Goal: Task Accomplishment & Management: Complete application form

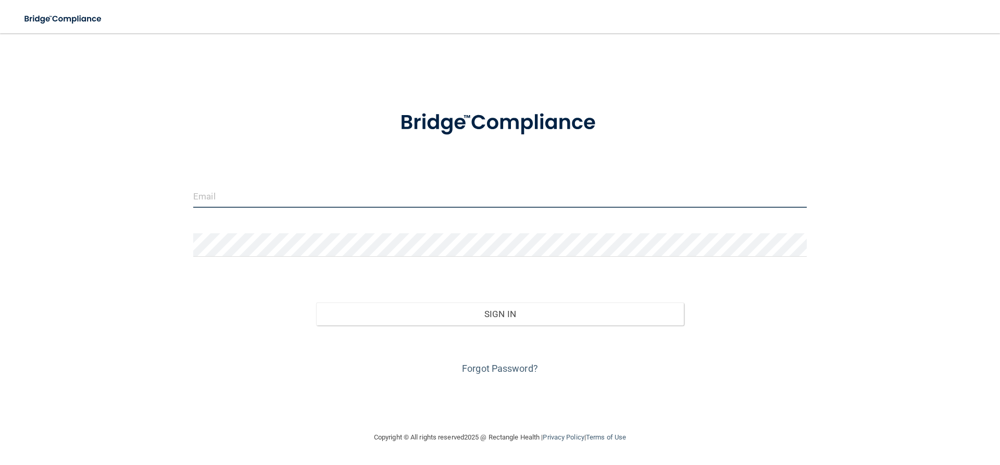
click at [250, 194] on input "email" at bounding box center [499, 195] width 613 height 23
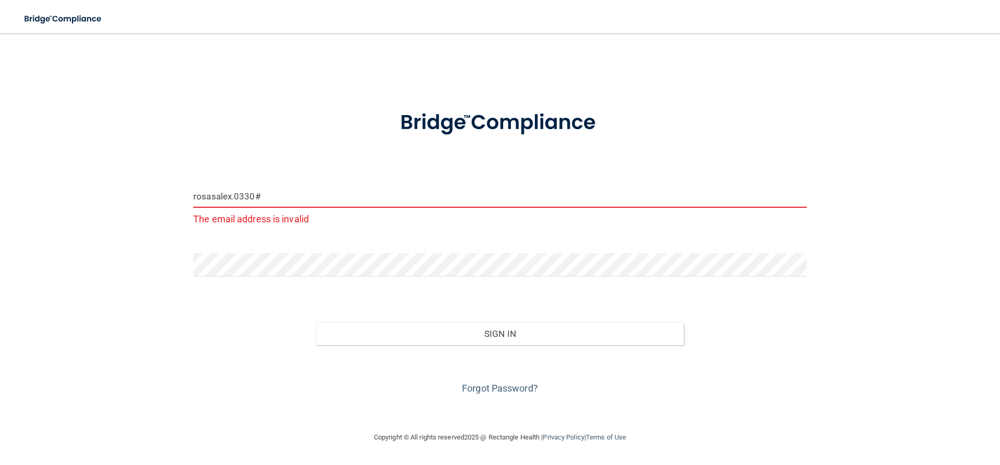
click at [293, 203] on input "rosasalex.0330#" at bounding box center [499, 195] width 613 height 23
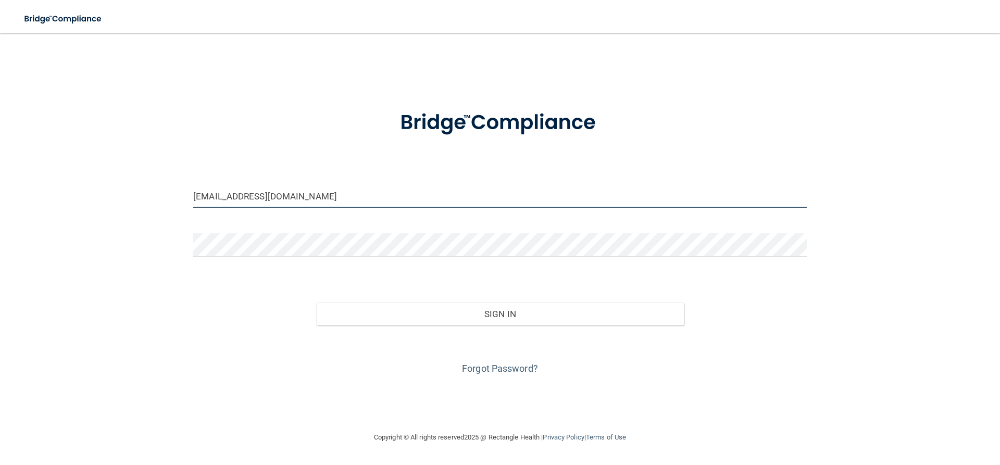
type input "[EMAIL_ADDRESS][DOMAIN_NAME]"
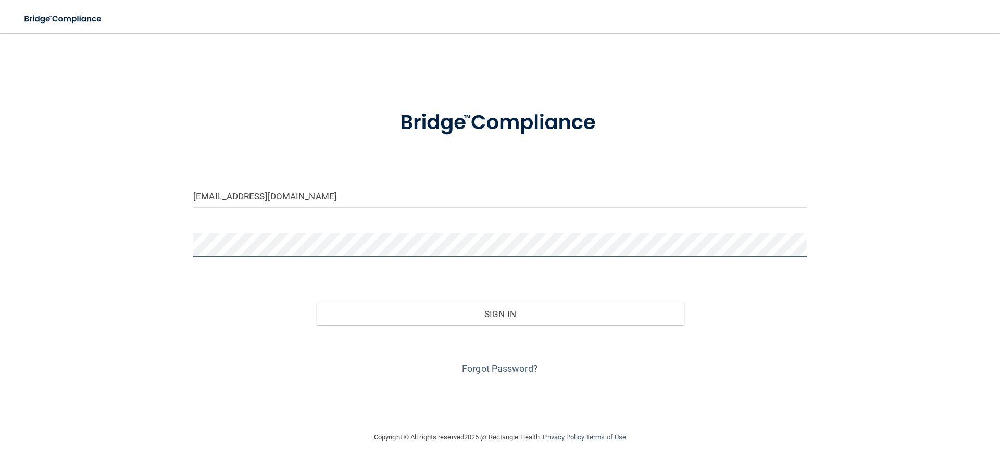
click at [316, 303] on button "Sign In" at bounding box center [500, 314] width 368 height 23
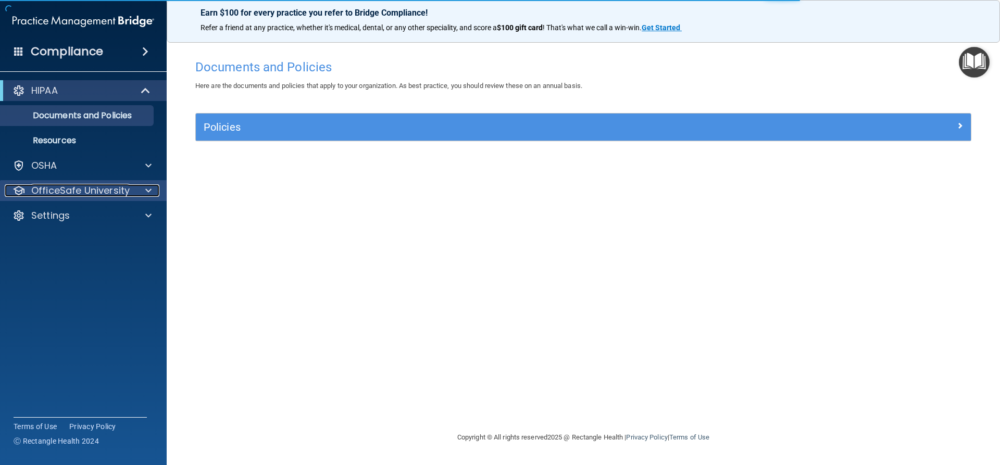
click at [78, 191] on p "OfficeSafe University" at bounding box center [80, 190] width 98 height 12
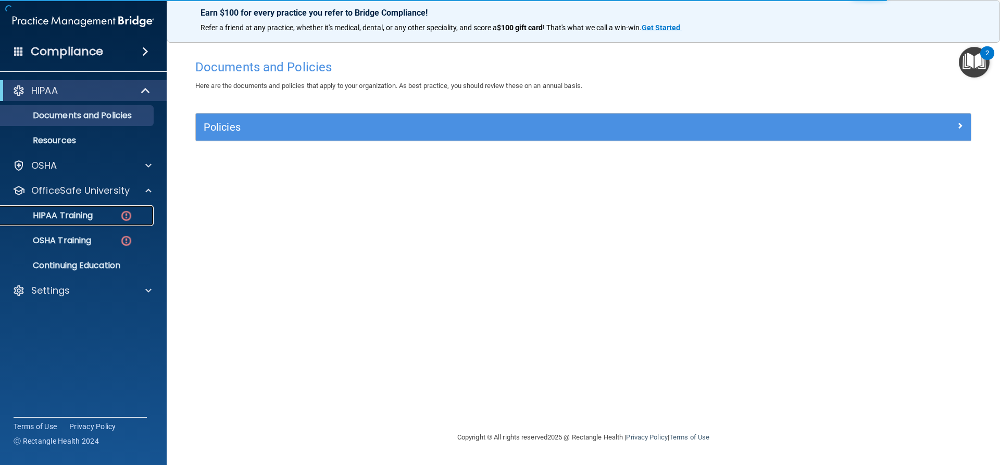
click at [84, 211] on p "HIPAA Training" at bounding box center [50, 215] width 86 height 10
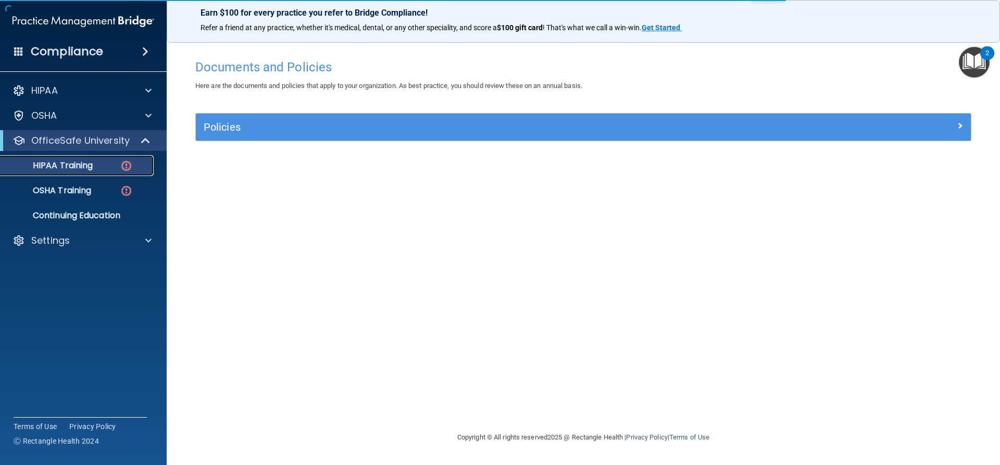
click at [100, 166] on div "HIPAA Training" at bounding box center [78, 165] width 142 height 10
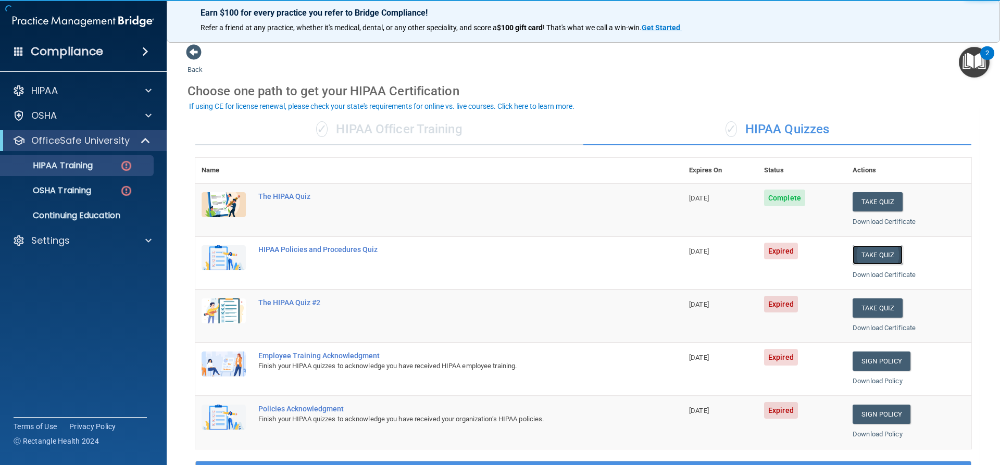
click at [868, 253] on button "Take Quiz" at bounding box center [878, 254] width 50 height 19
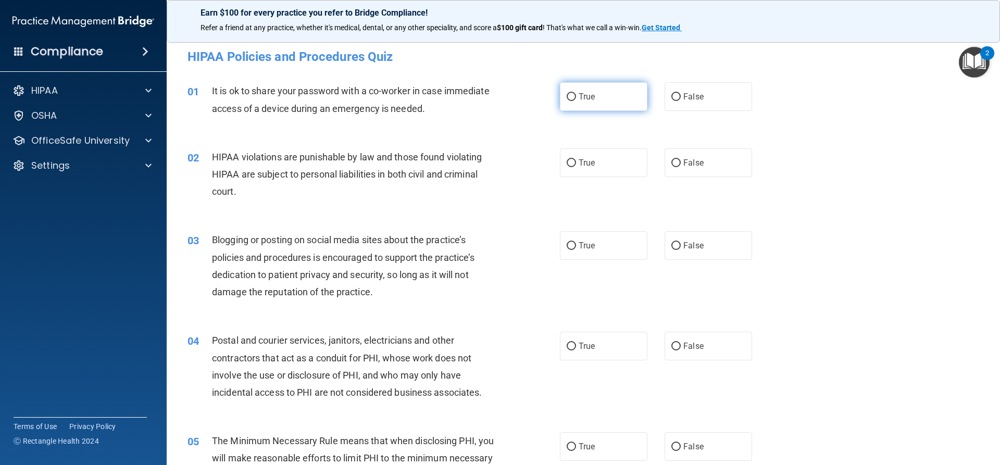
click at [603, 91] on label "True" at bounding box center [603, 96] width 87 height 29
click at [576, 93] on input "True" at bounding box center [571, 97] width 9 height 8
radio input "true"
drag, startPoint x: 591, startPoint y: 155, endPoint x: 581, endPoint y: 179, distance: 26.1
click at [591, 156] on label "True" at bounding box center [603, 162] width 87 height 29
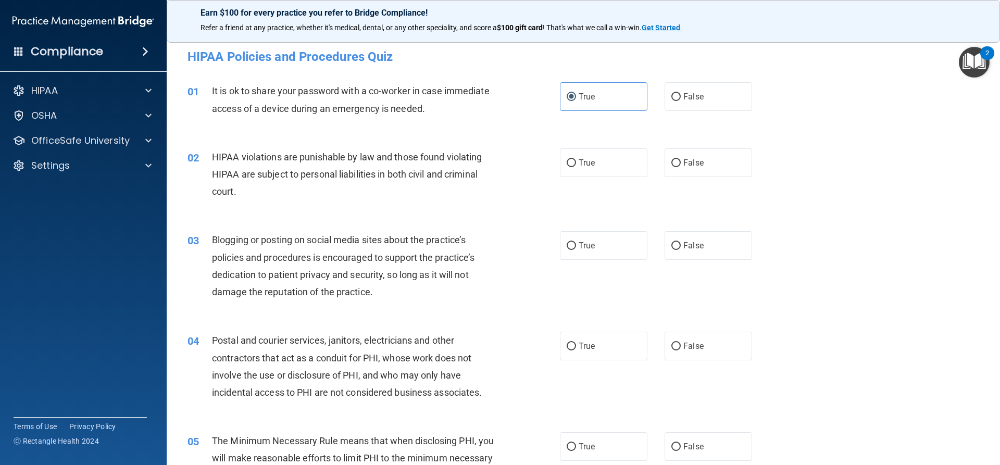
click at [576, 159] on input "True" at bounding box center [571, 163] width 9 height 8
radio input "true"
click at [577, 253] on label "True" at bounding box center [603, 245] width 87 height 29
click at [576, 250] on input "True" at bounding box center [571, 246] width 9 height 8
radio input "true"
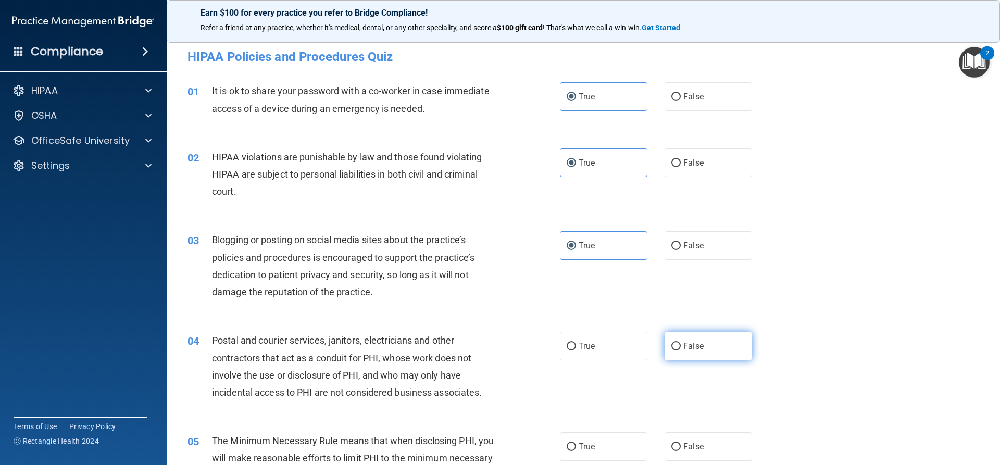
click at [692, 354] on label "False" at bounding box center [708, 346] width 87 height 29
click at [681, 350] on input "False" at bounding box center [675, 347] width 9 height 8
radio input "true"
click at [594, 446] on label "True" at bounding box center [603, 446] width 87 height 29
click at [576, 446] on input "True" at bounding box center [571, 447] width 9 height 8
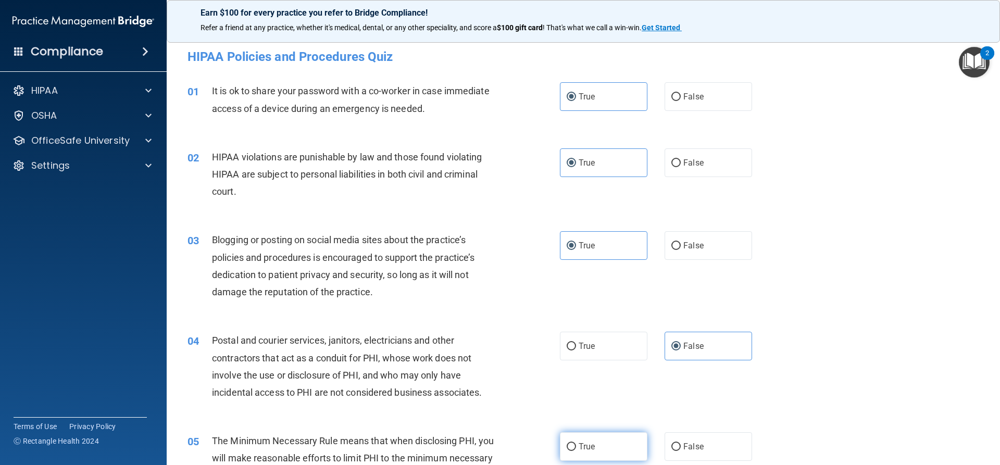
radio input "true"
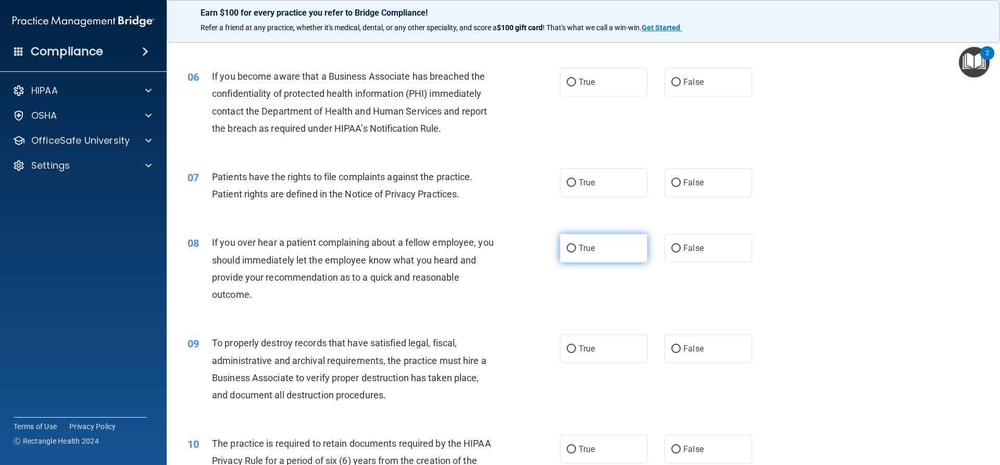
scroll to position [469, 0]
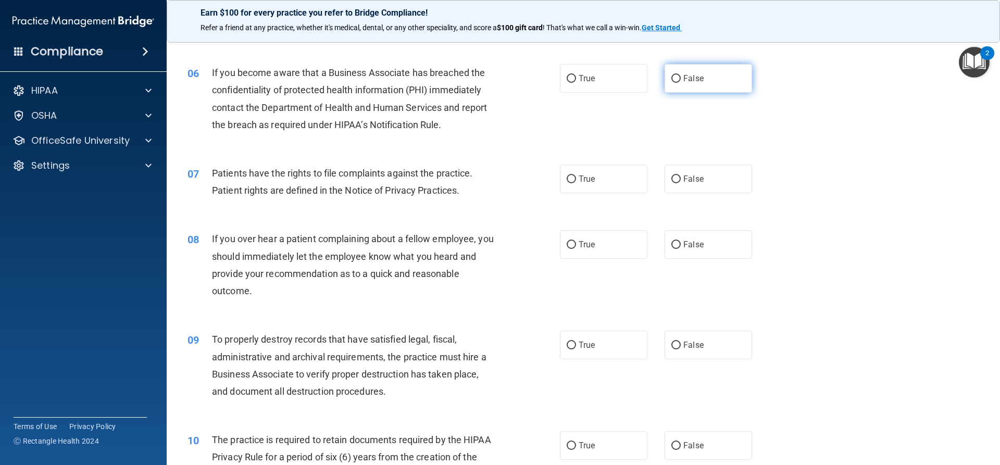
click at [719, 78] on label "False" at bounding box center [708, 78] width 87 height 29
click at [681, 78] on input "False" at bounding box center [675, 79] width 9 height 8
radio input "true"
click at [702, 187] on label "False" at bounding box center [708, 179] width 87 height 29
click at [681, 183] on input "False" at bounding box center [675, 180] width 9 height 8
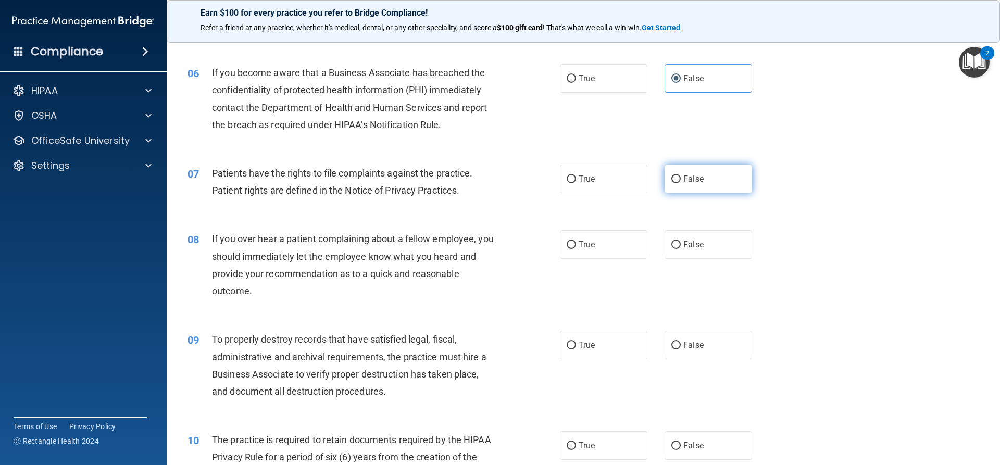
radio input "true"
drag, startPoint x: 583, startPoint y: 243, endPoint x: 596, endPoint y: 278, distance: 37.9
click at [590, 243] on span "True" at bounding box center [587, 245] width 16 height 10
click at [592, 343] on label "True" at bounding box center [603, 345] width 87 height 29
click at [576, 343] on input "True" at bounding box center [571, 346] width 9 height 8
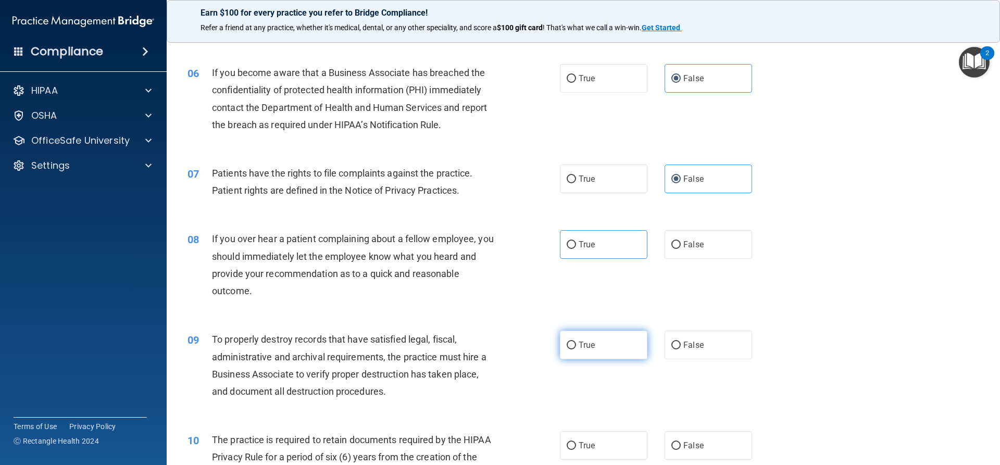
radio input "true"
click at [596, 431] on label "True" at bounding box center [603, 445] width 87 height 29
click at [576, 442] on input "True" at bounding box center [571, 446] width 9 height 8
radio input "true"
click at [597, 246] on label "True" at bounding box center [603, 244] width 87 height 29
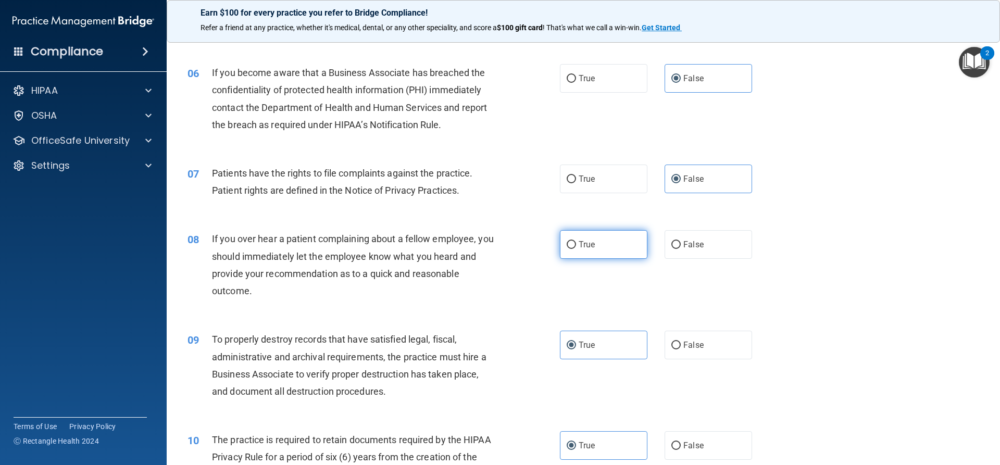
click at [576, 246] on input "True" at bounding box center [571, 245] width 9 height 8
radio input "true"
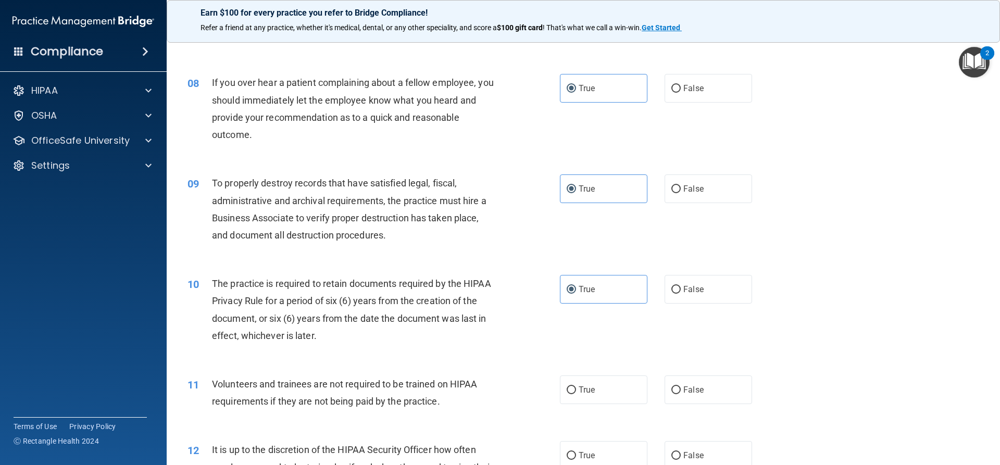
scroll to position [729, 0]
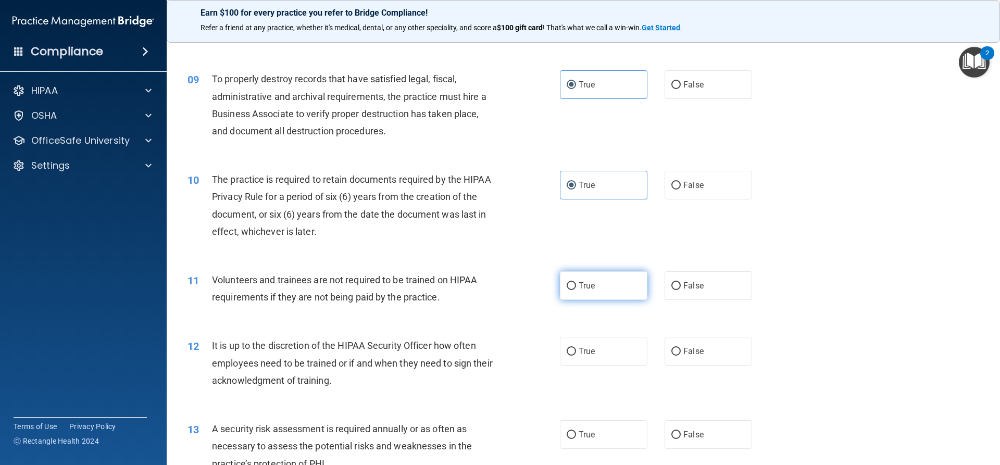
click at [606, 291] on label "True" at bounding box center [603, 285] width 87 height 29
click at [576, 290] on input "True" at bounding box center [571, 286] width 9 height 8
radio input "true"
click at [678, 283] on label "False" at bounding box center [708, 285] width 87 height 29
click at [678, 283] on input "False" at bounding box center [675, 286] width 9 height 8
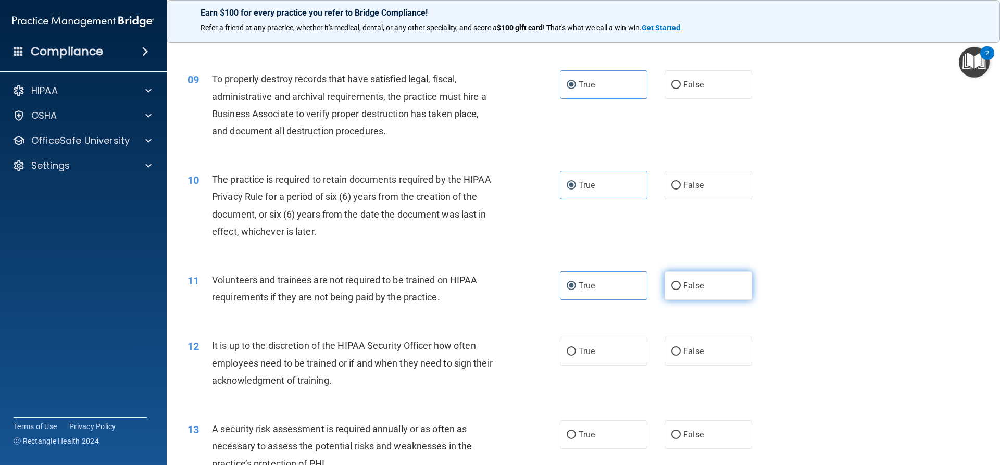
radio input "true"
radio input "false"
click at [607, 347] on label "True" at bounding box center [603, 351] width 87 height 29
click at [576, 348] on input "True" at bounding box center [571, 352] width 9 height 8
radio input "true"
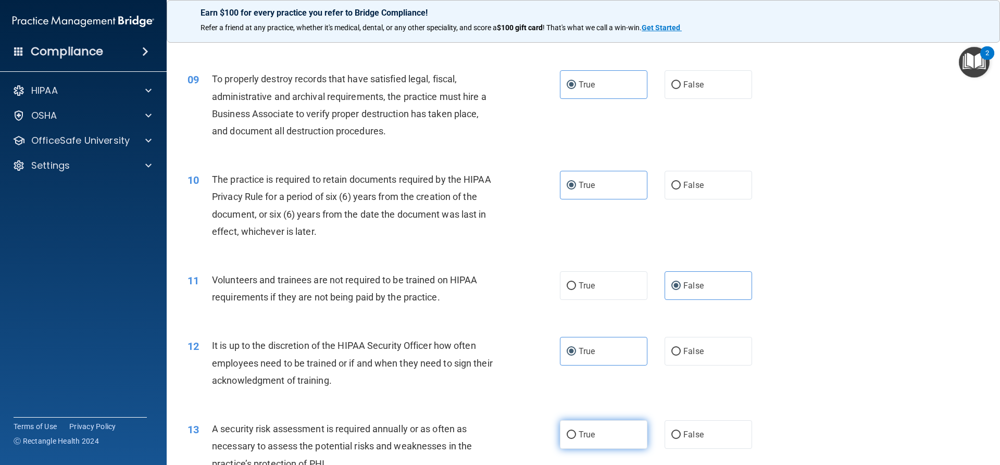
click at [596, 434] on label "True" at bounding box center [603, 434] width 87 height 29
click at [576, 434] on input "True" at bounding box center [571, 435] width 9 height 8
radio input "true"
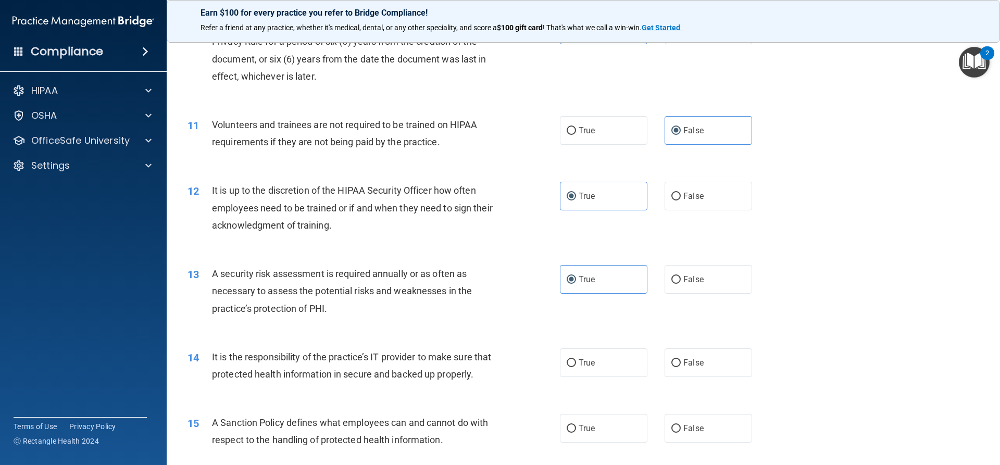
scroll to position [885, 0]
click at [594, 366] on label "True" at bounding box center [603, 361] width 87 height 29
click at [576, 366] on input "True" at bounding box center [571, 362] width 9 height 8
radio input "true"
click at [688, 439] on label "False" at bounding box center [708, 427] width 87 height 29
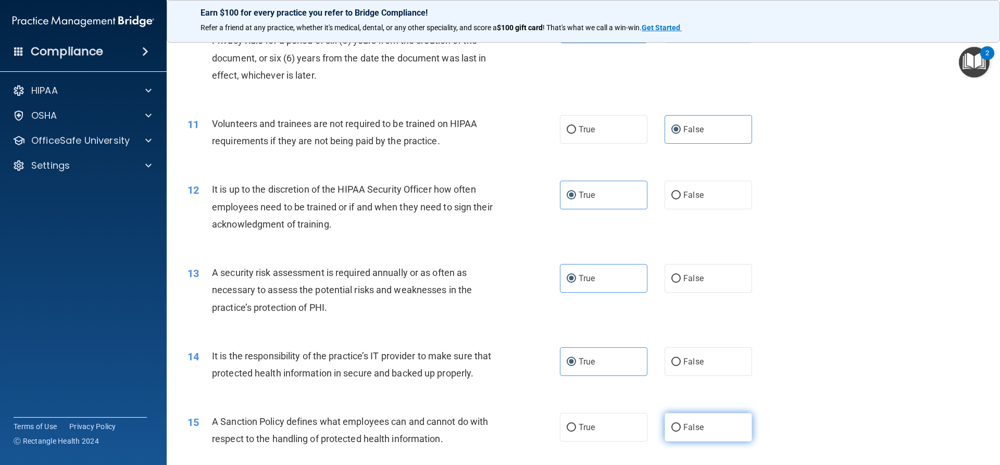
click at [681, 432] on input "False" at bounding box center [675, 428] width 9 height 8
radio input "true"
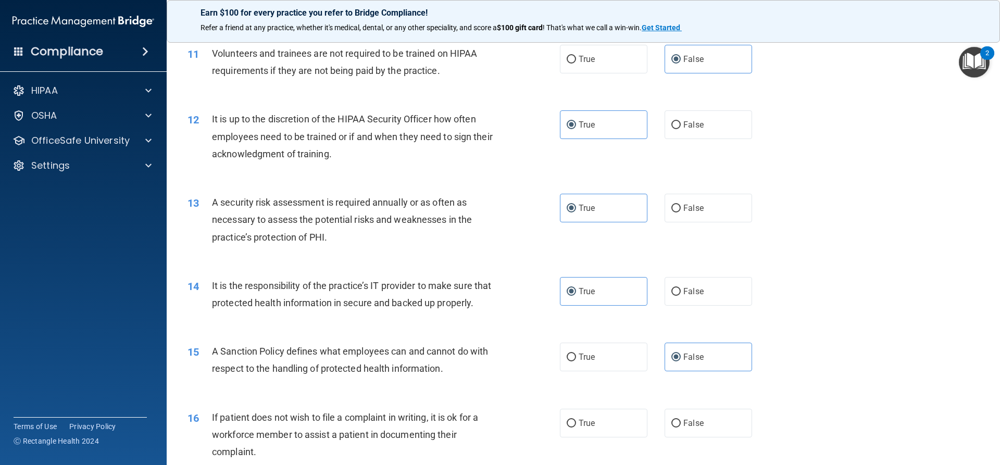
scroll to position [1042, 0]
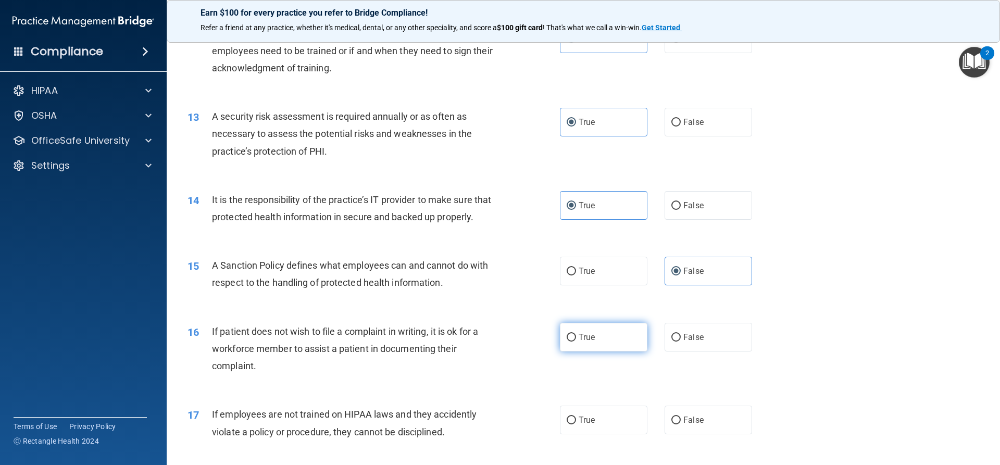
click at [606, 352] on label "True" at bounding box center [603, 337] width 87 height 29
click at [576, 342] on input "True" at bounding box center [571, 338] width 9 height 8
radio input "true"
click at [608, 434] on label "True" at bounding box center [603, 420] width 87 height 29
click at [576, 424] on input "True" at bounding box center [571, 421] width 9 height 8
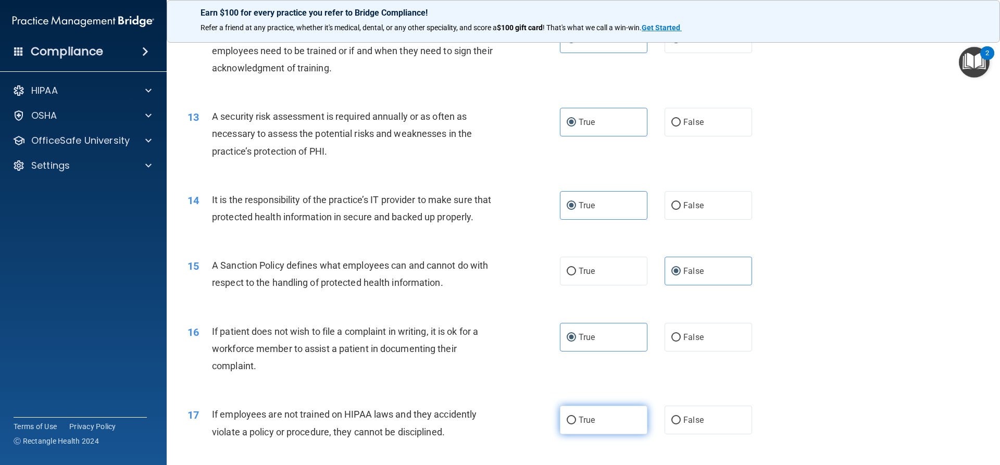
radio input "true"
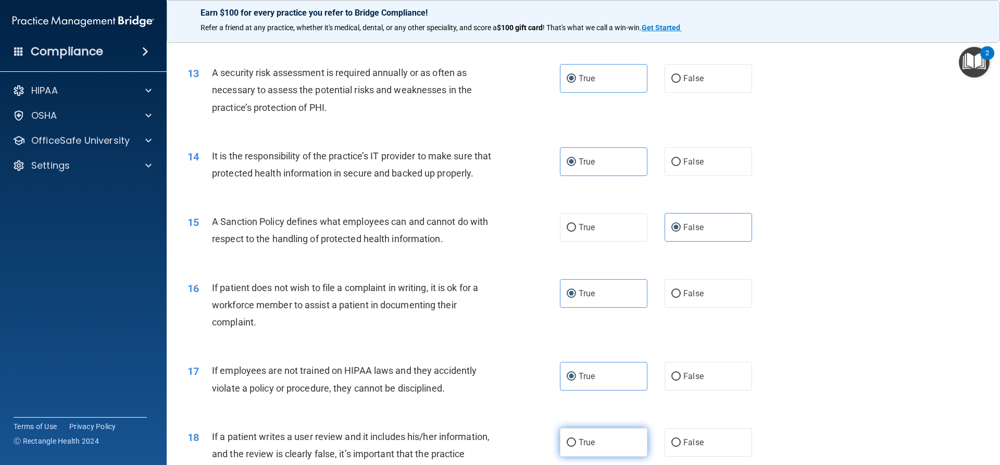
scroll to position [1146, 0]
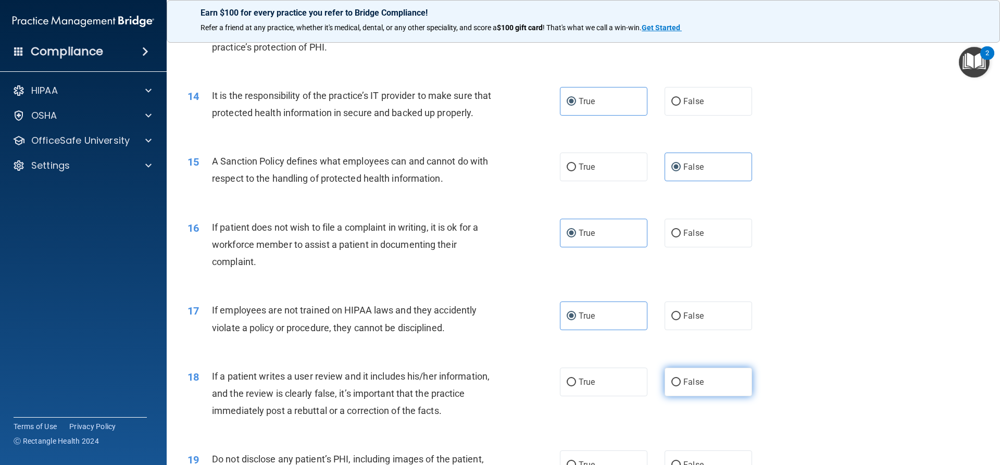
click at [692, 387] on span "False" at bounding box center [693, 382] width 20 height 10
click at [681, 386] on input "False" at bounding box center [675, 383] width 9 height 8
radio input "true"
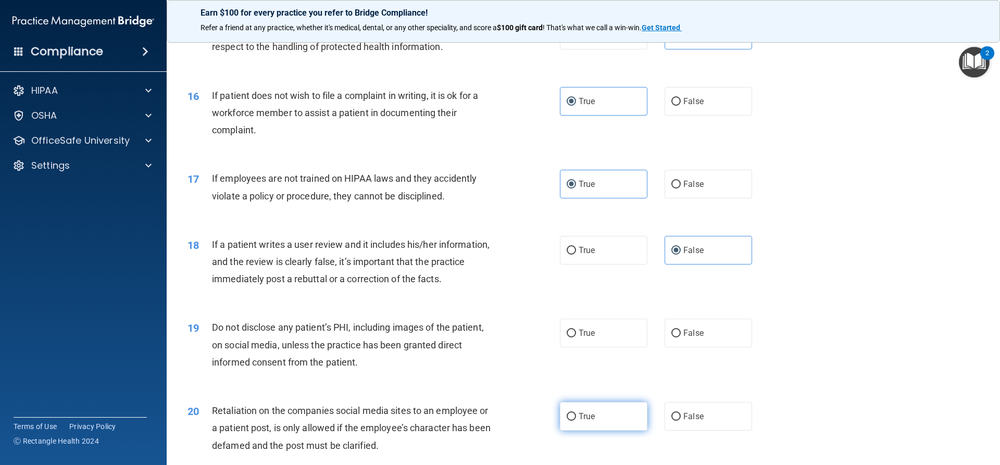
scroll to position [1302, 0]
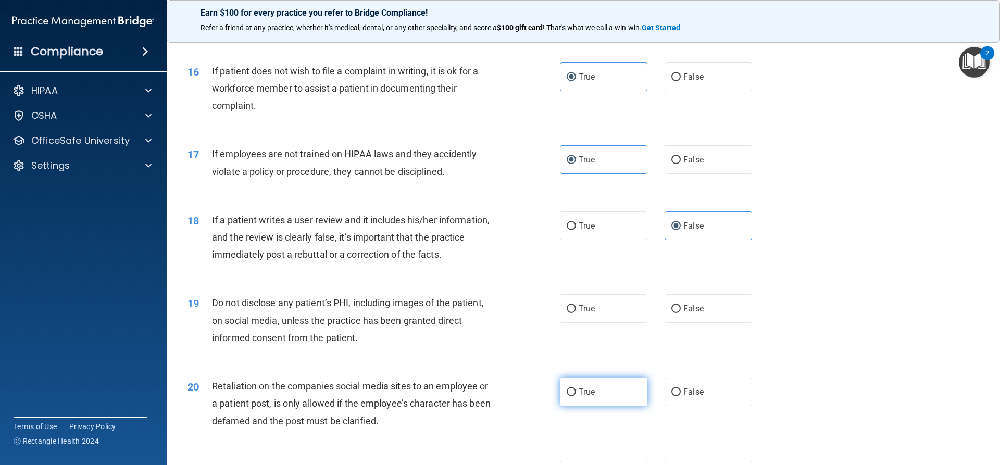
drag, startPoint x: 603, startPoint y: 333, endPoint x: 596, endPoint y: 400, distance: 67.5
click at [603, 323] on label "True" at bounding box center [603, 308] width 87 height 29
click at [576, 313] on input "True" at bounding box center [571, 309] width 9 height 8
radio input "true"
click at [595, 404] on label "True" at bounding box center [603, 392] width 87 height 29
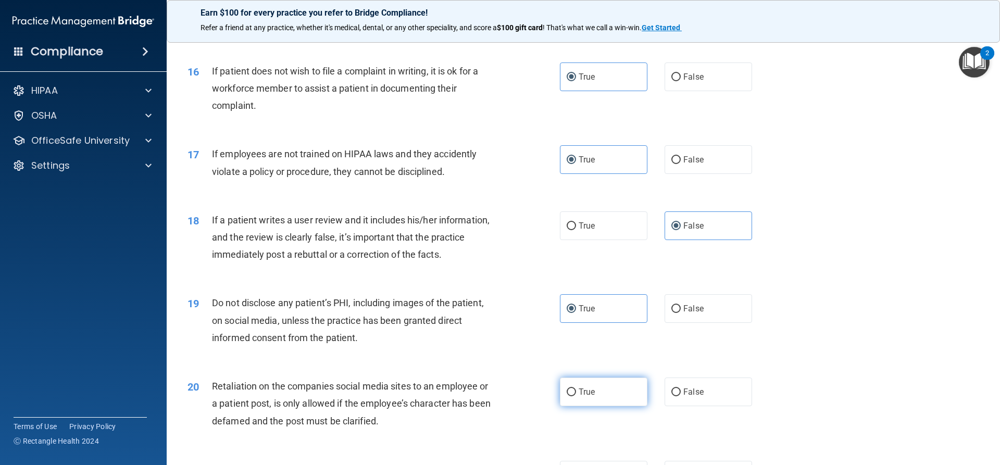
click at [576, 396] on input "True" at bounding box center [571, 393] width 9 height 8
radio input "true"
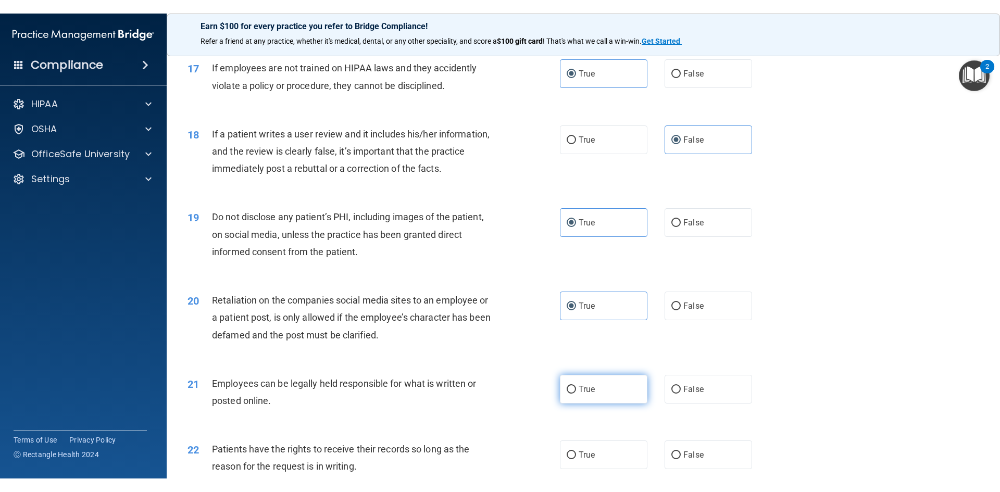
scroll to position [1406, 0]
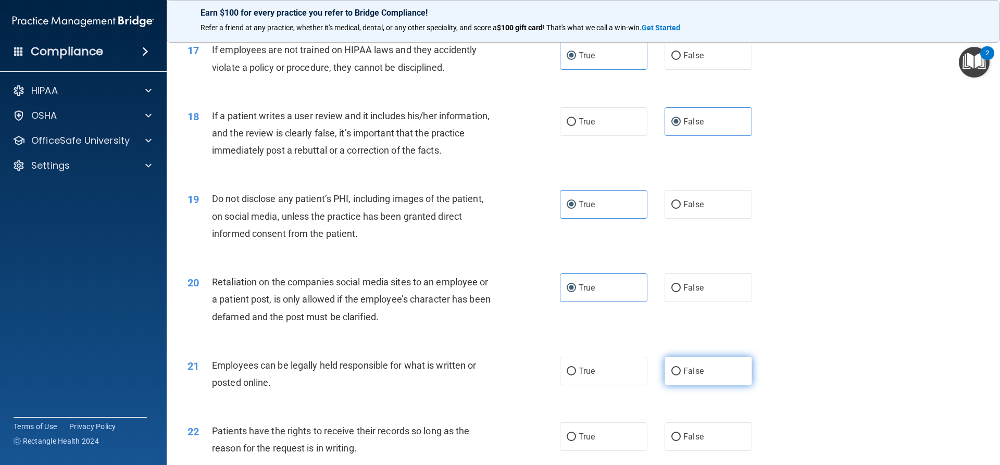
click at [678, 385] on label "False" at bounding box center [708, 371] width 87 height 29
click at [678, 375] on input "False" at bounding box center [675, 372] width 9 height 8
radio input "true"
click at [610, 440] on label "True" at bounding box center [603, 436] width 87 height 29
click at [576, 440] on input "True" at bounding box center [571, 437] width 9 height 8
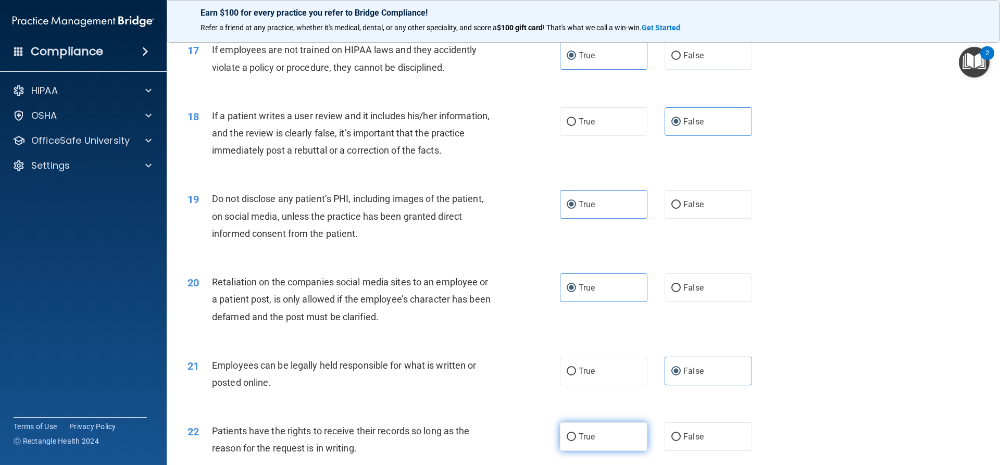
radio input "true"
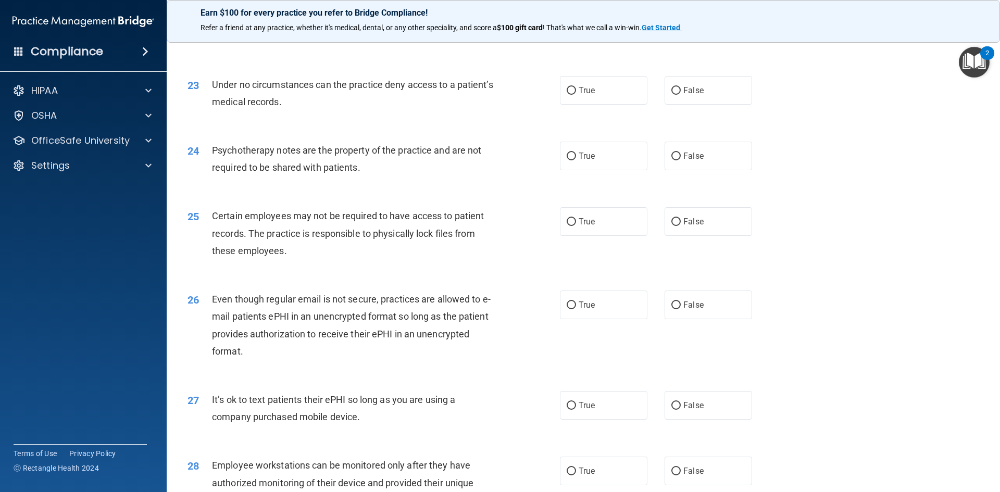
scroll to position [1823, 0]
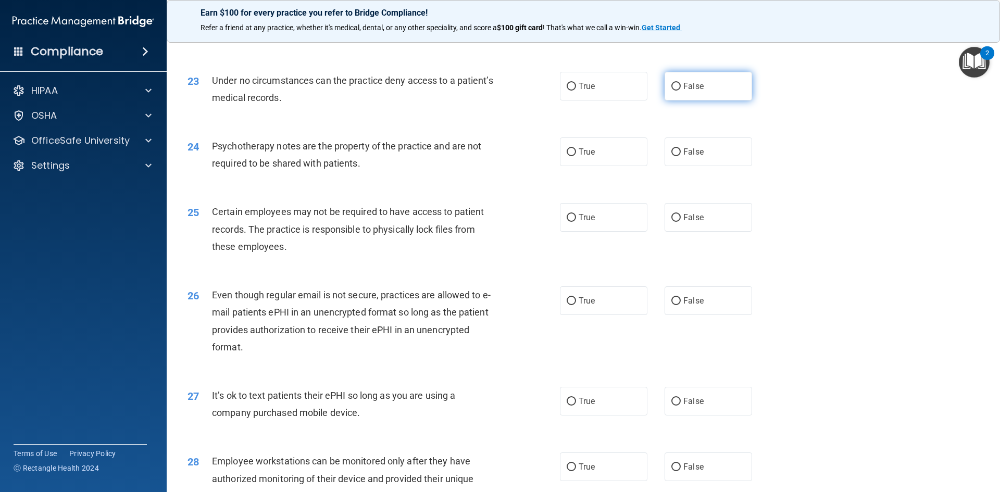
click at [683, 91] on span "False" at bounding box center [693, 86] width 20 height 10
click at [681, 91] on input "False" at bounding box center [675, 87] width 9 height 8
radio input "true"
click at [623, 165] on label "True" at bounding box center [603, 151] width 87 height 29
click at [576, 156] on input "True" at bounding box center [571, 152] width 9 height 8
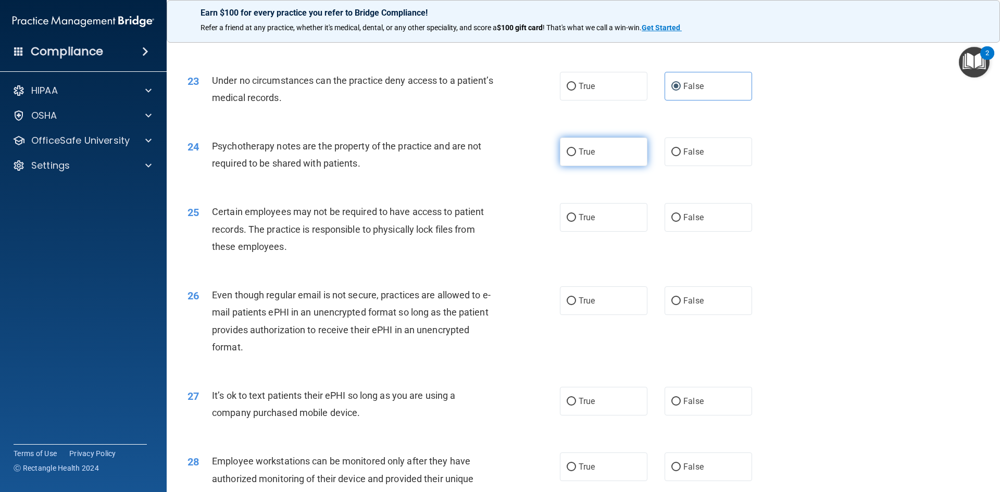
radio input "true"
click at [564, 232] on label "True" at bounding box center [603, 217] width 87 height 29
click at [567, 222] on input "True" at bounding box center [571, 218] width 9 height 8
radio input "true"
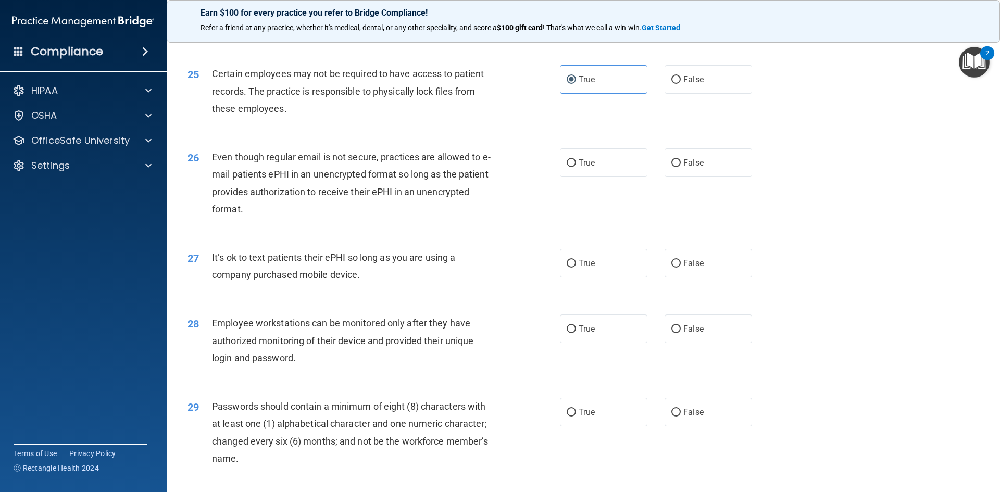
scroll to position [1979, 0]
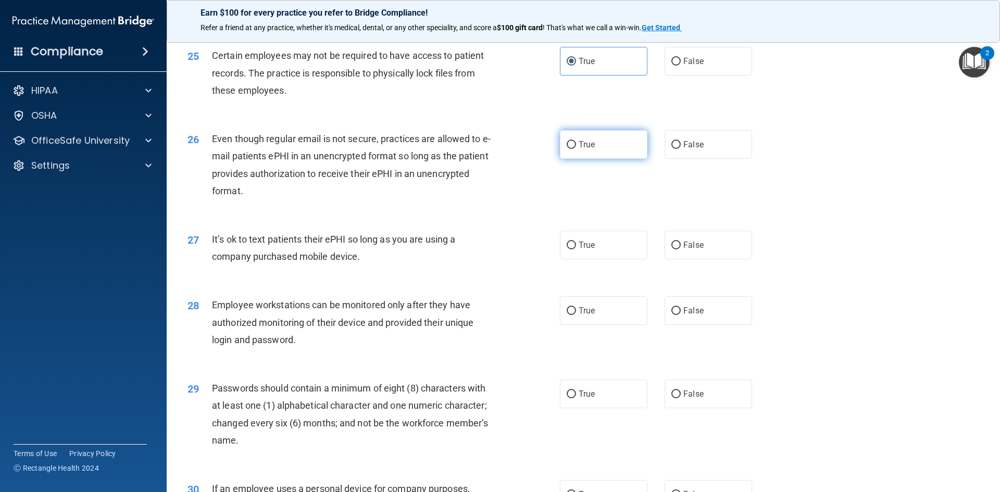
click at [615, 159] on label "True" at bounding box center [603, 144] width 87 height 29
click at [576, 149] on input "True" at bounding box center [571, 145] width 9 height 8
radio input "true"
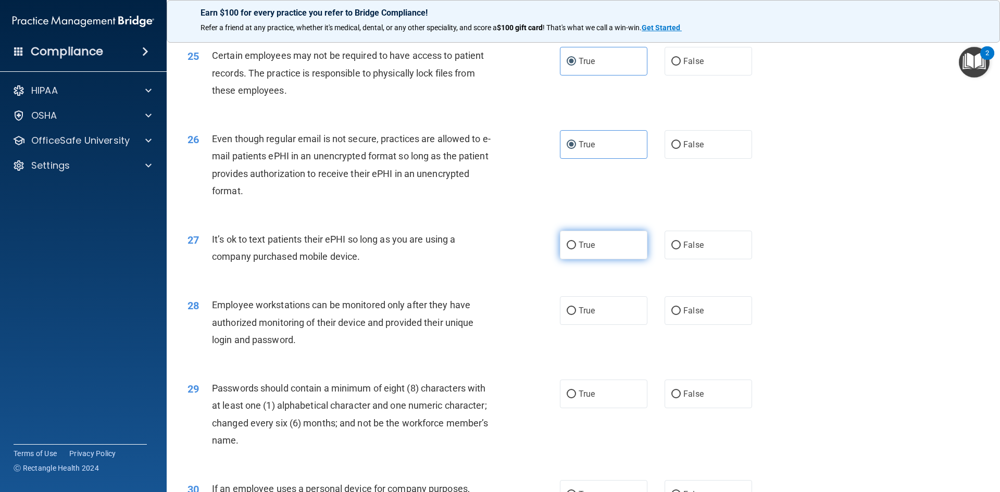
click at [634, 259] on label "True" at bounding box center [603, 245] width 87 height 29
click at [576, 249] on input "True" at bounding box center [571, 246] width 9 height 8
radio input "true"
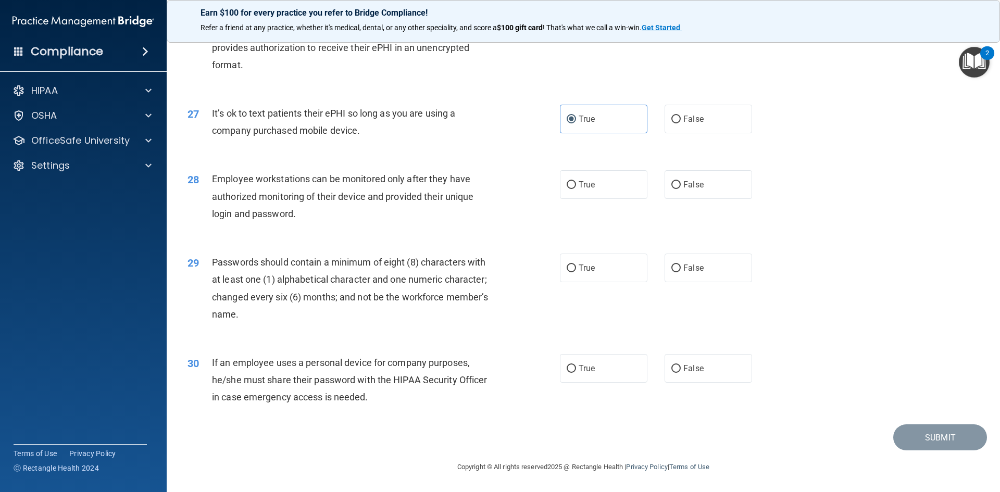
scroll to position [2122, 0]
click at [626, 194] on label "True" at bounding box center [603, 184] width 87 height 29
click at [576, 189] on input "True" at bounding box center [571, 185] width 9 height 8
radio input "true"
click at [591, 274] on label "True" at bounding box center [603, 268] width 87 height 29
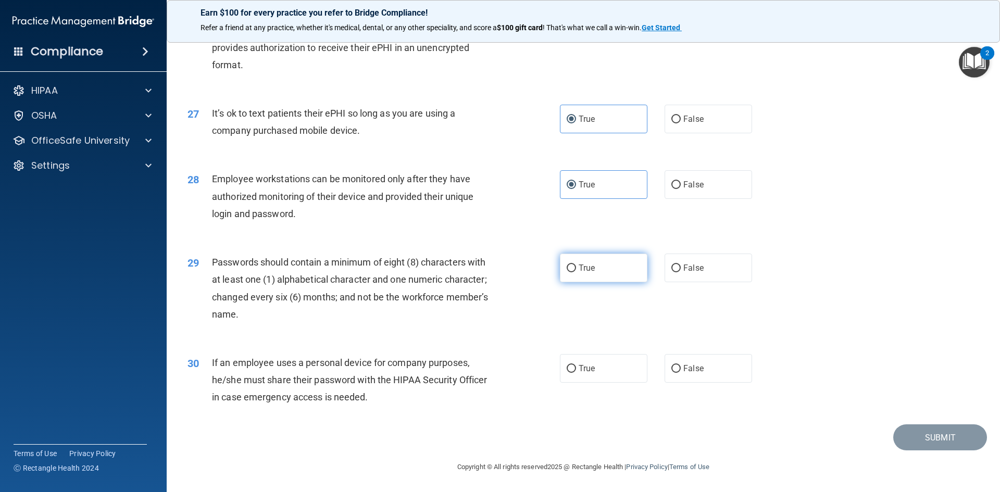
click at [576, 272] on input "True" at bounding box center [571, 269] width 9 height 8
radio input "true"
click at [616, 372] on label "True" at bounding box center [603, 368] width 87 height 29
click at [576, 372] on input "True" at bounding box center [571, 369] width 9 height 8
radio input "true"
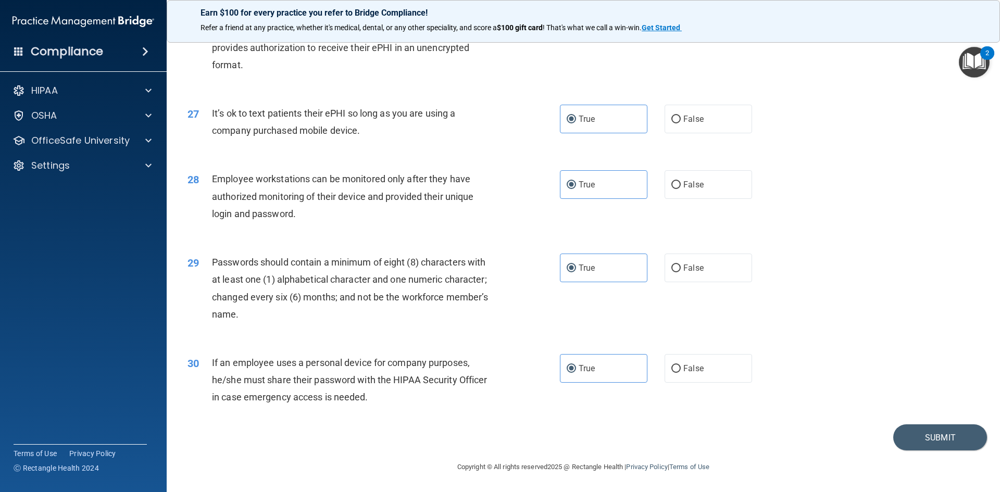
click at [934, 462] on footer "Copyright © All rights reserved 2025 @ Rectangle Health | Privacy Policy | Term…" at bounding box center [583, 465] width 792 height 31
click at [919, 428] on button "Submit" at bounding box center [940, 437] width 94 height 27
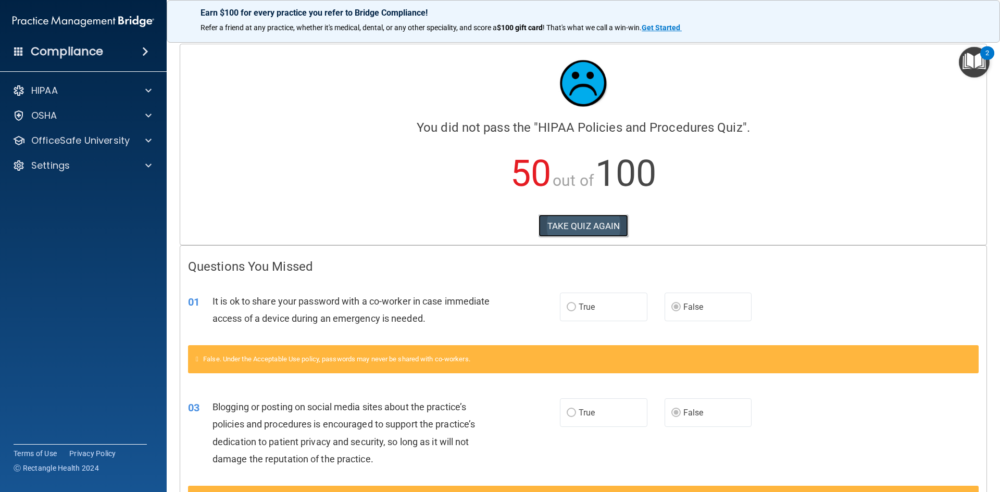
click at [587, 229] on button "TAKE QUIZ AGAIN" at bounding box center [583, 226] width 90 height 23
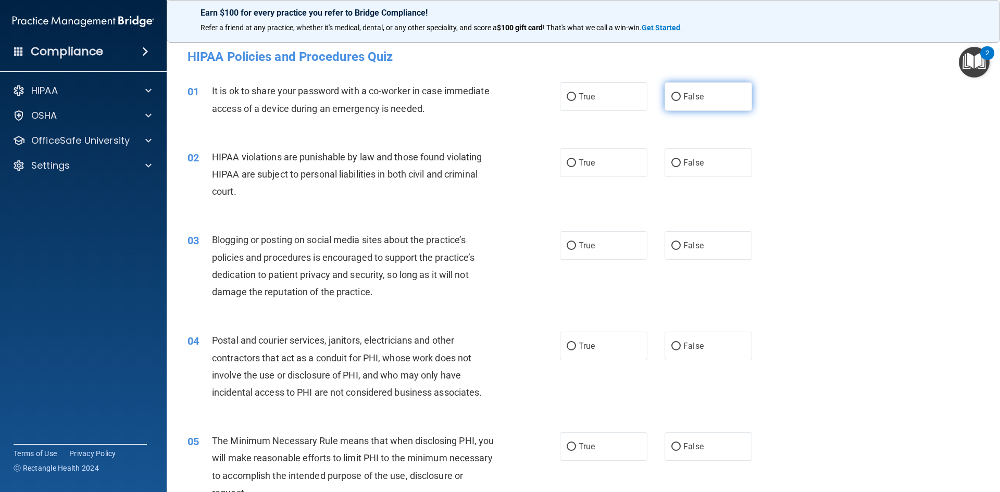
click at [677, 101] on label "False" at bounding box center [708, 96] width 87 height 29
click at [677, 101] on input "False" at bounding box center [675, 97] width 9 height 8
radio input "true"
drag, startPoint x: 594, startPoint y: 167, endPoint x: 723, endPoint y: 297, distance: 183.0
click at [595, 168] on label "True" at bounding box center [603, 162] width 87 height 29
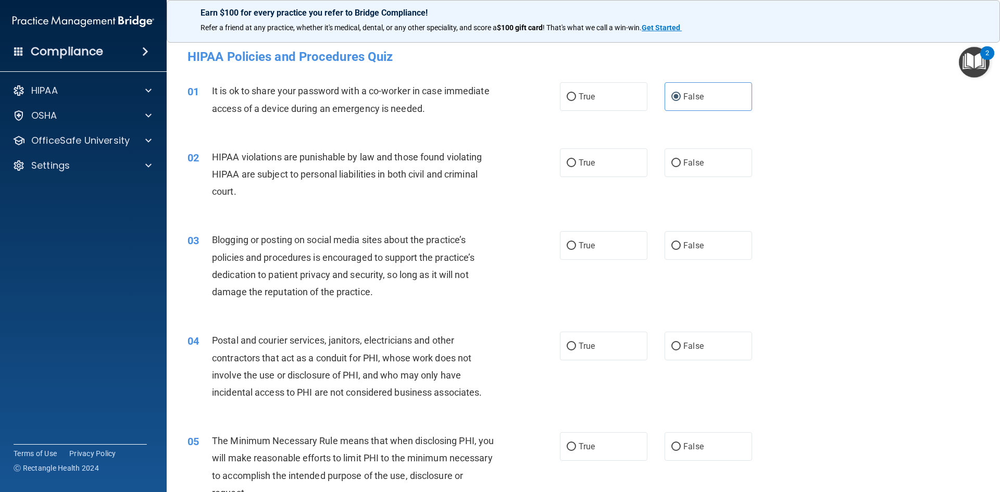
click at [576, 167] on input "True" at bounding box center [571, 163] width 9 height 8
radio input "true"
click at [683, 244] on span "False" at bounding box center [693, 246] width 20 height 10
click at [681, 244] on input "False" at bounding box center [675, 246] width 9 height 8
radio input "true"
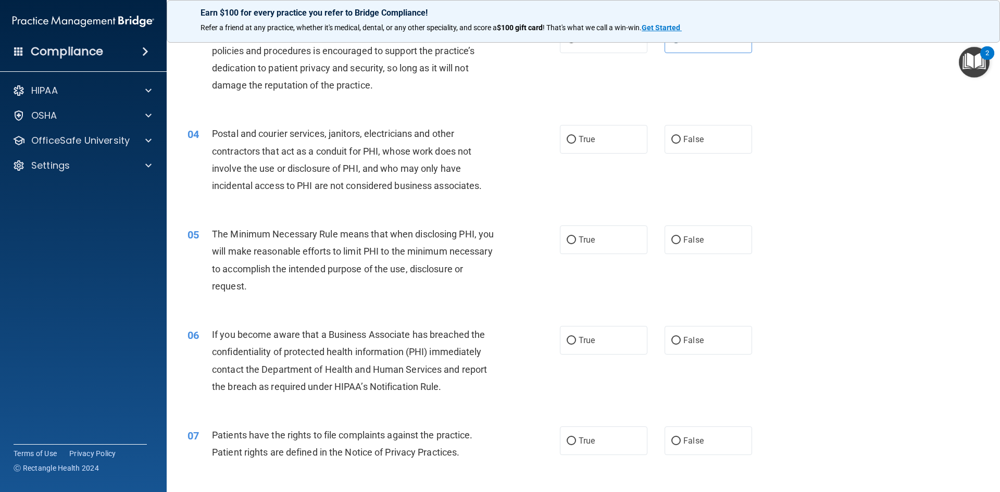
scroll to position [208, 0]
click at [593, 139] on label "True" at bounding box center [603, 137] width 87 height 29
click at [576, 139] on input "True" at bounding box center [571, 138] width 9 height 8
radio input "true"
click at [598, 266] on div "05 The Minimum Necessary Rule means that when disclosing PHI, you will make rea…" at bounding box center [583, 261] width 807 height 101
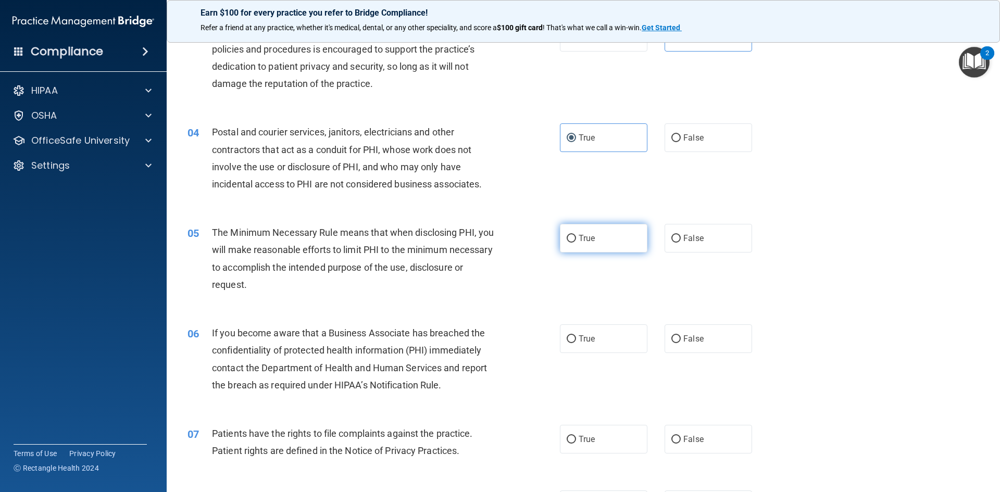
click at [595, 246] on label "True" at bounding box center [603, 238] width 87 height 29
click at [576, 243] on input "True" at bounding box center [571, 239] width 9 height 8
radio input "true"
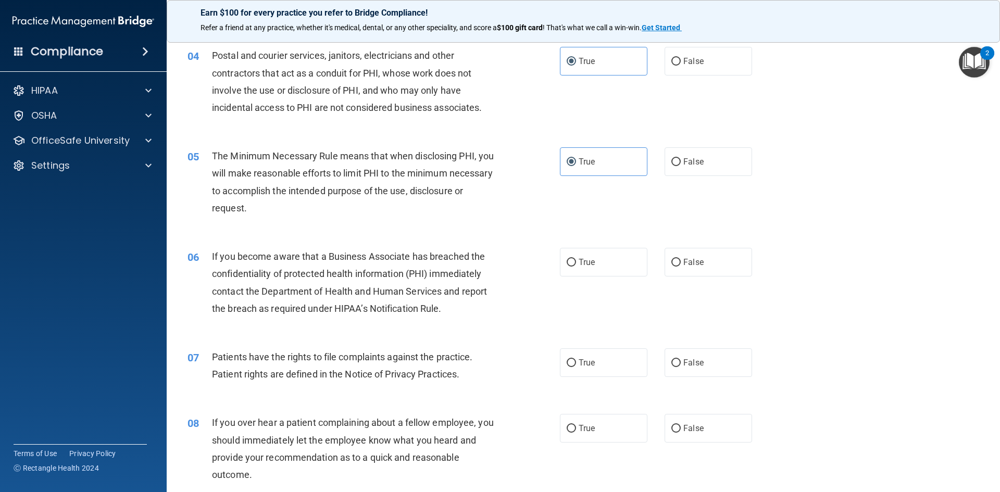
scroll to position [312, 0]
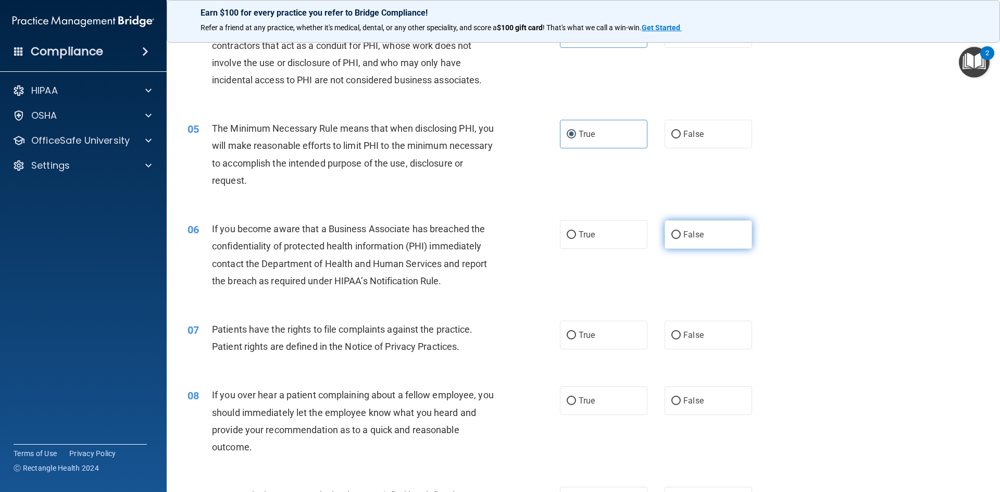
click at [683, 237] on span "False" at bounding box center [693, 235] width 20 height 10
click at [680, 237] on input "False" at bounding box center [675, 235] width 9 height 8
radio input "true"
click at [591, 333] on span "True" at bounding box center [587, 335] width 16 height 10
click at [576, 333] on input "True" at bounding box center [571, 336] width 9 height 8
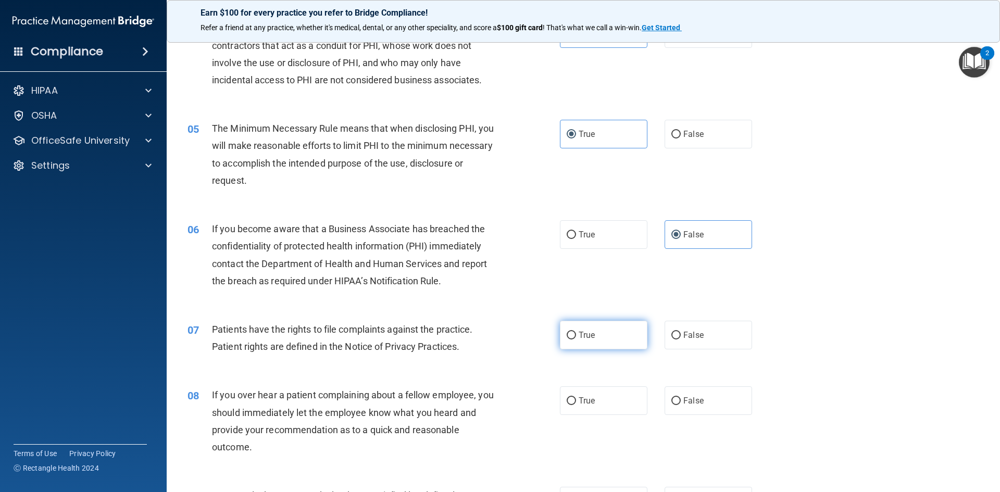
radio input "true"
click at [686, 394] on label "False" at bounding box center [708, 400] width 87 height 29
click at [681, 397] on input "False" at bounding box center [675, 401] width 9 height 8
radio input "true"
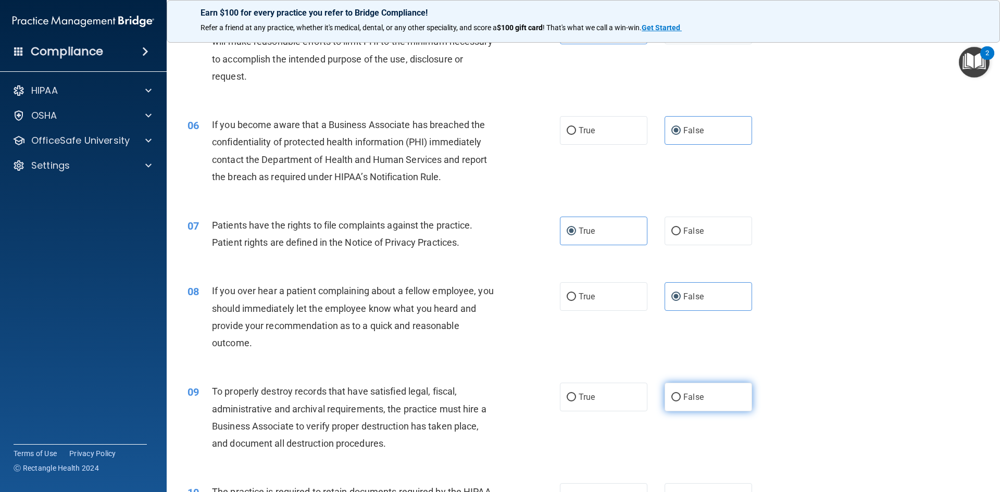
click at [690, 392] on span "False" at bounding box center [693, 397] width 20 height 10
click at [681, 394] on input "False" at bounding box center [675, 398] width 9 height 8
radio input "true"
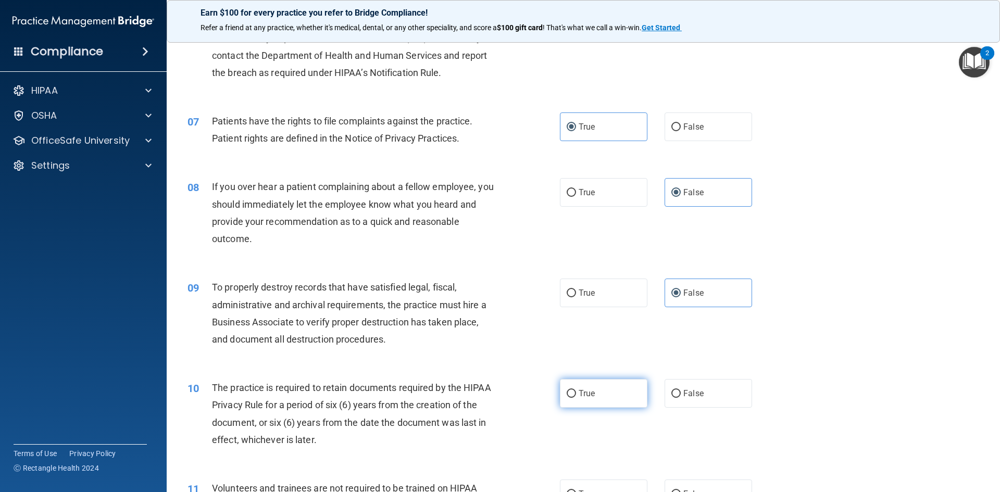
click at [603, 395] on label "True" at bounding box center [603, 393] width 87 height 29
click at [576, 395] on input "True" at bounding box center [571, 394] width 9 height 8
radio input "true"
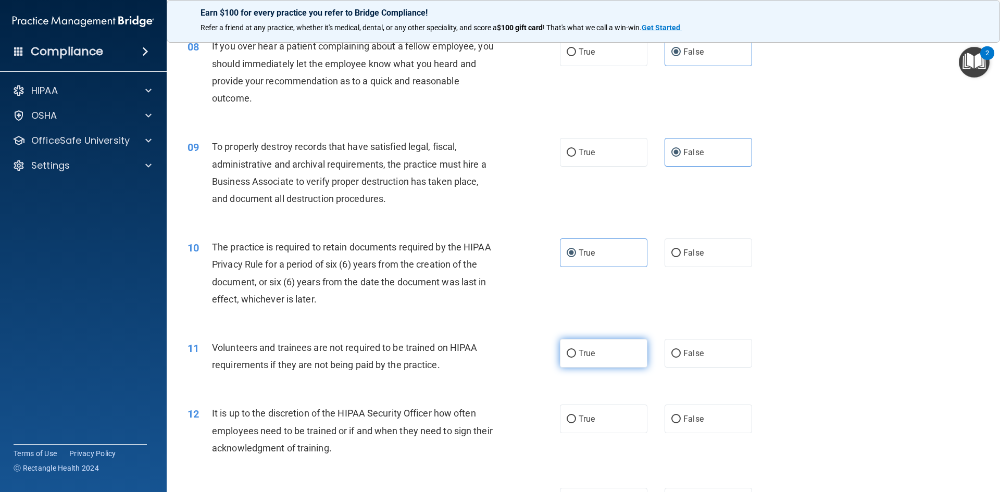
scroll to position [677, 0]
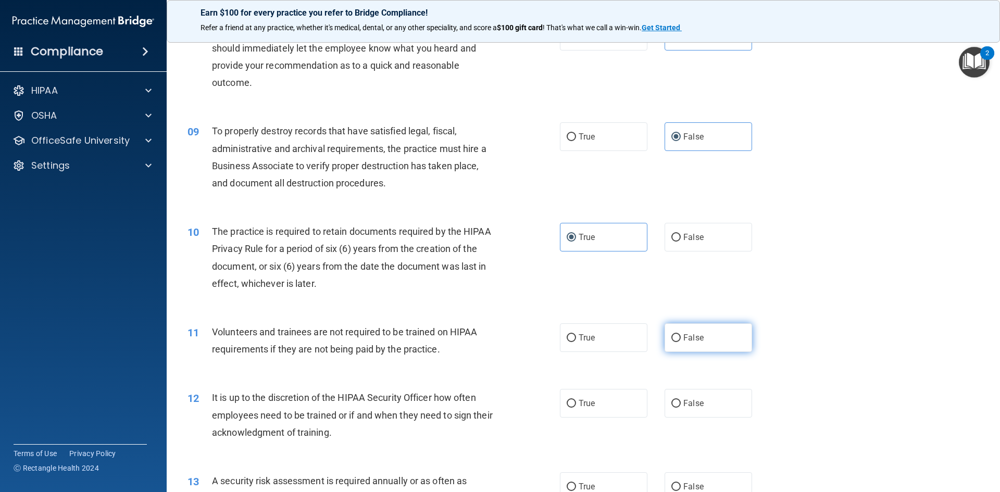
click at [686, 337] on span "False" at bounding box center [693, 338] width 20 height 10
click at [681, 337] on input "False" at bounding box center [675, 338] width 9 height 8
radio input "true"
click at [680, 385] on div "12 It is up to the discretion of the HIPAA Security Officer how often employees…" at bounding box center [583, 417] width 807 height 83
click at [608, 408] on label "True" at bounding box center [603, 403] width 87 height 29
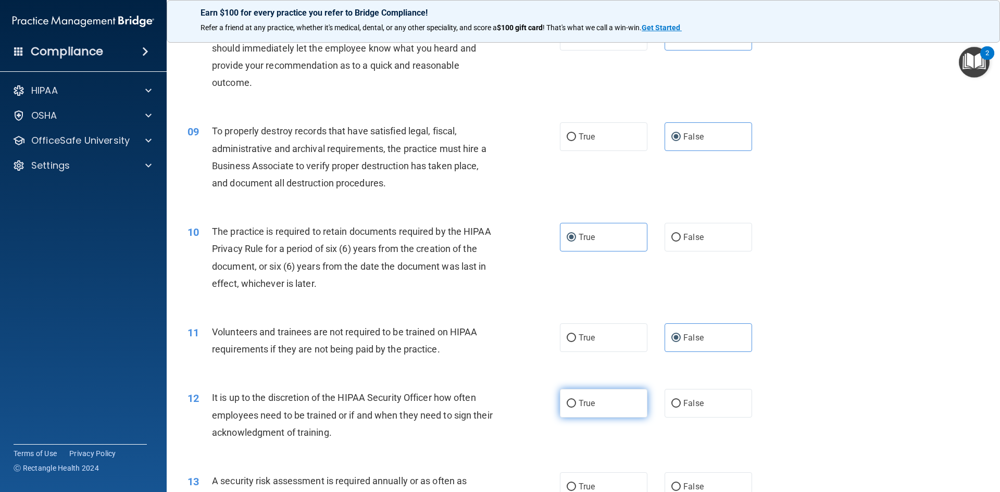
click at [576, 408] on input "True" at bounding box center [571, 404] width 9 height 8
radio input "true"
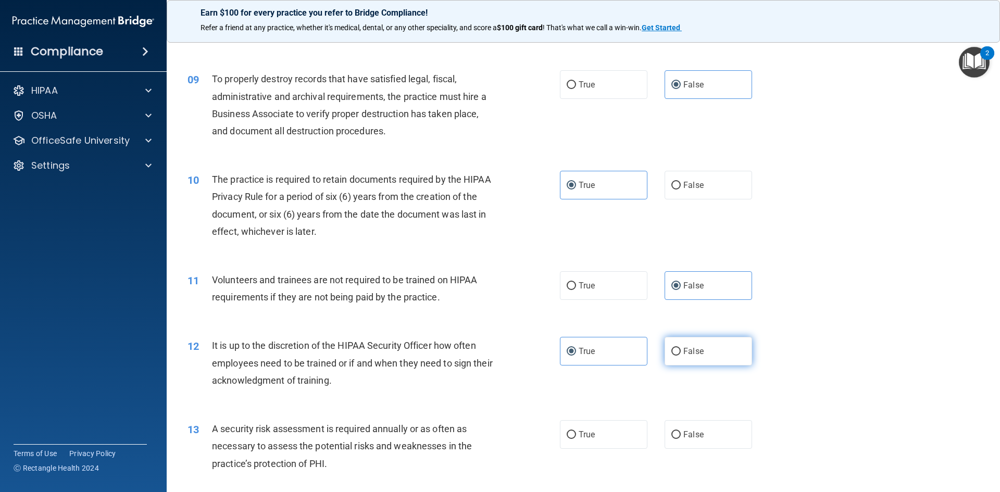
click at [712, 355] on label "False" at bounding box center [708, 351] width 87 height 29
click at [681, 355] on input "False" at bounding box center [675, 352] width 9 height 8
radio input "true"
radio input "false"
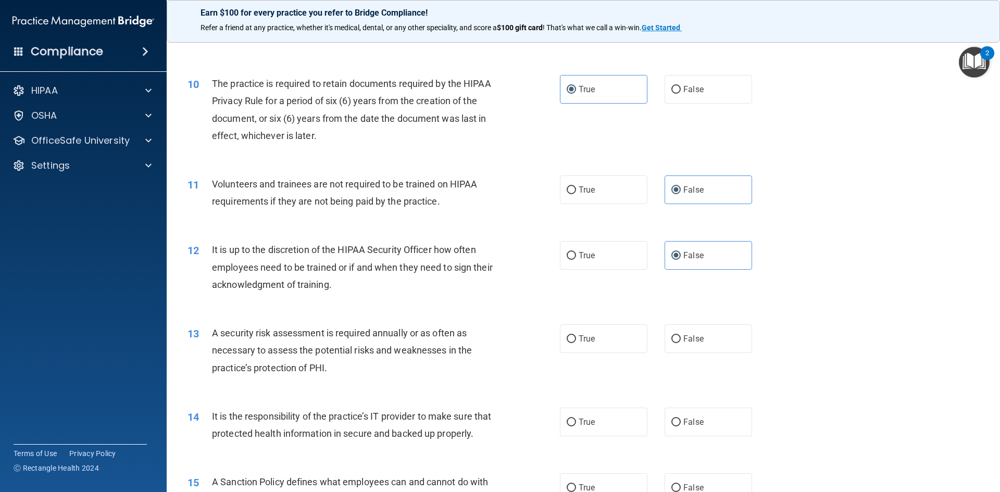
scroll to position [833, 0]
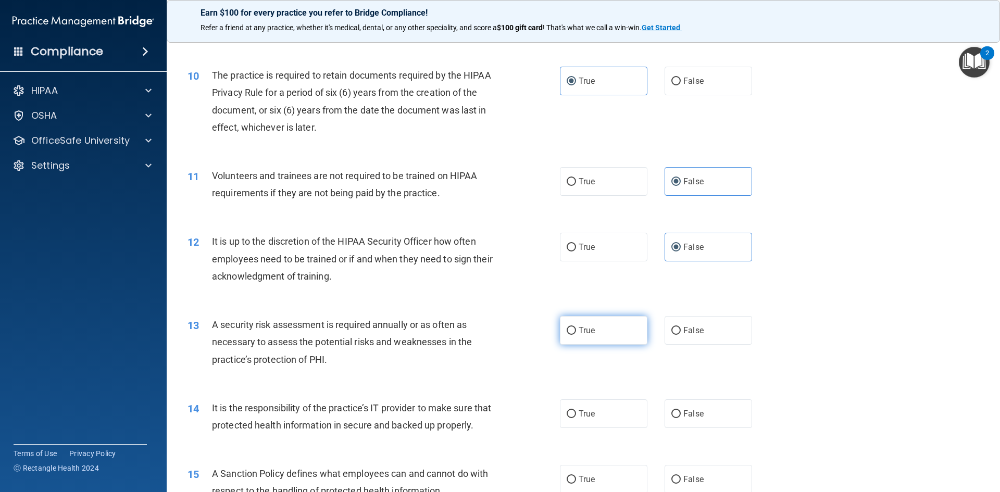
click at [592, 331] on label "True" at bounding box center [603, 330] width 87 height 29
click at [576, 331] on input "True" at bounding box center [571, 331] width 9 height 8
radio input "true"
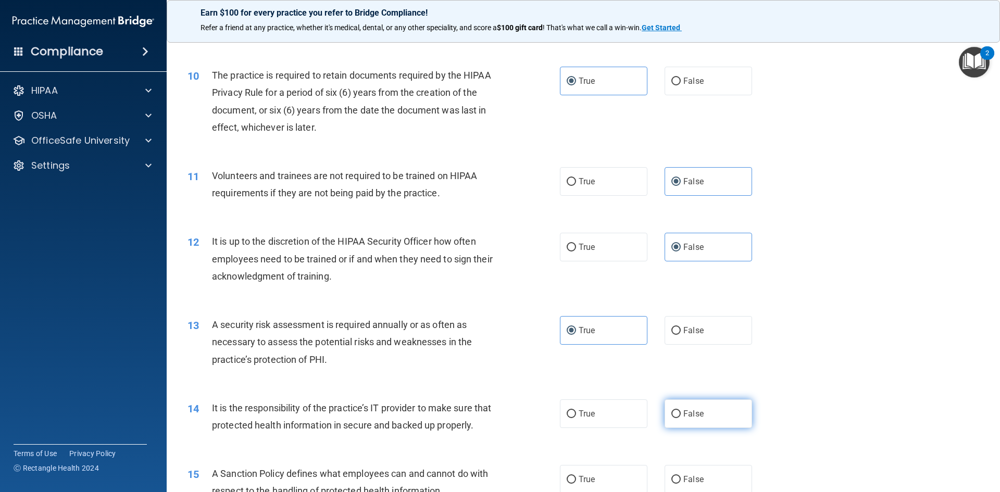
click at [689, 417] on span "False" at bounding box center [693, 414] width 20 height 10
click at [681, 417] on input "False" at bounding box center [675, 414] width 9 height 8
radio input "true"
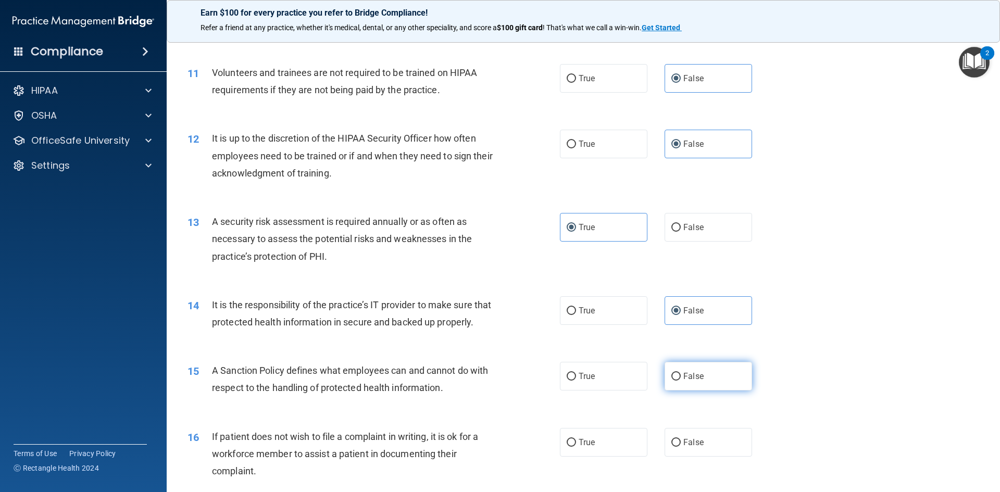
scroll to position [937, 0]
click at [692, 390] on label "False" at bounding box center [708, 375] width 87 height 29
click at [681, 380] on input "False" at bounding box center [675, 376] width 9 height 8
radio input "true"
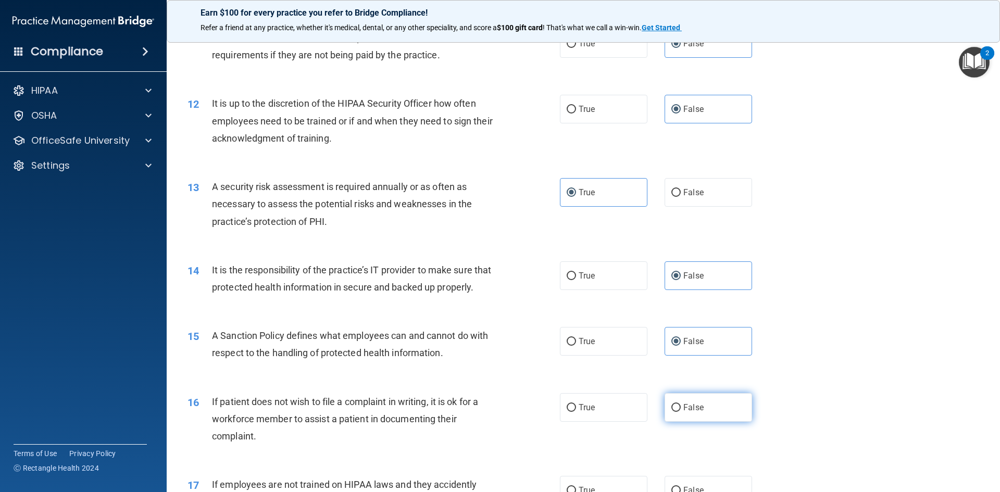
scroll to position [990, 0]
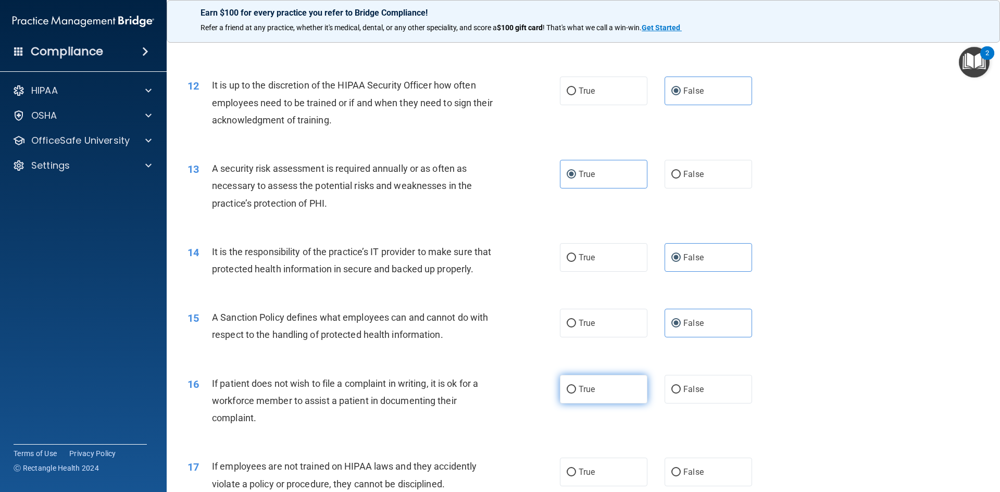
click at [618, 398] on label "True" at bounding box center [603, 389] width 87 height 29
click at [576, 394] on input "True" at bounding box center [571, 390] width 9 height 8
radio input "true"
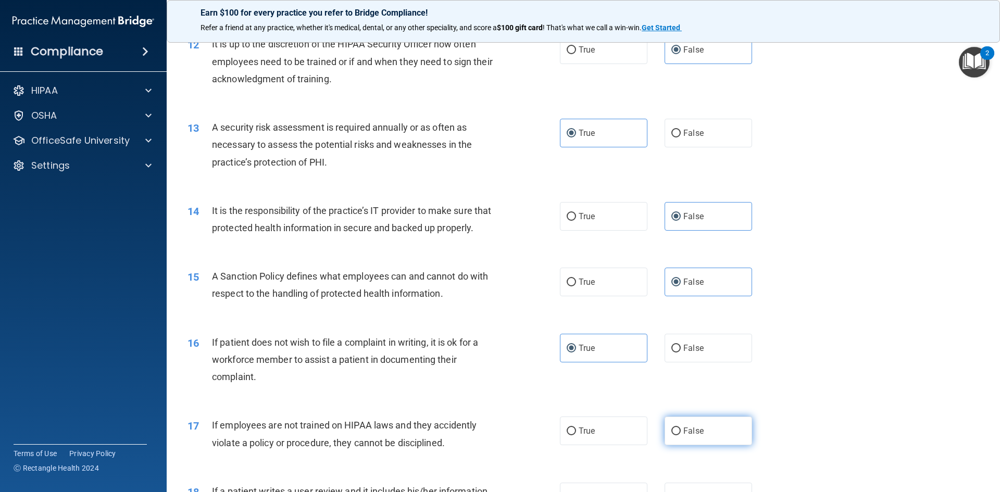
scroll to position [1094, 0]
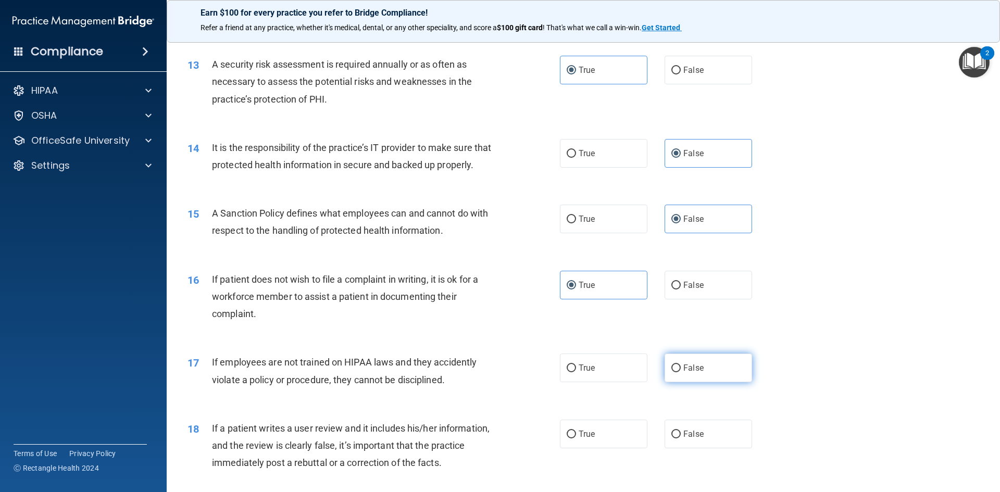
click at [683, 373] on span "False" at bounding box center [693, 368] width 20 height 10
click at [681, 372] on input "False" at bounding box center [675, 369] width 9 height 8
radio input "true"
click at [682, 441] on label "False" at bounding box center [708, 434] width 87 height 29
click at [681, 439] on input "False" at bounding box center [675, 435] width 9 height 8
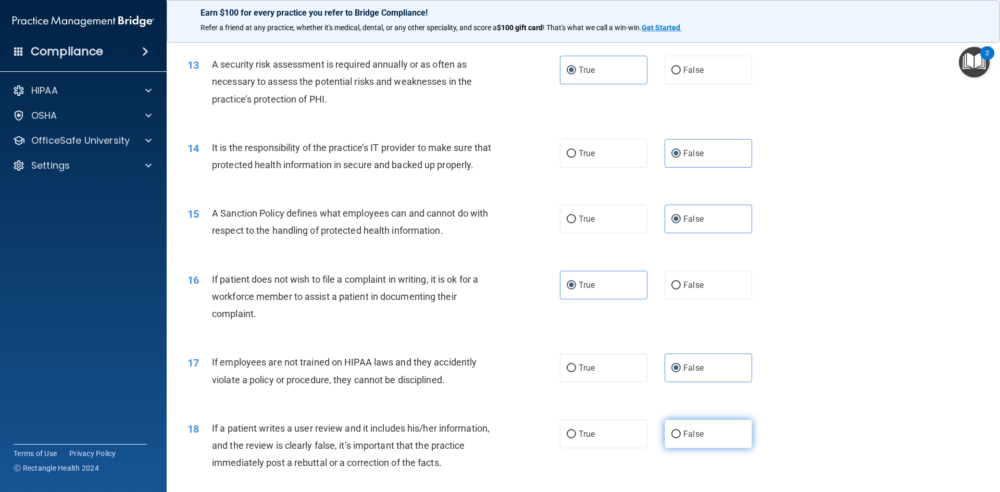
radio input "true"
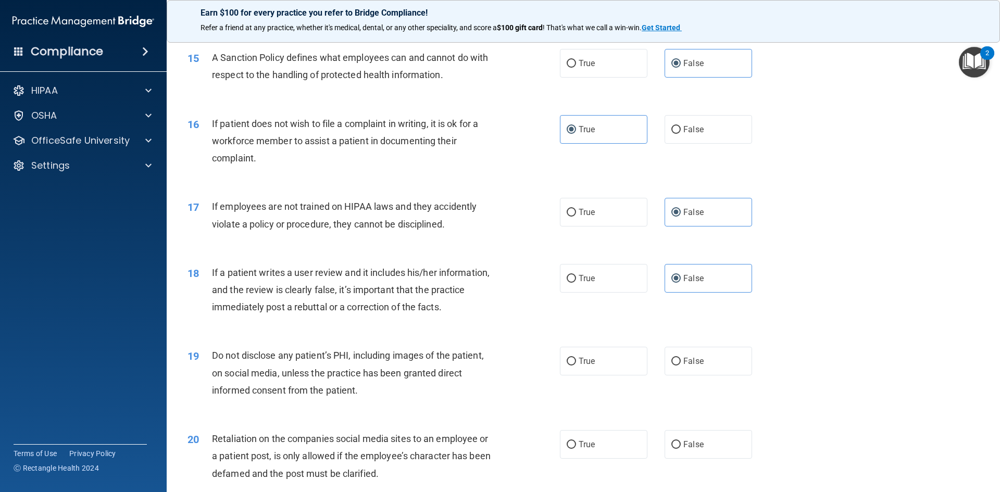
scroll to position [1250, 0]
click at [592, 375] on label "True" at bounding box center [603, 360] width 87 height 29
click at [576, 365] on input "True" at bounding box center [571, 361] width 9 height 8
radio input "true"
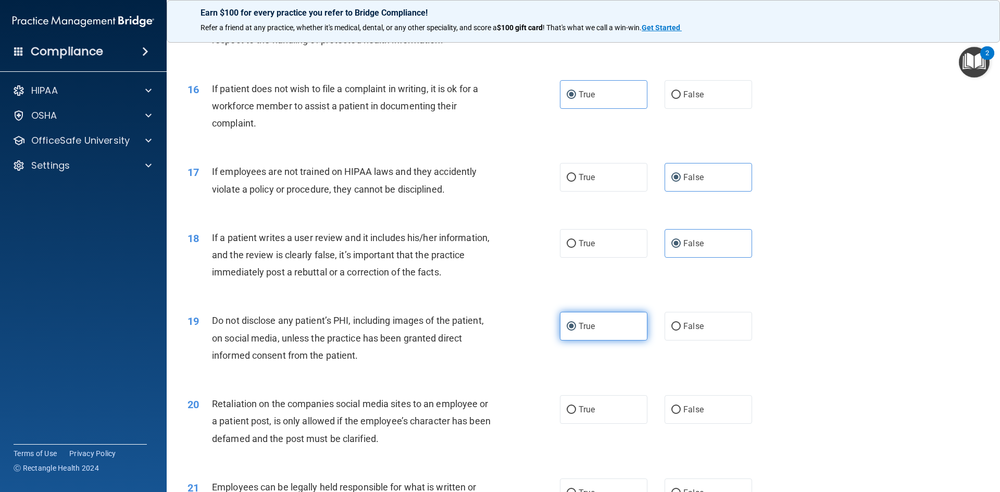
scroll to position [1354, 0]
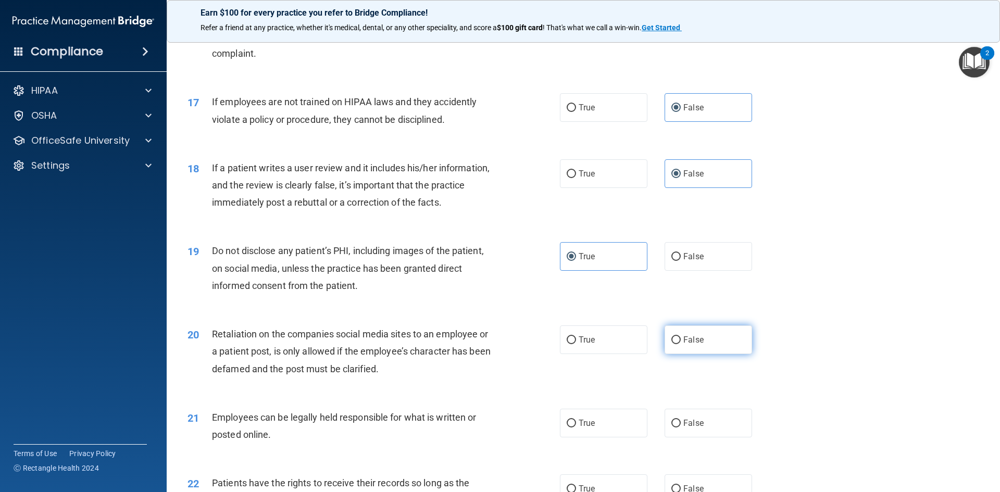
click at [675, 344] on input "False" at bounding box center [675, 340] width 9 height 8
radio input "true"
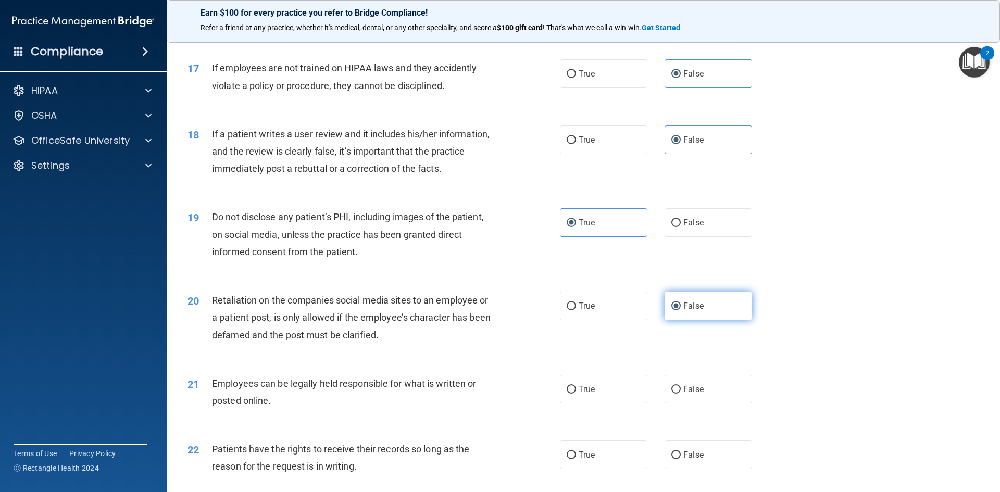
scroll to position [1406, 0]
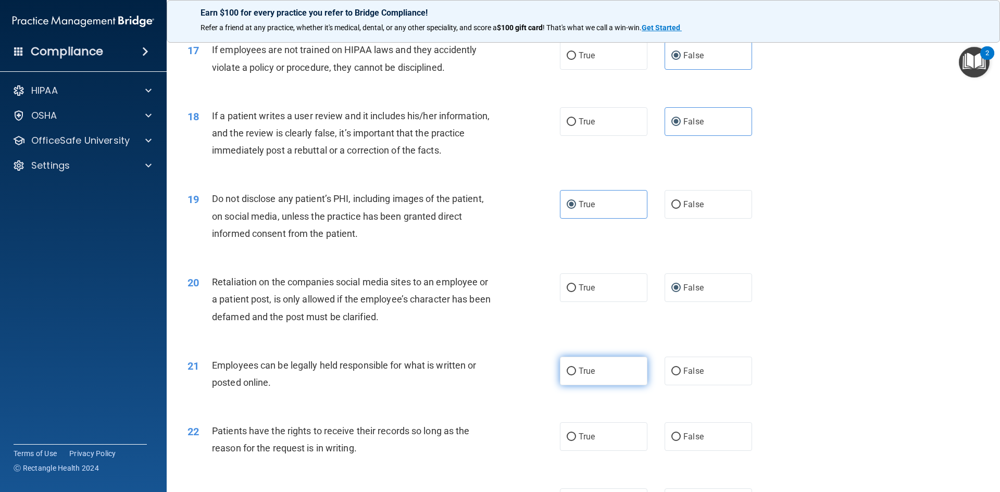
click at [615, 385] on label "True" at bounding box center [603, 371] width 87 height 29
click at [576, 375] on input "True" at bounding box center [571, 372] width 9 height 8
radio input "true"
click at [697, 442] on span "False" at bounding box center [693, 437] width 20 height 10
click at [681, 441] on input "False" at bounding box center [675, 437] width 9 height 8
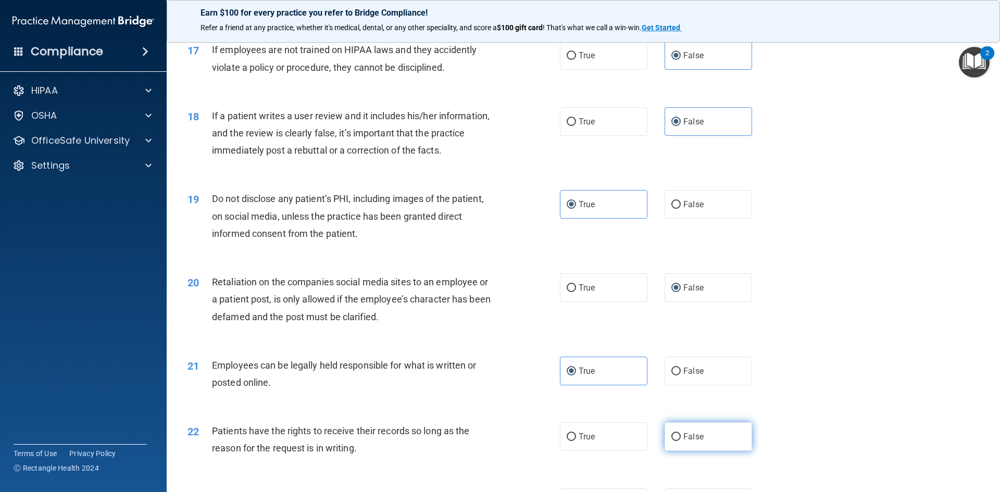
radio input "true"
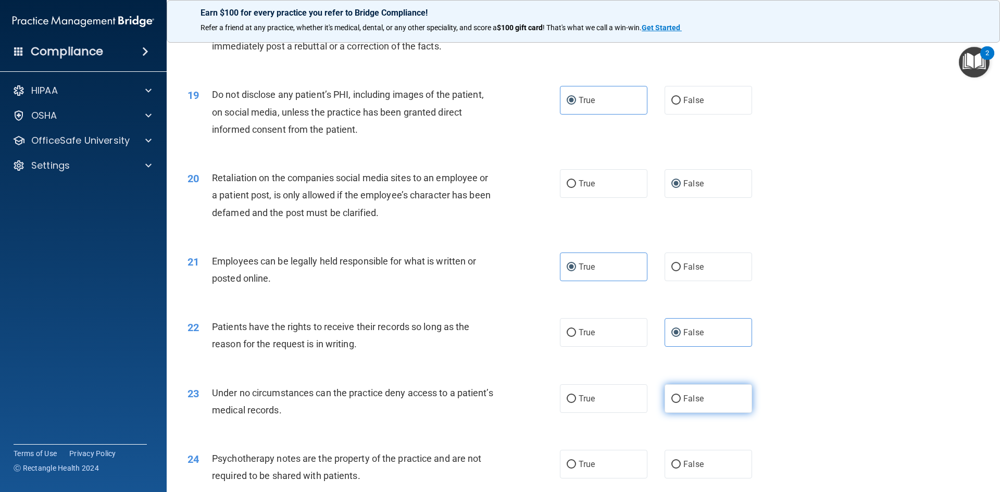
click at [699, 413] on label "False" at bounding box center [708, 398] width 87 height 29
click at [681, 403] on input "False" at bounding box center [675, 399] width 9 height 8
radio input "true"
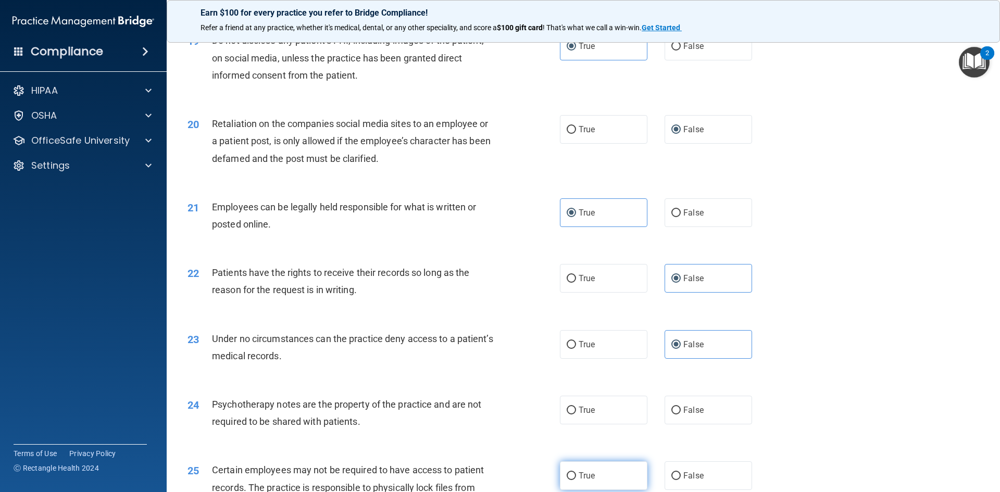
scroll to position [1614, 0]
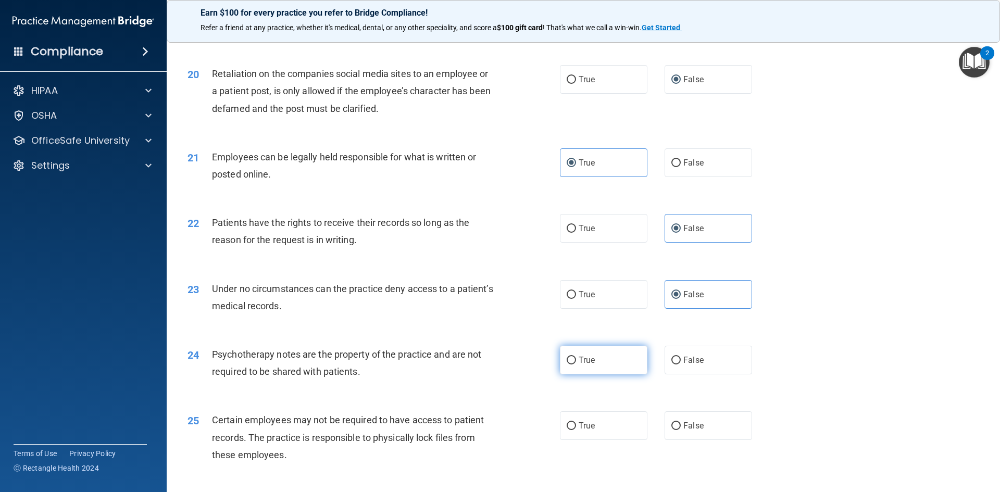
click at [593, 374] on label "True" at bounding box center [603, 360] width 87 height 29
click at [576, 365] on input "True" at bounding box center [571, 361] width 9 height 8
radio input "true"
click at [609, 439] on label "True" at bounding box center [603, 425] width 87 height 29
click at [576, 430] on input "True" at bounding box center [571, 426] width 9 height 8
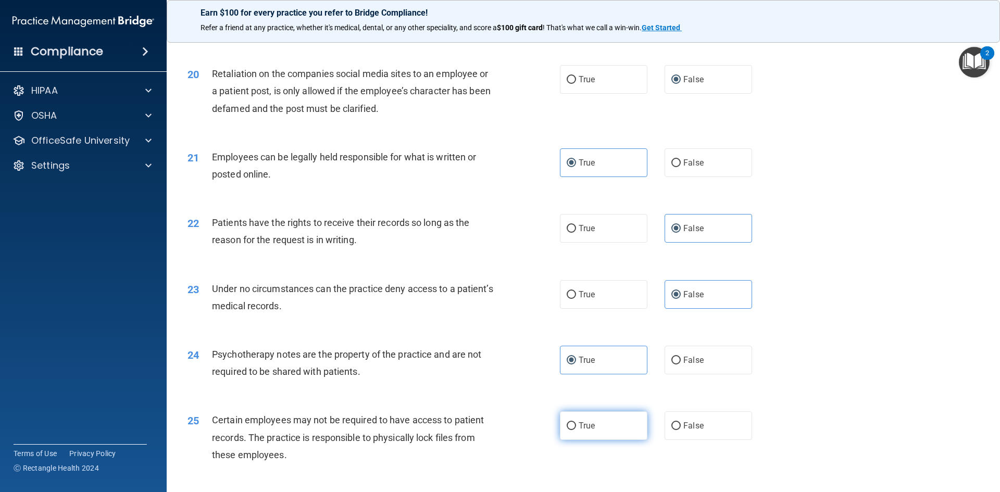
radio input "true"
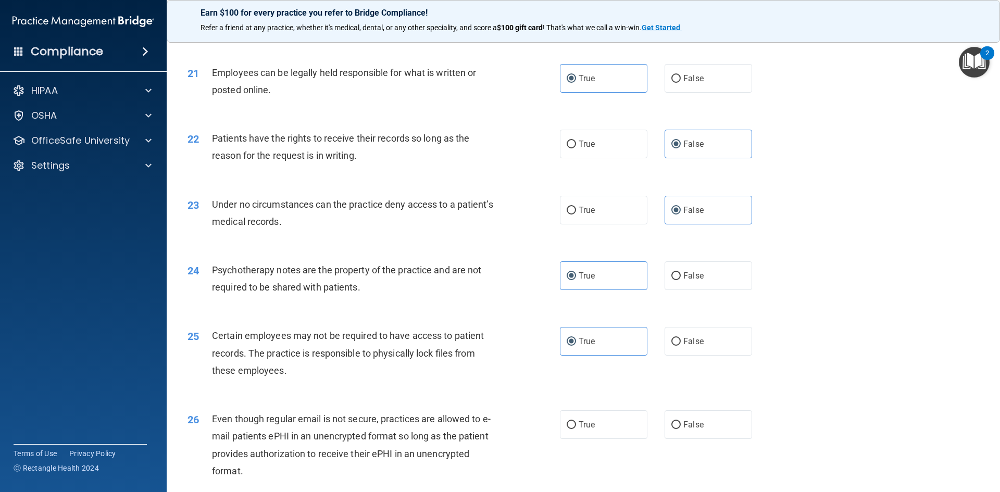
scroll to position [1719, 0]
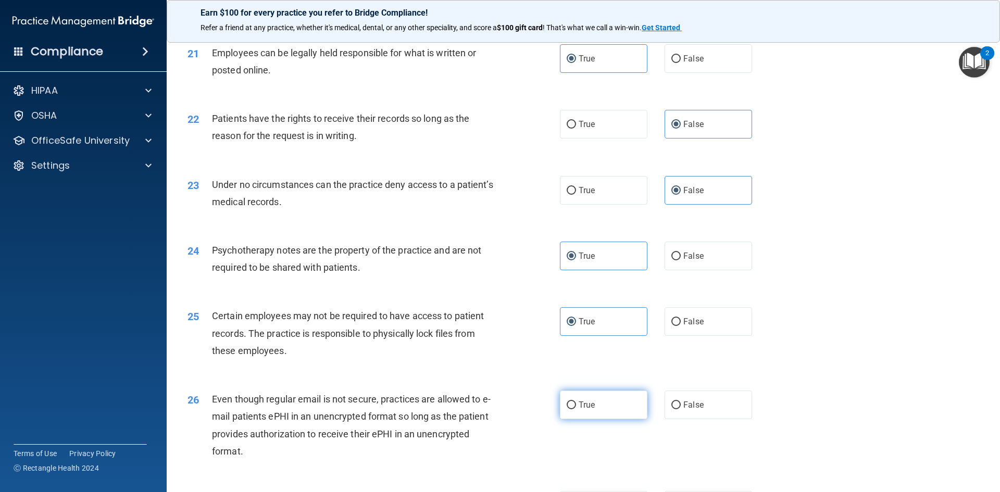
click at [601, 419] on label "True" at bounding box center [603, 405] width 87 height 29
click at [576, 409] on input "True" at bounding box center [571, 406] width 9 height 8
radio input "true"
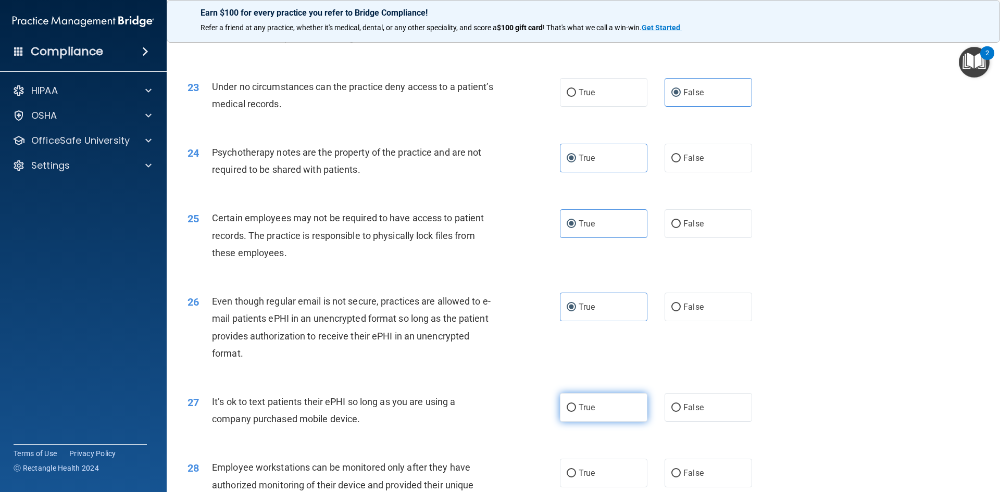
scroll to position [1823, 0]
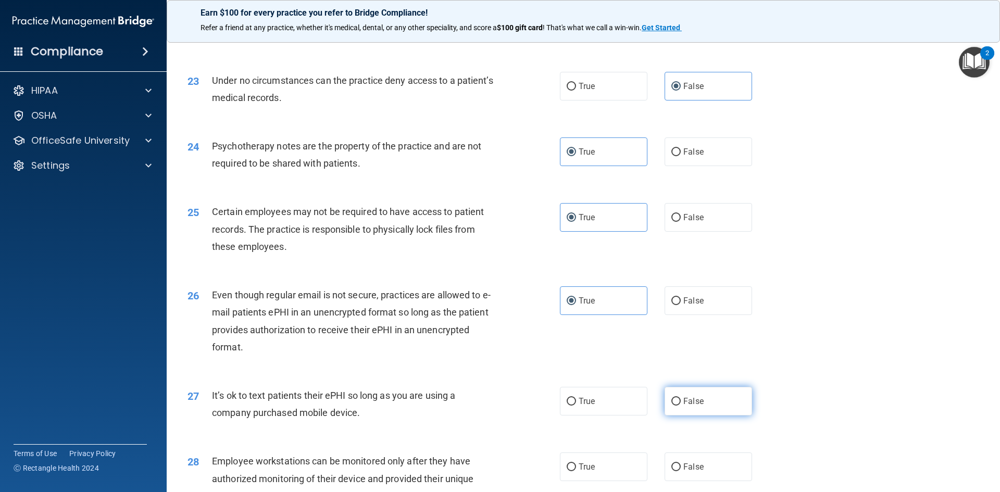
click at [682, 416] on label "False" at bounding box center [708, 401] width 87 height 29
click at [681, 406] on input "False" at bounding box center [675, 402] width 9 height 8
radio input "true"
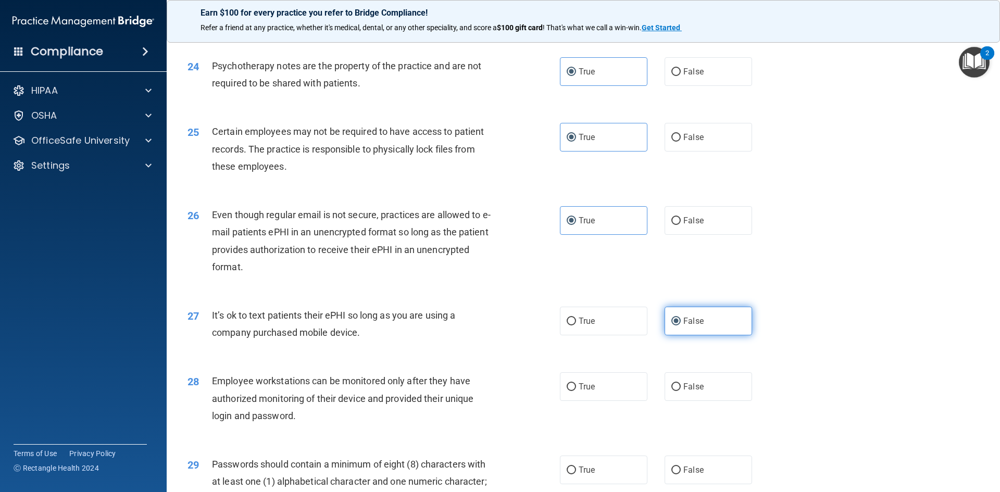
scroll to position [1927, 0]
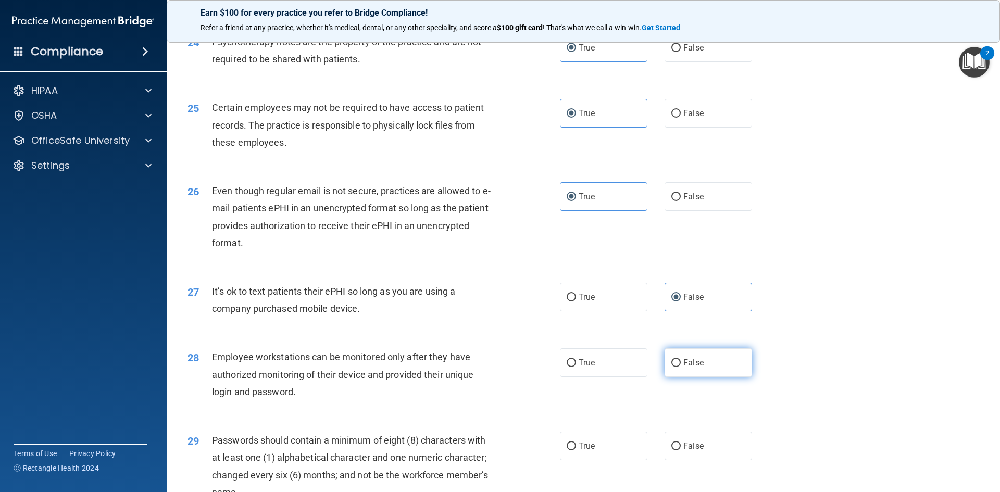
click at [683, 368] on span "False" at bounding box center [693, 363] width 20 height 10
click at [679, 367] on input "False" at bounding box center [675, 363] width 9 height 8
radio input "true"
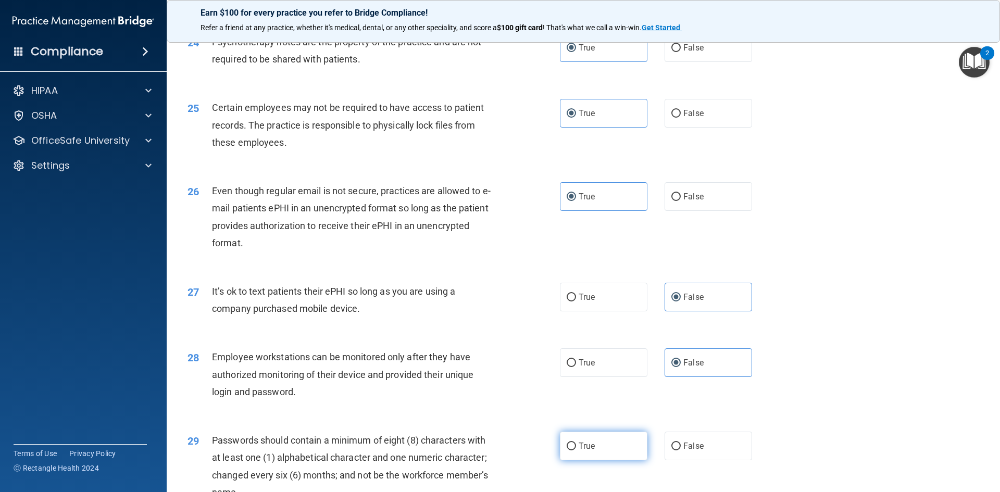
click at [614, 460] on label "True" at bounding box center [603, 446] width 87 height 29
click at [576, 450] on input "True" at bounding box center [571, 447] width 9 height 8
radio input "true"
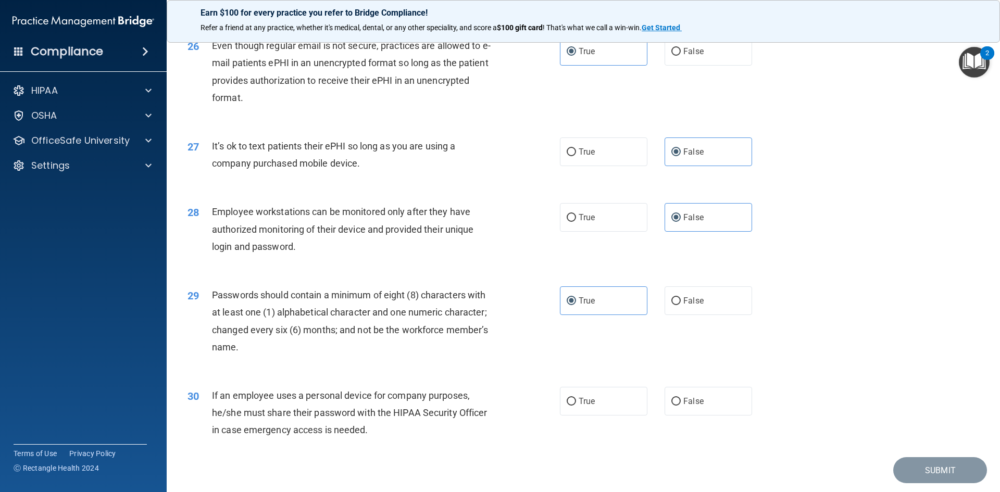
scroll to position [2083, 0]
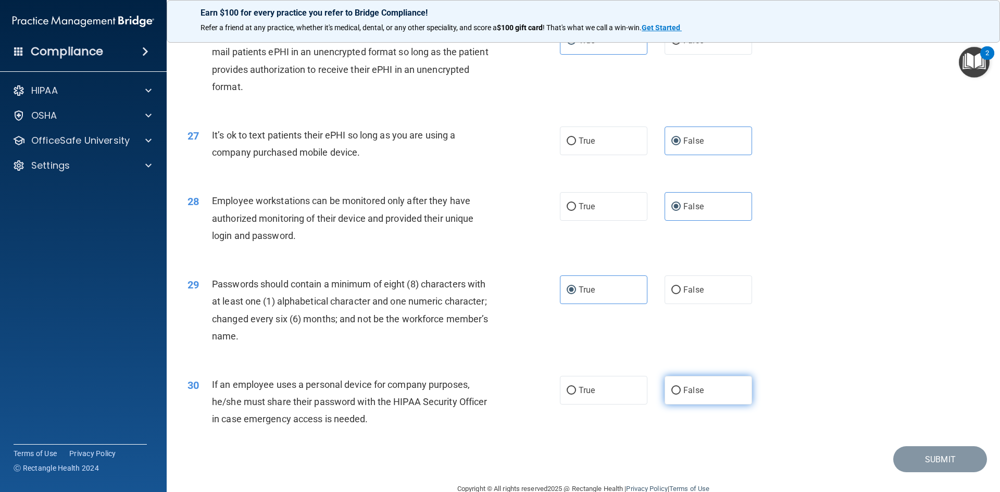
click at [676, 403] on label "False" at bounding box center [708, 390] width 87 height 29
click at [676, 395] on input "False" at bounding box center [675, 391] width 9 height 8
radio input "true"
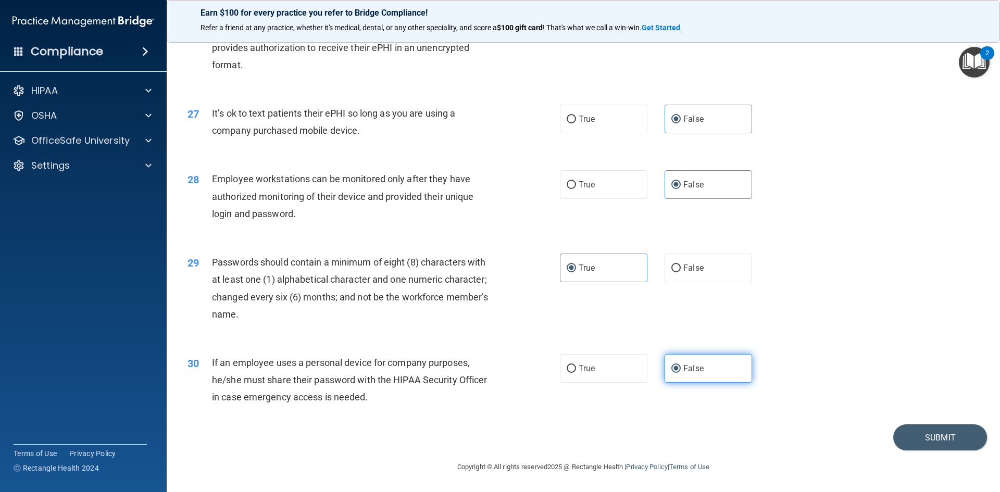
scroll to position [2122, 0]
click at [900, 441] on button "Submit" at bounding box center [940, 437] width 94 height 27
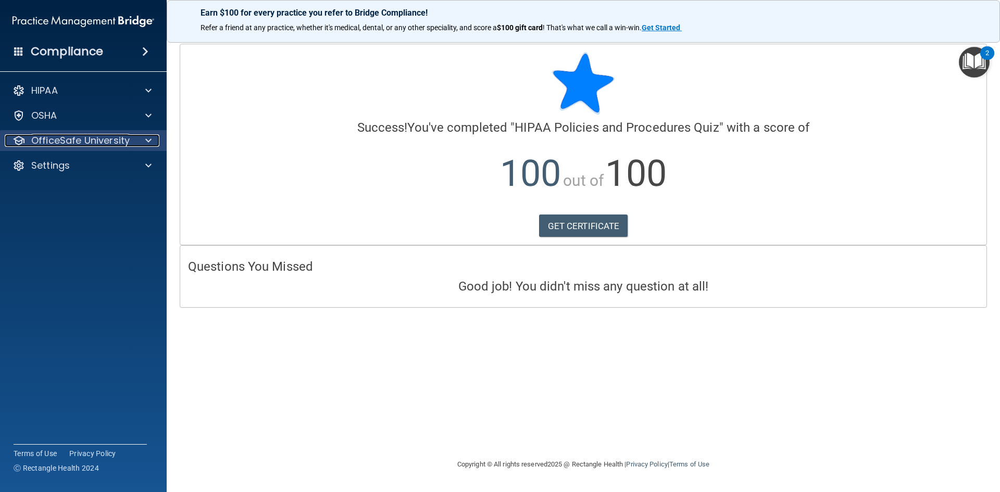
click at [66, 146] on p "OfficeSafe University" at bounding box center [80, 140] width 98 height 12
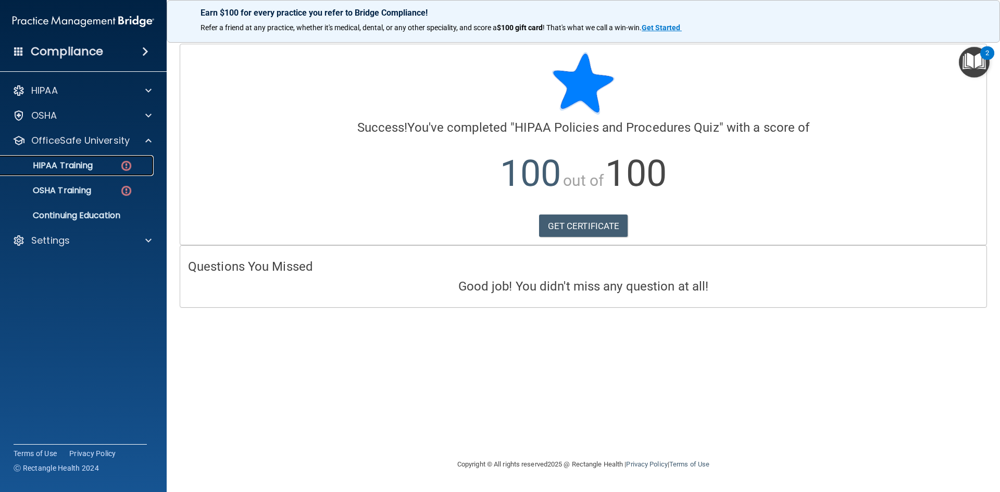
click at [68, 172] on link "HIPAA Training" at bounding box center [72, 165] width 164 height 21
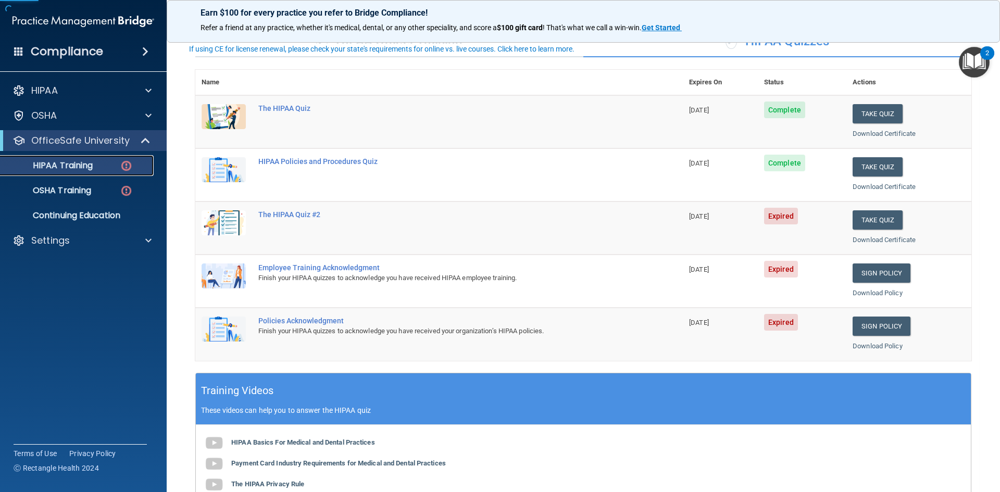
scroll to position [104, 0]
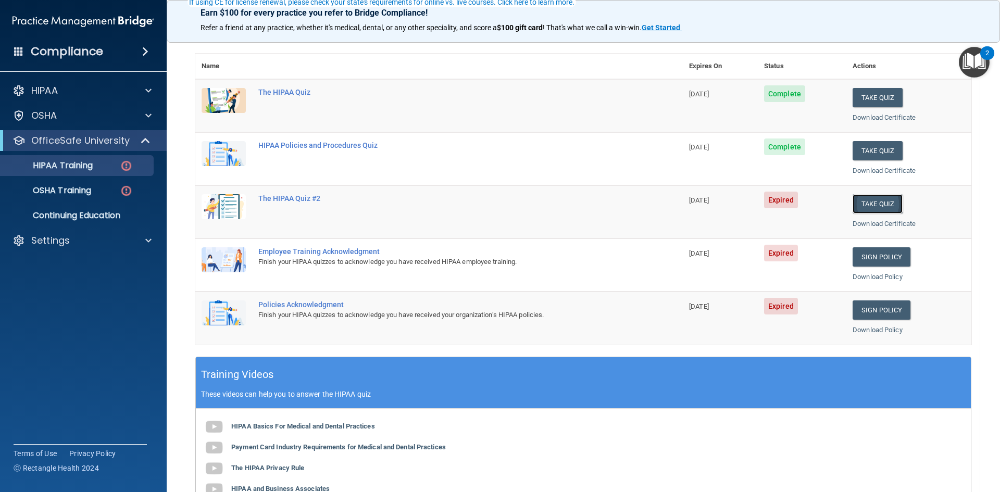
click at [876, 200] on button "Take Quiz" at bounding box center [878, 203] width 50 height 19
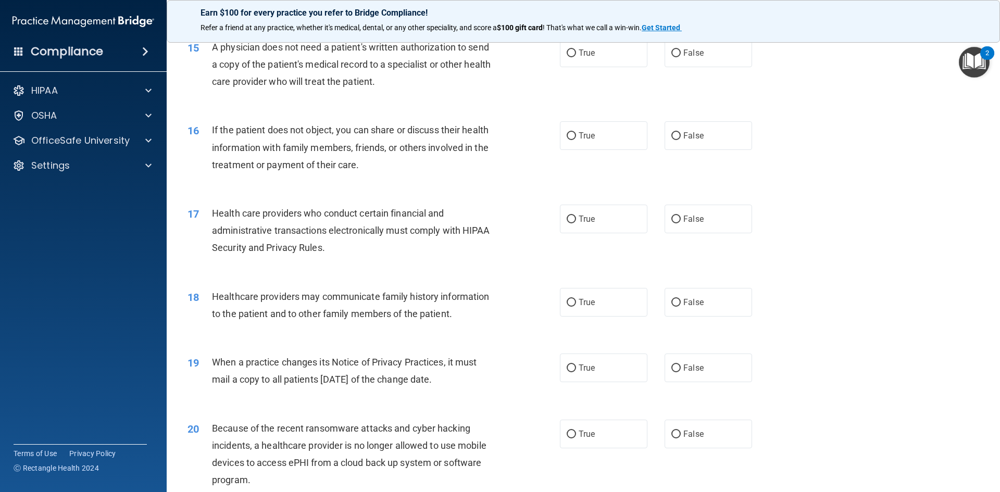
scroll to position [1302, 0]
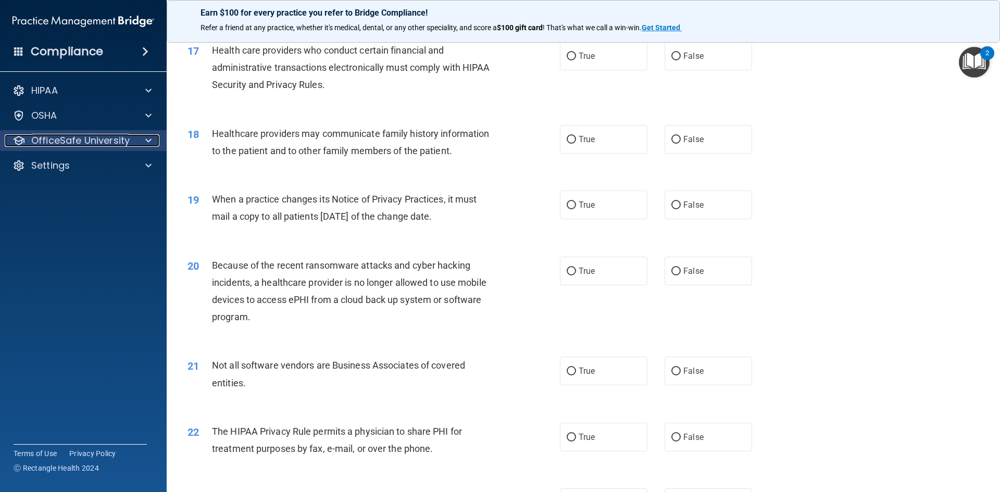
click at [83, 146] on p "OfficeSafe University" at bounding box center [80, 140] width 98 height 12
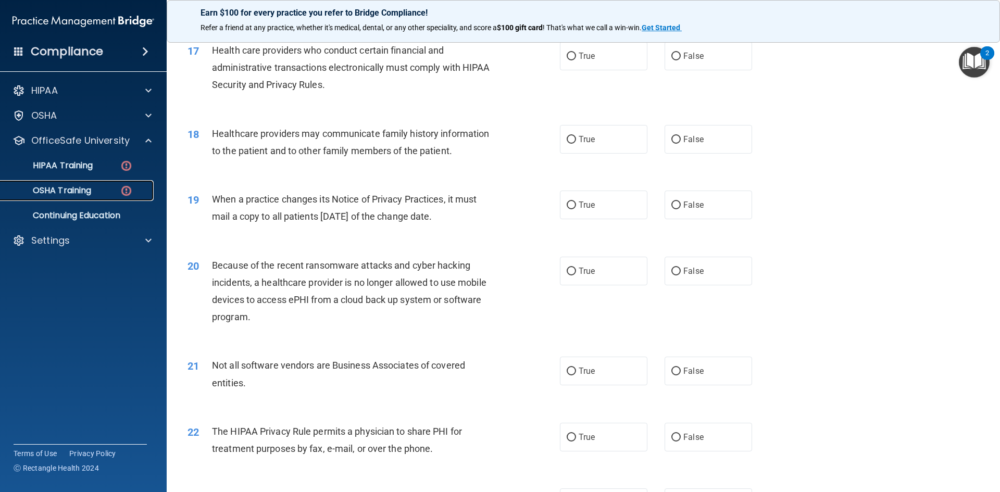
click at [106, 196] on link "OSHA Training" at bounding box center [72, 190] width 164 height 21
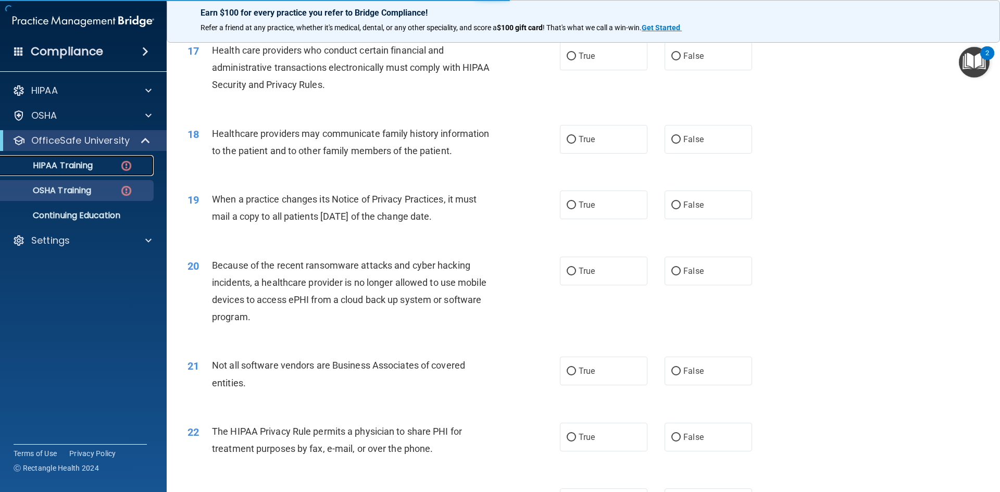
click at [108, 160] on div "HIPAA Training" at bounding box center [78, 165] width 142 height 10
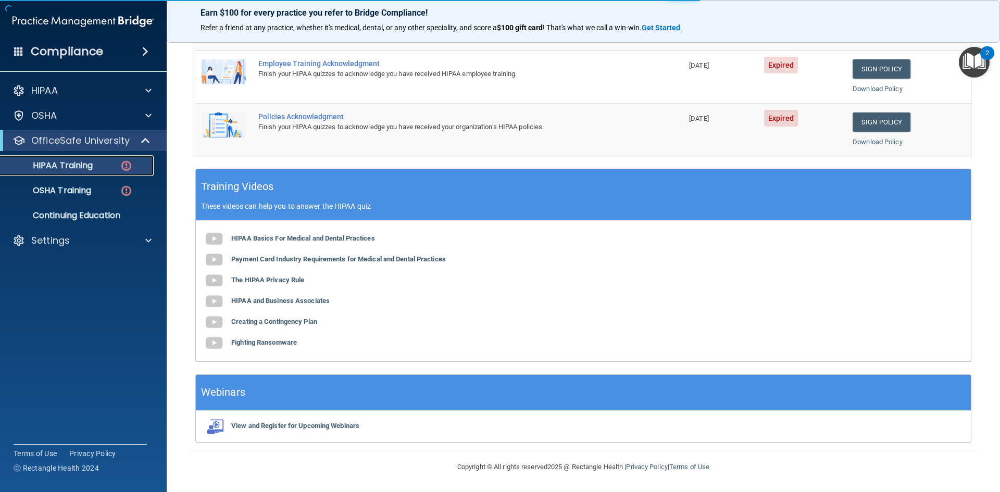
scroll to position [292, 0]
click at [60, 167] on p "HIPAA Training" at bounding box center [50, 165] width 86 height 10
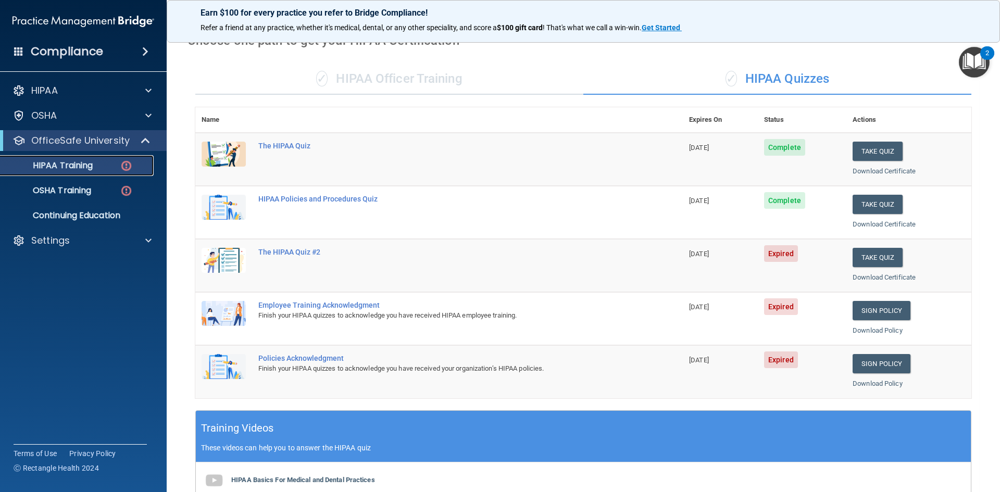
scroll to position [32, 0]
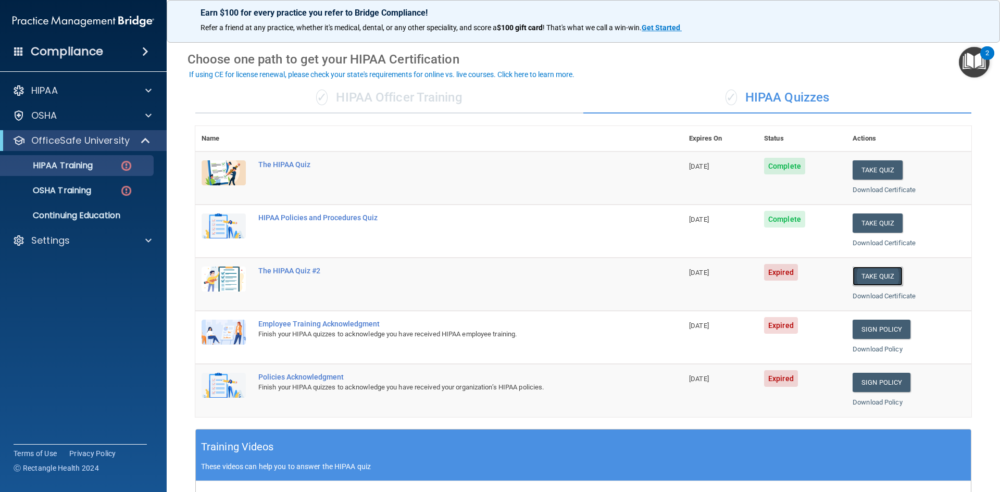
click at [871, 272] on button "Take Quiz" at bounding box center [878, 276] width 50 height 19
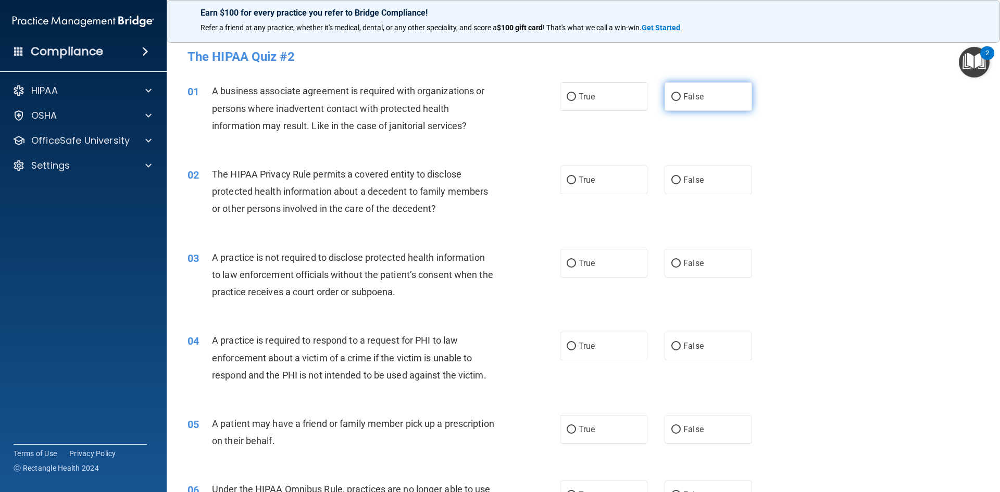
click at [683, 95] on span "False" at bounding box center [693, 97] width 20 height 10
click at [681, 95] on input "False" at bounding box center [675, 97] width 9 height 8
radio input "true"
click at [592, 183] on label "True" at bounding box center [603, 180] width 87 height 29
click at [576, 183] on input "True" at bounding box center [571, 181] width 9 height 8
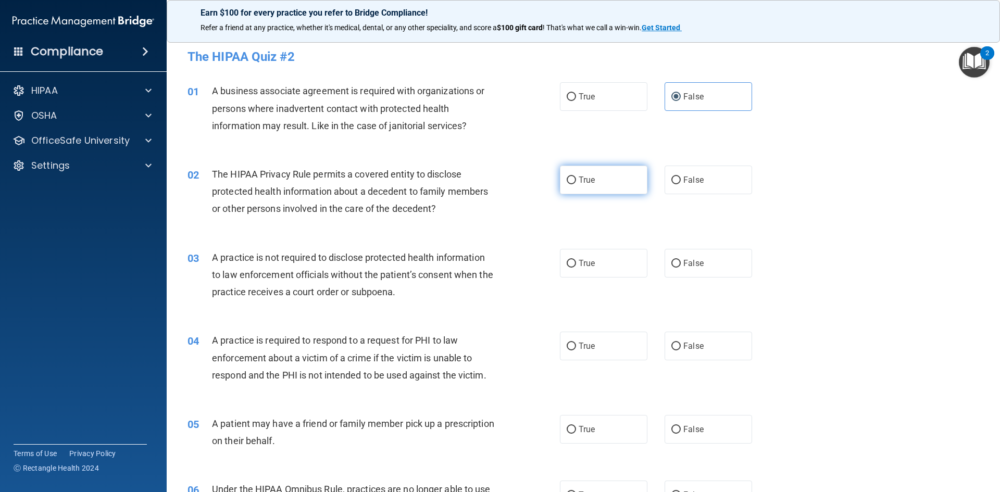
radio input "true"
click at [595, 272] on label "True" at bounding box center [603, 263] width 87 height 29
click at [576, 268] on input "True" at bounding box center [571, 264] width 9 height 8
radio input "true"
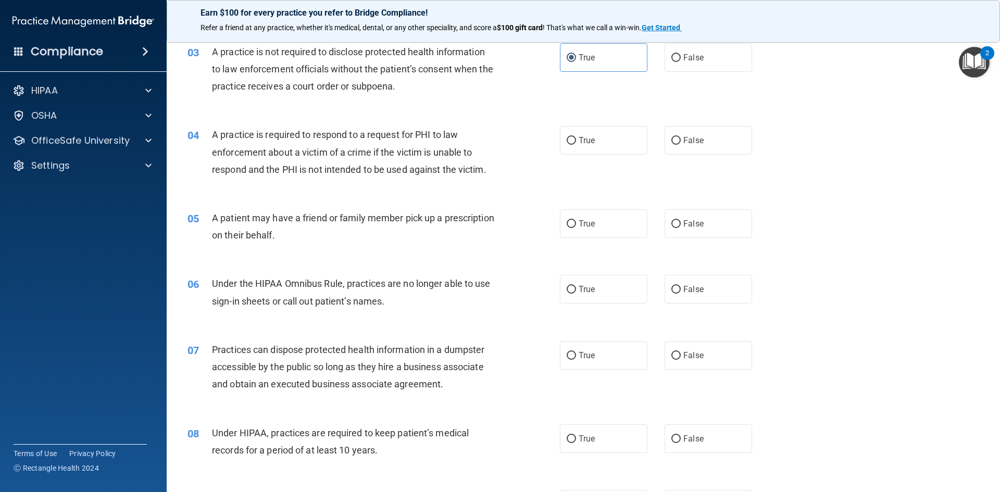
scroll to position [208, 0]
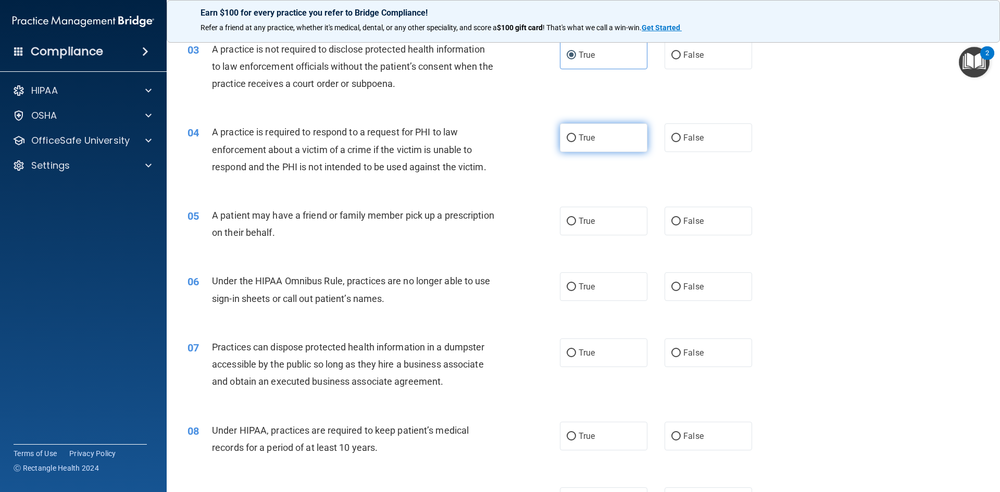
click at [584, 143] on label "True" at bounding box center [603, 137] width 87 height 29
click at [576, 142] on input "True" at bounding box center [571, 138] width 9 height 8
radio input "true"
click at [711, 129] on label "False" at bounding box center [708, 137] width 87 height 29
click at [681, 134] on input "False" at bounding box center [675, 138] width 9 height 8
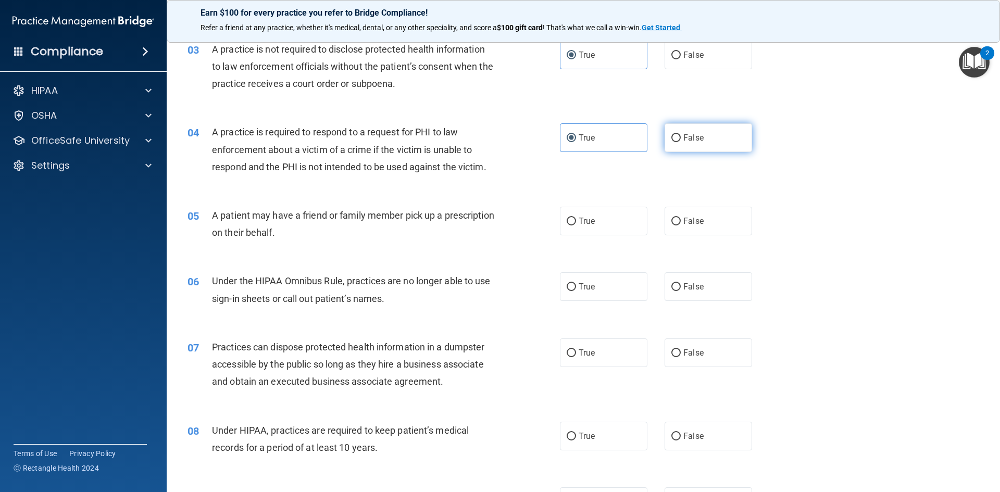
radio input "true"
radio input "false"
click at [582, 233] on label "True" at bounding box center [603, 221] width 87 height 29
click at [576, 226] on input "True" at bounding box center [571, 222] width 9 height 8
radio input "true"
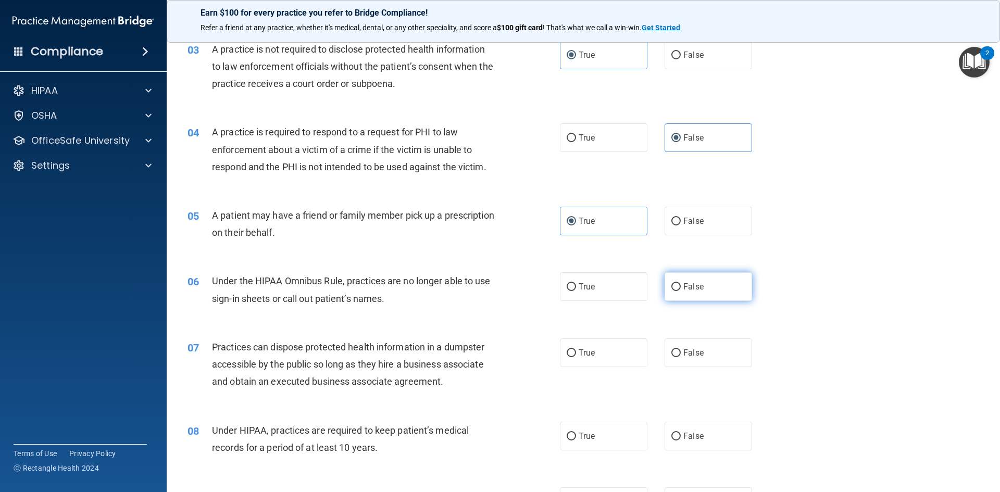
drag, startPoint x: 697, startPoint y: 294, endPoint x: 691, endPoint y: 298, distance: 7.9
click at [698, 294] on label "False" at bounding box center [708, 286] width 87 height 29
click at [681, 291] on input "False" at bounding box center [675, 287] width 9 height 8
radio input "true"
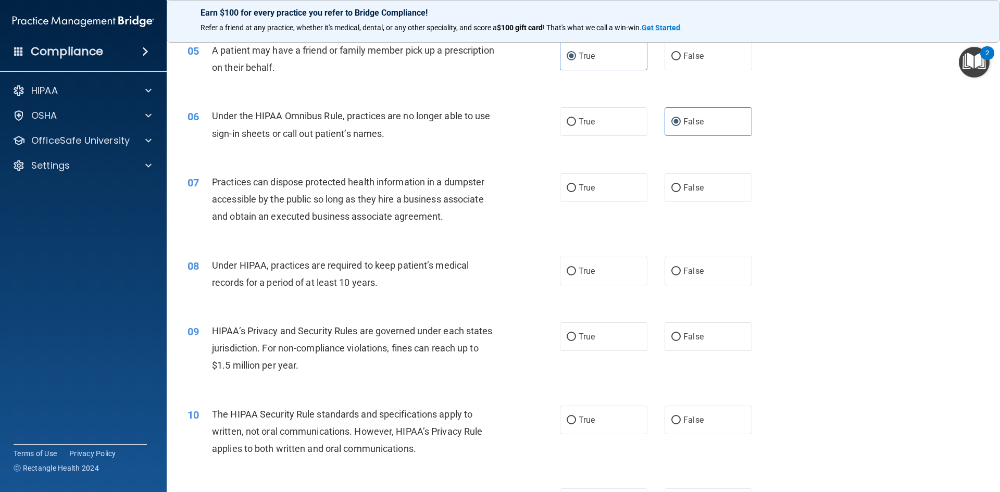
scroll to position [417, 0]
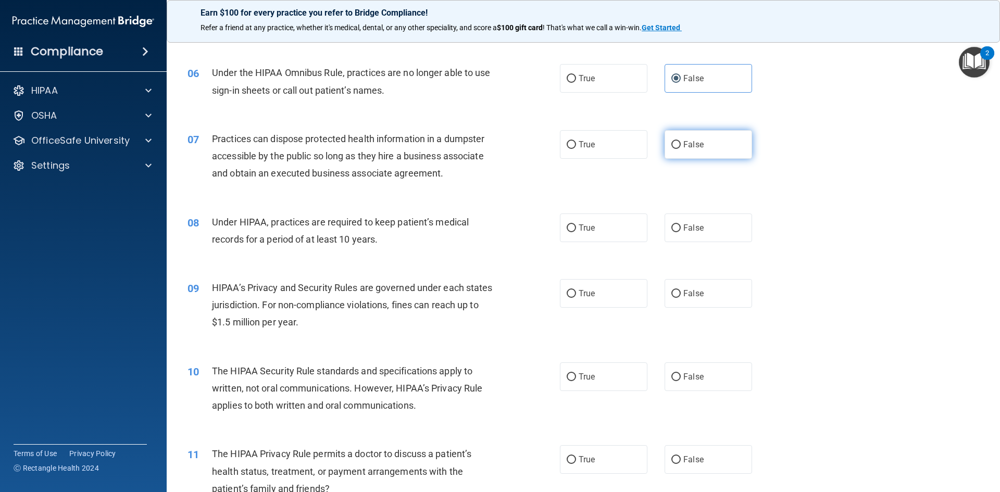
click at [698, 152] on label "False" at bounding box center [708, 144] width 87 height 29
click at [681, 149] on input "False" at bounding box center [675, 145] width 9 height 8
radio input "true"
click at [705, 231] on label "False" at bounding box center [708, 228] width 87 height 29
click at [681, 231] on input "False" at bounding box center [675, 228] width 9 height 8
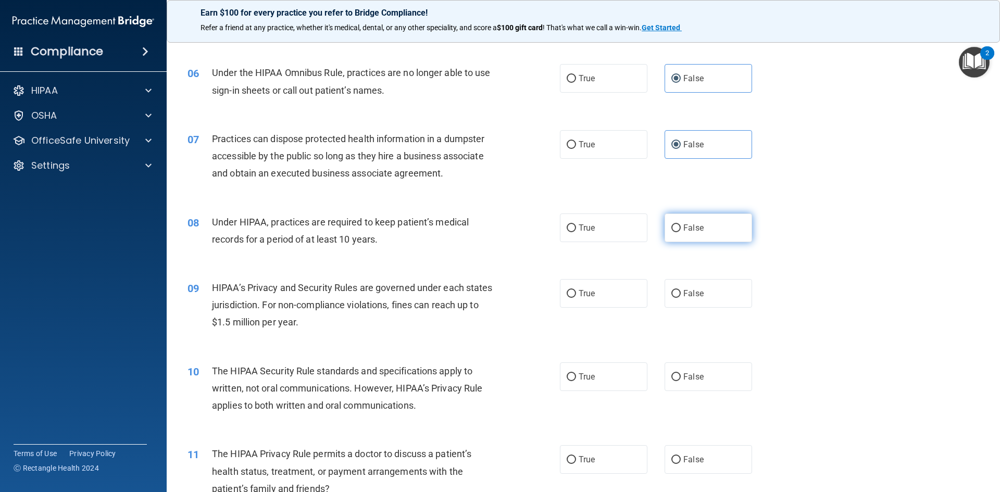
radio input "true"
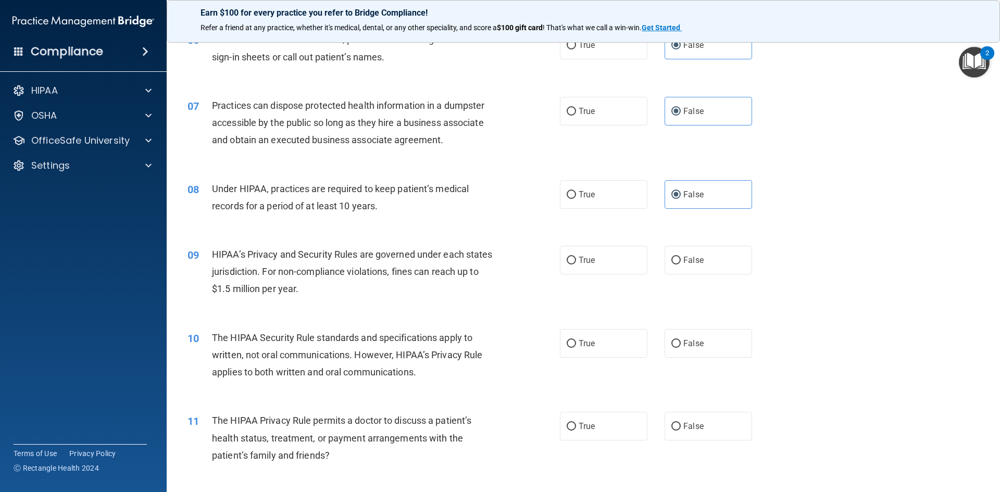
scroll to position [469, 0]
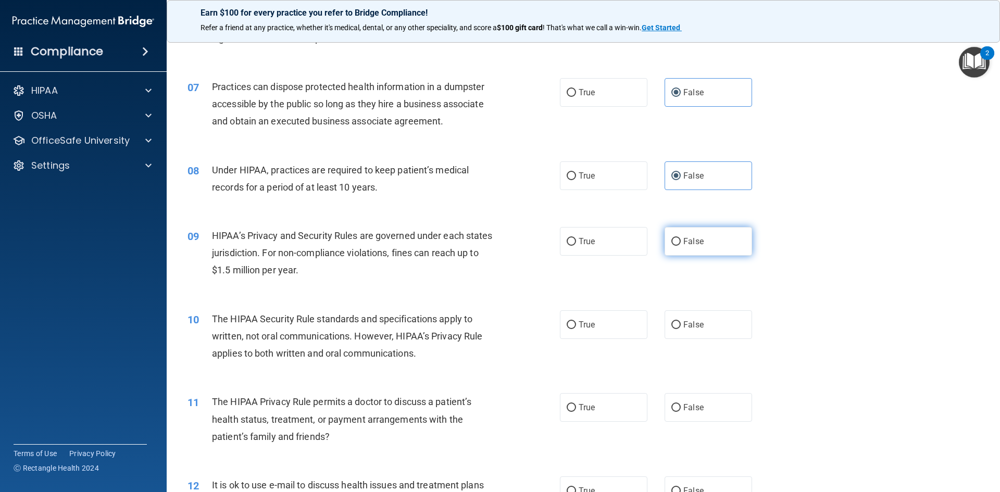
click at [672, 238] on input "False" at bounding box center [675, 242] width 9 height 8
radio input "true"
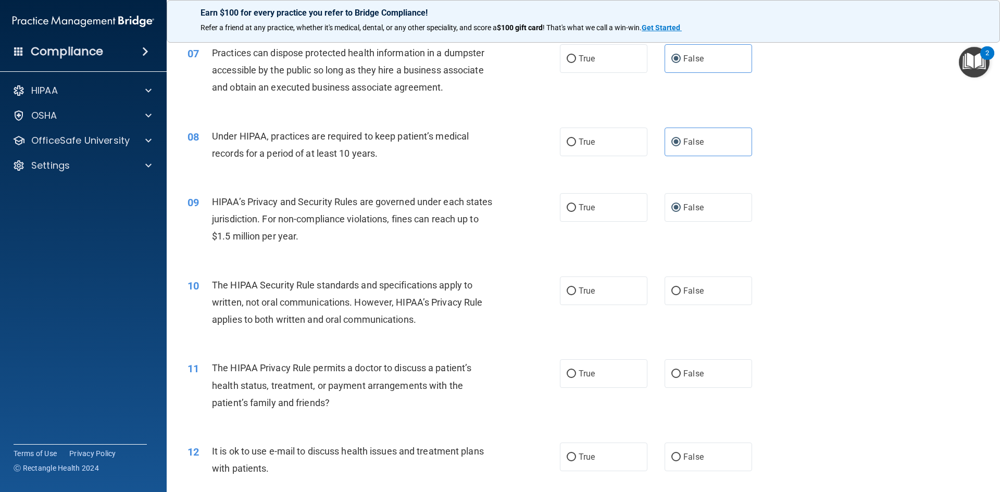
scroll to position [521, 0]
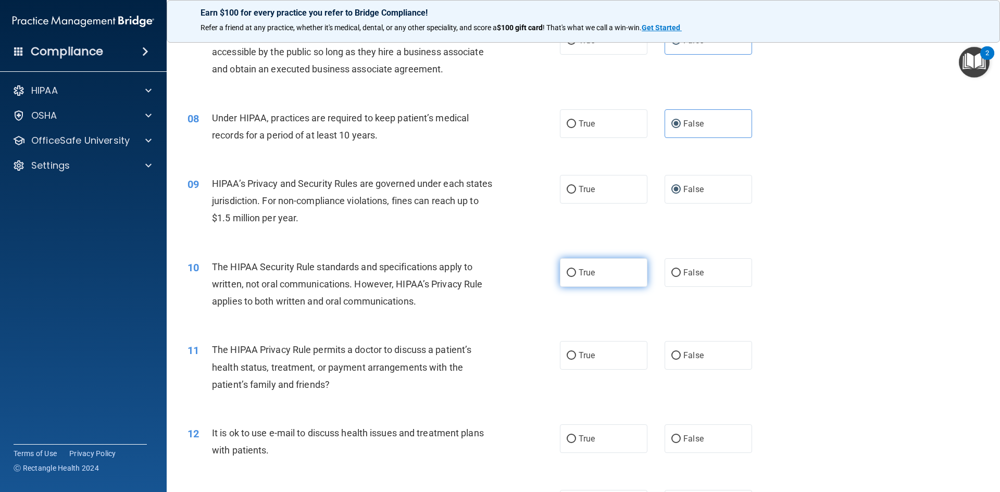
click at [587, 277] on span "True" at bounding box center [587, 273] width 16 height 10
click at [576, 277] on input "True" at bounding box center [571, 273] width 9 height 8
radio input "true"
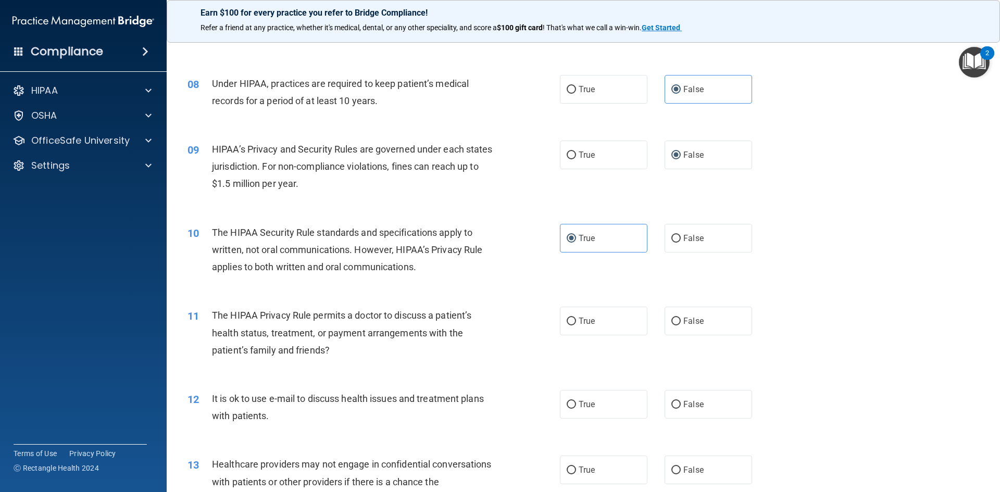
scroll to position [625, 0]
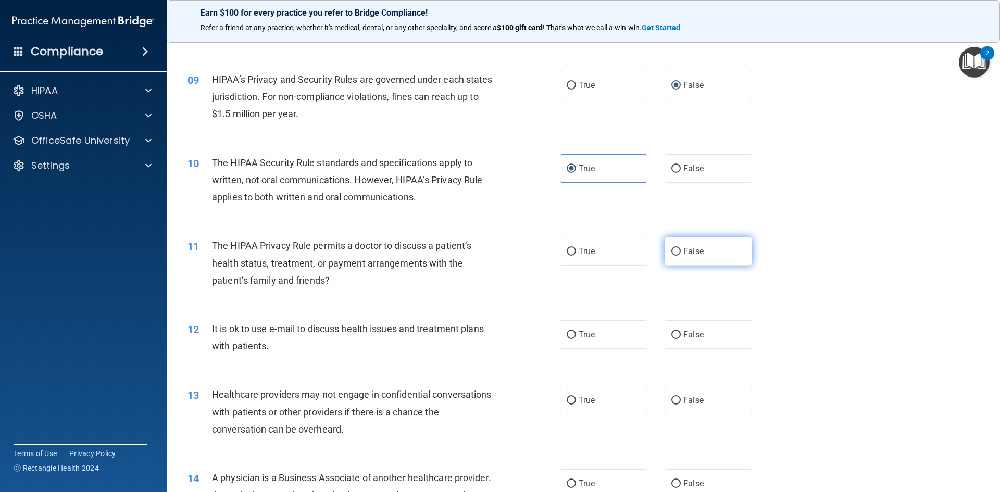
click at [695, 242] on label "False" at bounding box center [708, 251] width 87 height 29
click at [681, 248] on input "False" at bounding box center [675, 252] width 9 height 8
radio input "true"
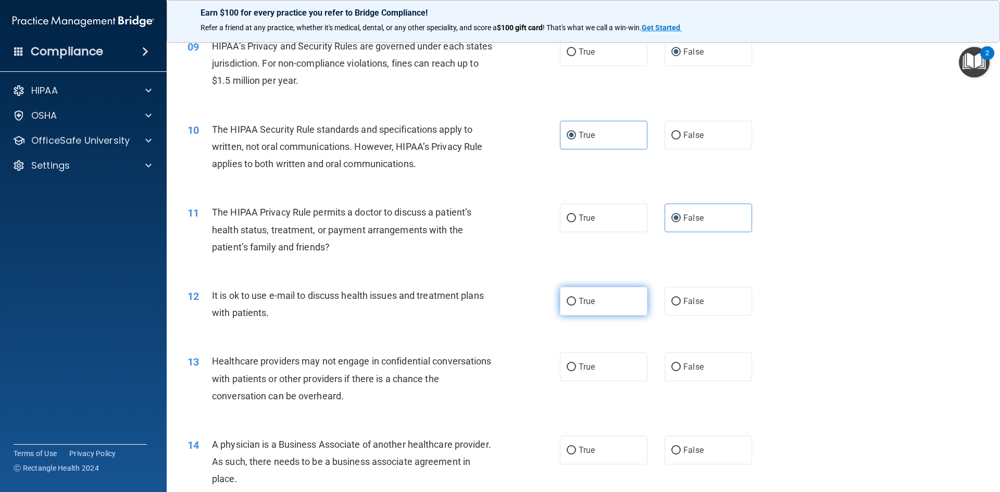
scroll to position [677, 0]
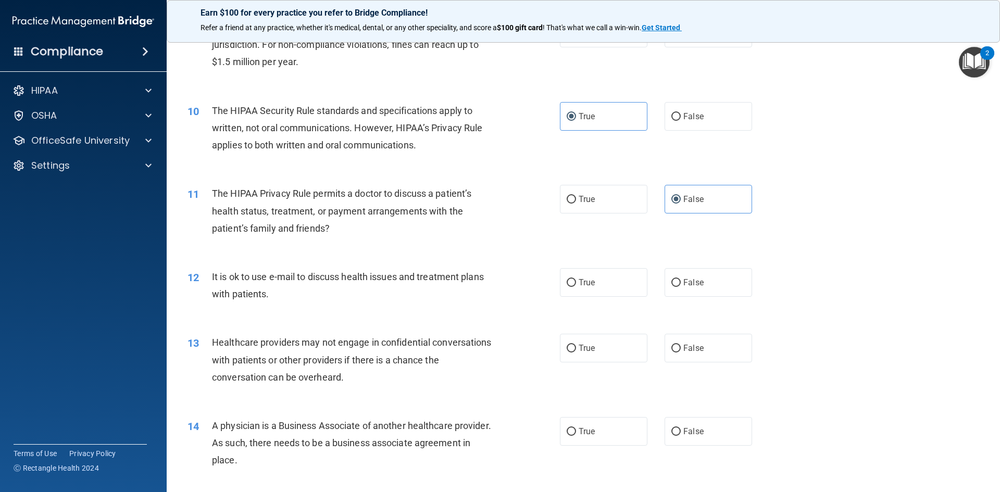
click at [756, 273] on div "True False" at bounding box center [665, 282] width 210 height 29
click at [740, 282] on label "False" at bounding box center [708, 282] width 87 height 29
click at [681, 282] on input "False" at bounding box center [675, 283] width 9 height 8
radio input "true"
click at [588, 352] on span "True" at bounding box center [587, 348] width 16 height 10
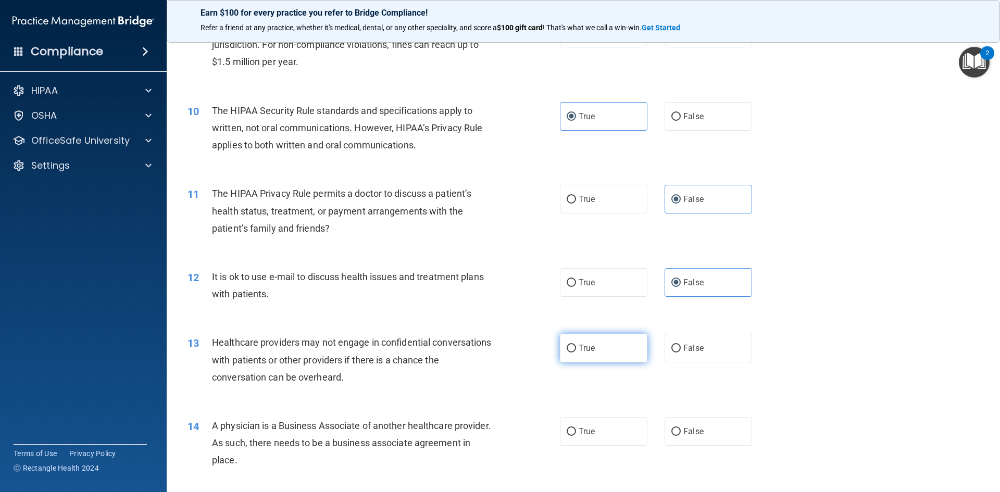
click at [576, 352] on input "True" at bounding box center [571, 349] width 9 height 8
radio input "true"
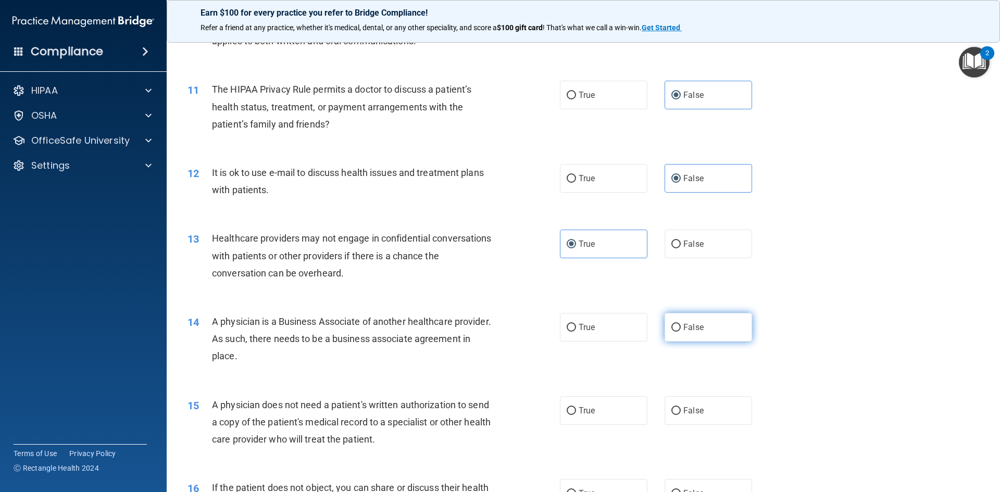
click at [665, 329] on label "False" at bounding box center [708, 327] width 87 height 29
click at [671, 329] on input "False" at bounding box center [675, 328] width 9 height 8
radio input "true"
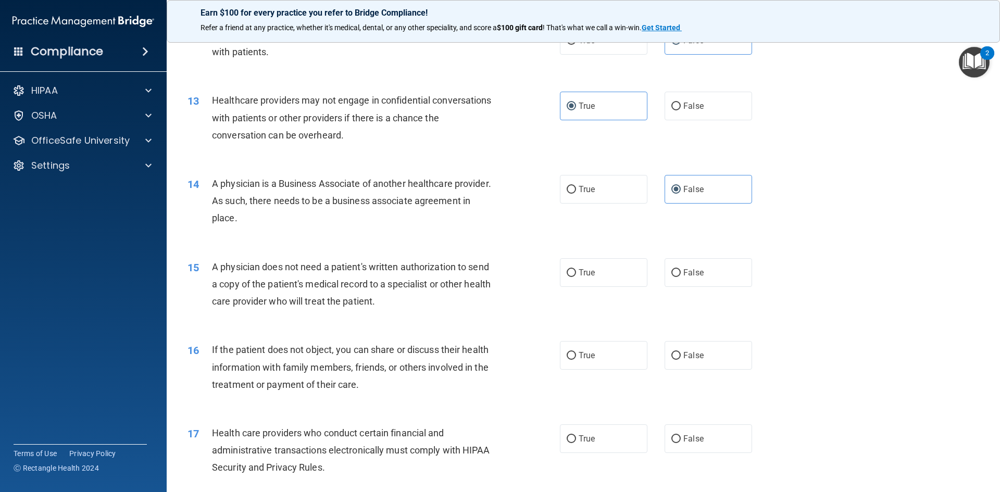
scroll to position [937, 0]
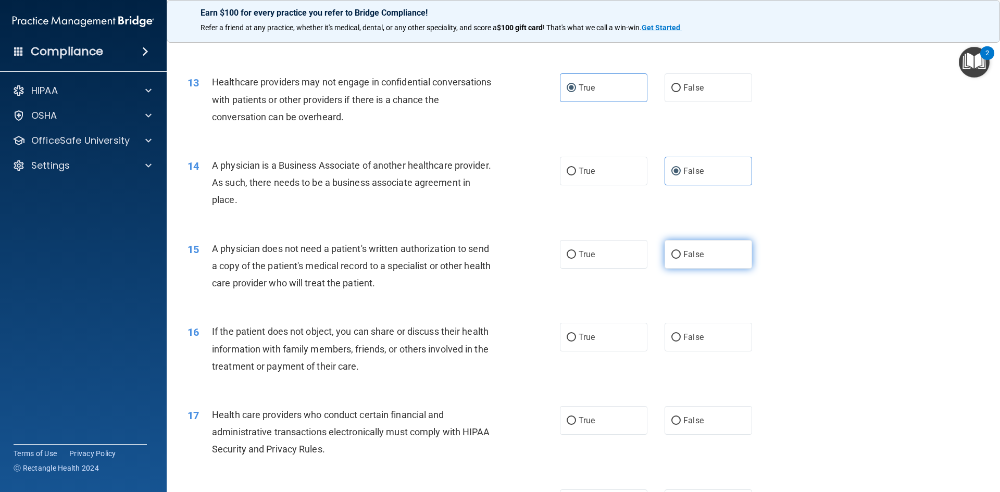
click at [691, 253] on span "False" at bounding box center [693, 254] width 20 height 10
click at [681, 253] on input "False" at bounding box center [675, 255] width 9 height 8
radio input "true"
click at [597, 338] on label "True" at bounding box center [603, 337] width 87 height 29
click at [576, 338] on input "True" at bounding box center [571, 338] width 9 height 8
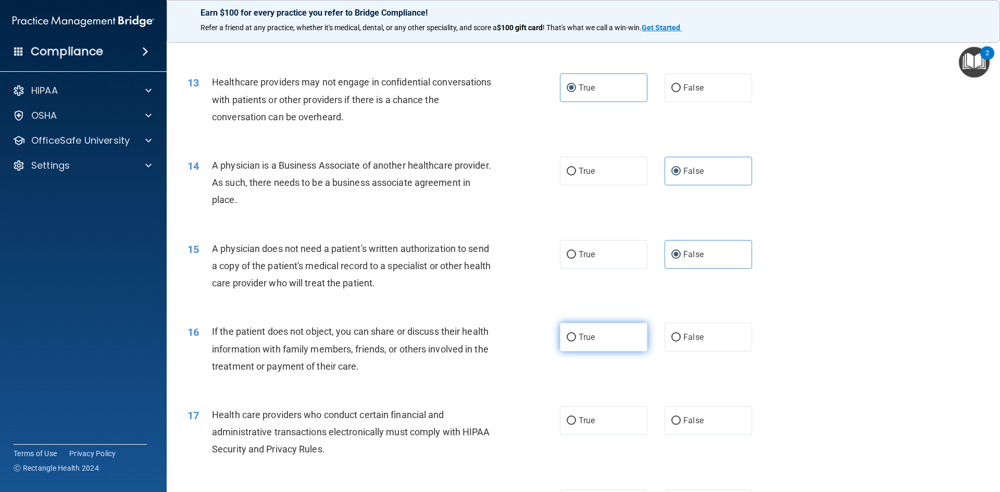
radio input "true"
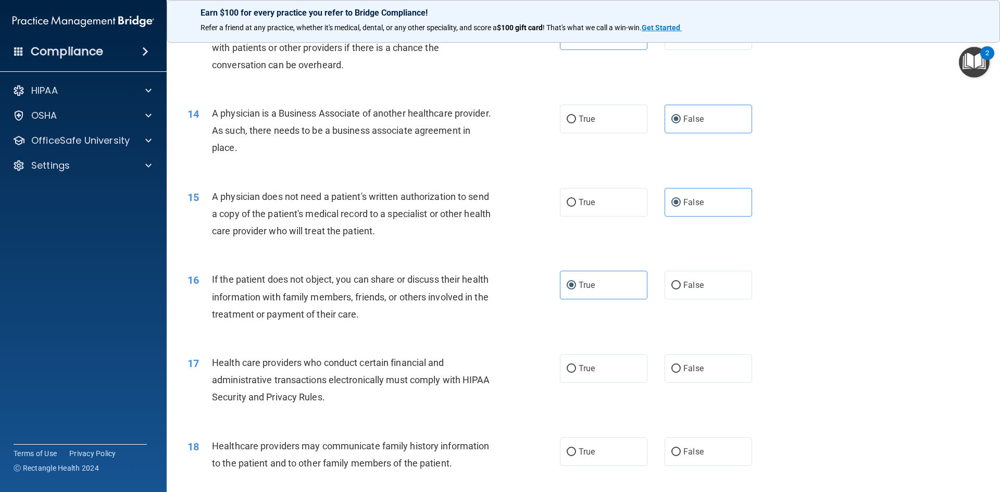
scroll to position [1042, 0]
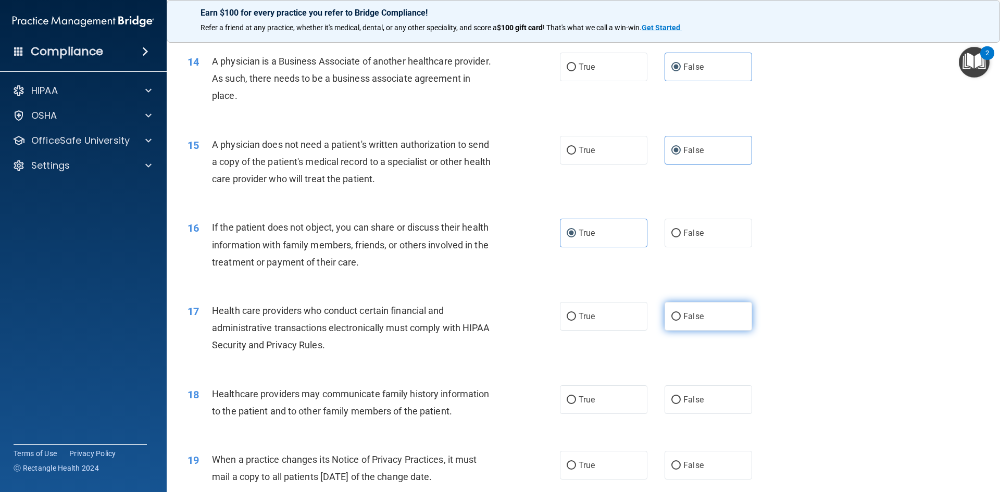
click at [673, 315] on input "False" at bounding box center [675, 317] width 9 height 8
radio input "true"
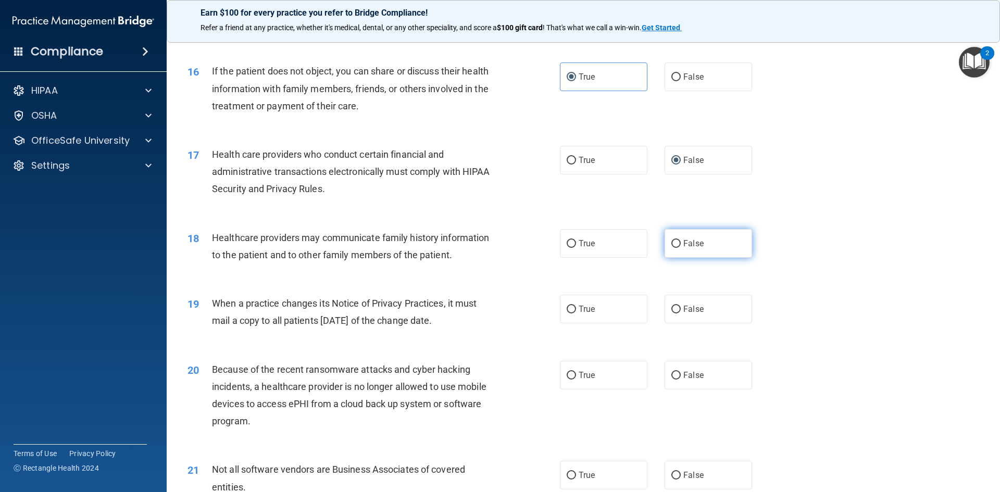
click at [698, 249] on label "False" at bounding box center [708, 243] width 87 height 29
click at [681, 248] on input "False" at bounding box center [675, 244] width 9 height 8
radio input "true"
click at [602, 298] on label "True" at bounding box center [603, 309] width 87 height 29
click at [576, 306] on input "True" at bounding box center [571, 310] width 9 height 8
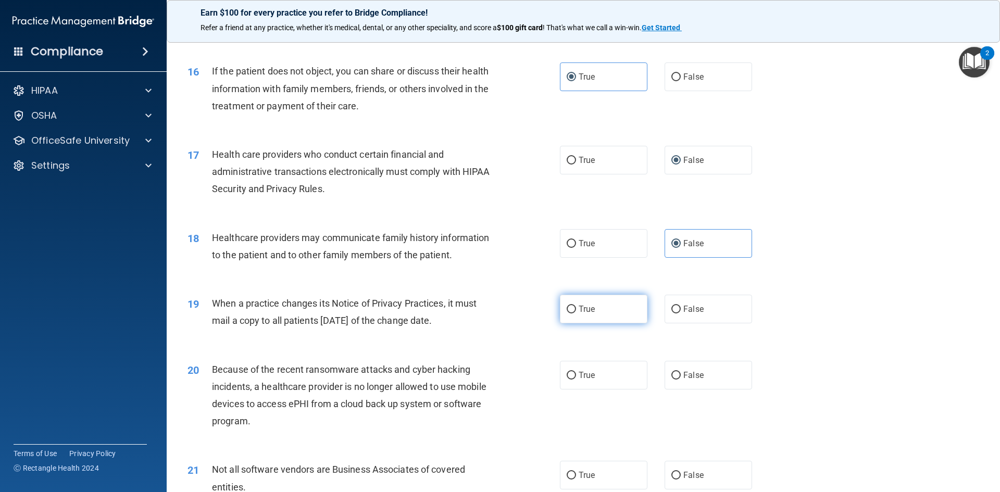
radio input "true"
click at [688, 387] on label "False" at bounding box center [708, 375] width 87 height 29
click at [681, 380] on input "False" at bounding box center [675, 376] width 9 height 8
radio input "true"
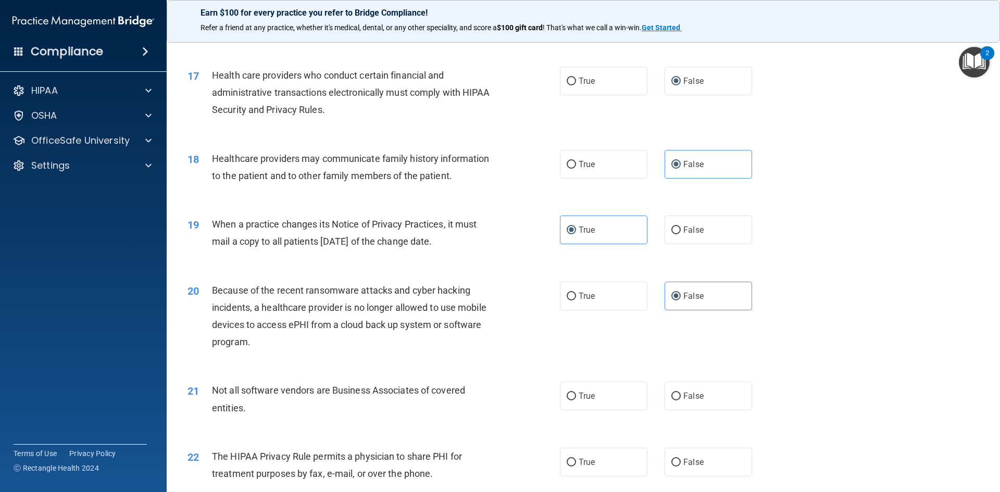
scroll to position [1302, 0]
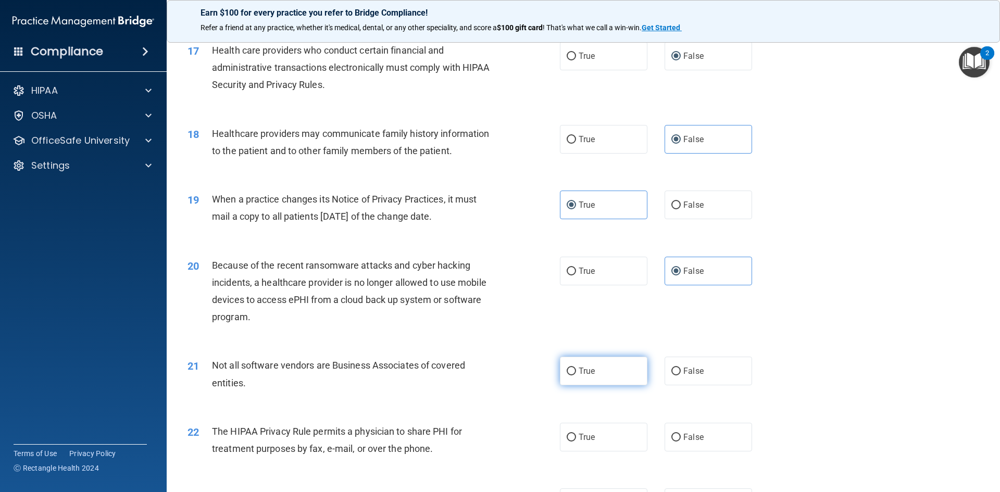
click at [612, 365] on label "True" at bounding box center [603, 371] width 87 height 29
click at [576, 368] on input "True" at bounding box center [571, 372] width 9 height 8
radio input "true"
click at [705, 435] on label "False" at bounding box center [708, 437] width 87 height 29
click at [681, 435] on input "False" at bounding box center [675, 438] width 9 height 8
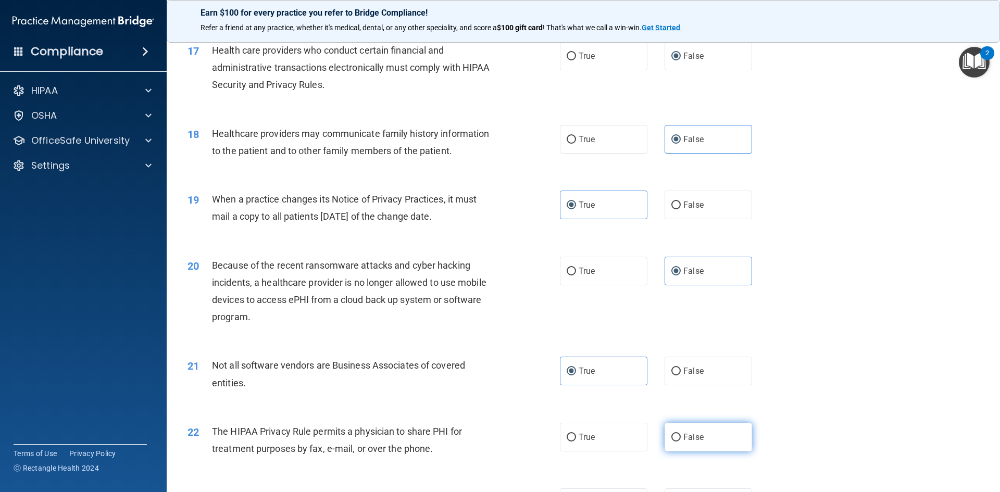
radio input "true"
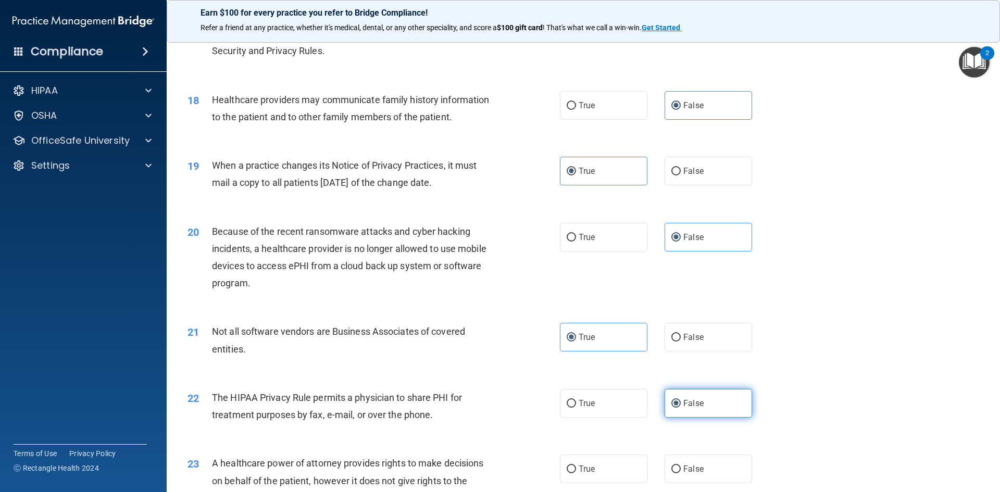
scroll to position [1354, 0]
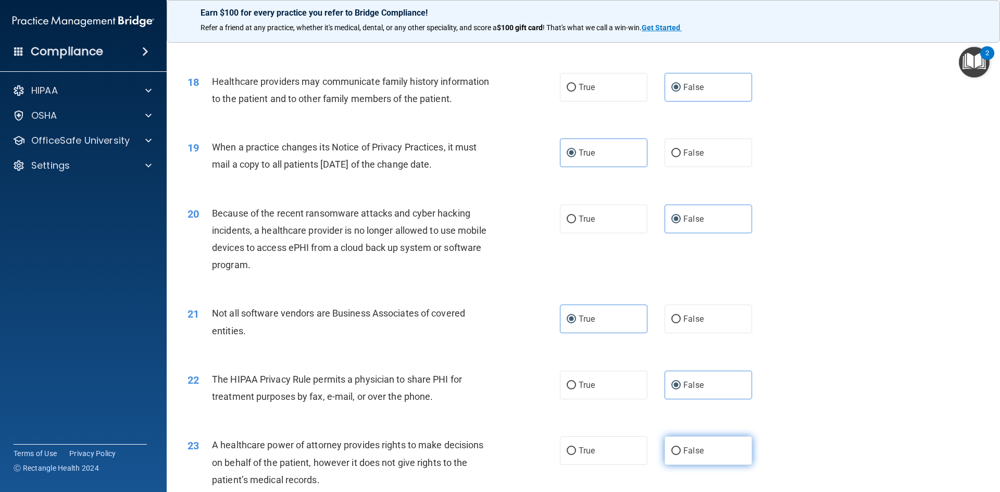
click at [701, 436] on label "False" at bounding box center [708, 450] width 87 height 29
click at [681, 447] on input "False" at bounding box center [675, 451] width 9 height 8
radio input "true"
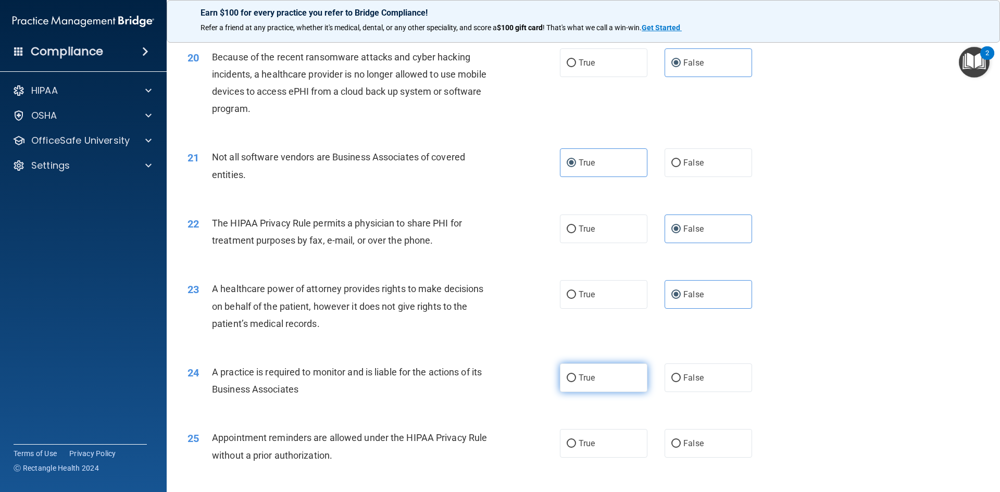
click at [590, 377] on span "True" at bounding box center [587, 378] width 16 height 10
click at [576, 377] on input "True" at bounding box center [571, 378] width 9 height 8
radio input "true"
click at [602, 442] on label "True" at bounding box center [603, 443] width 87 height 29
click at [576, 442] on input "True" at bounding box center [571, 444] width 9 height 8
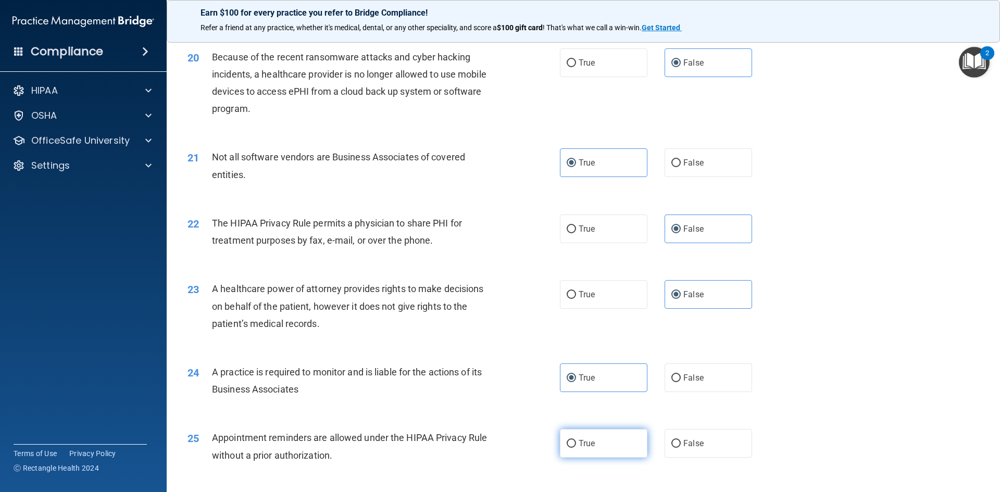
radio input "true"
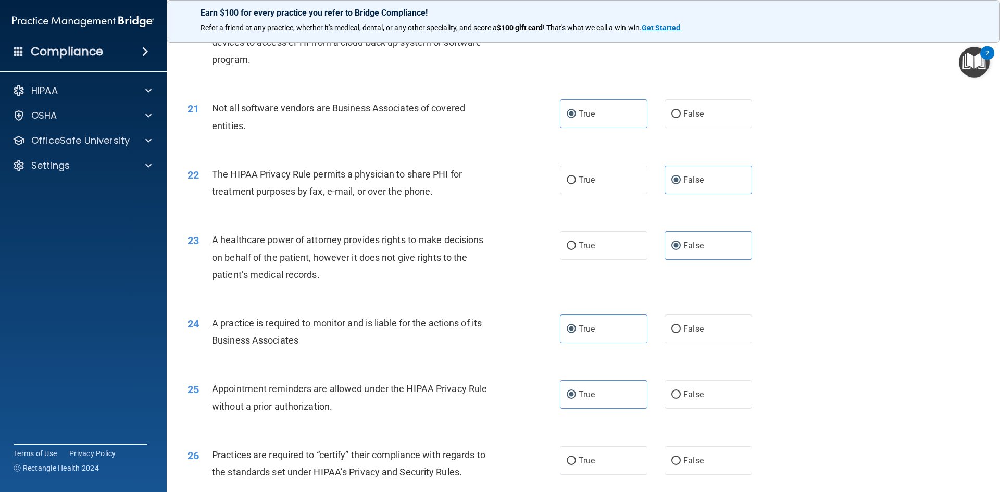
scroll to position [1614, 0]
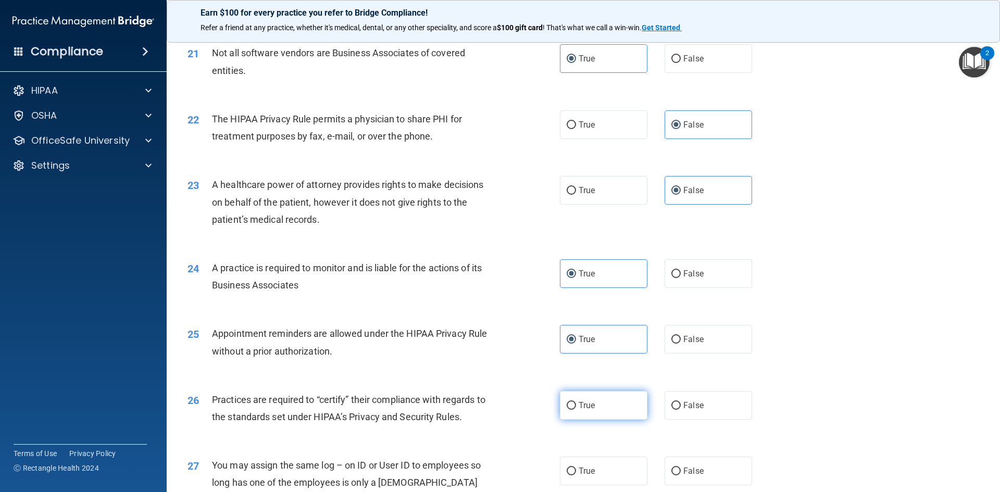
click at [591, 392] on label "True" at bounding box center [603, 405] width 87 height 29
click at [576, 402] on input "True" at bounding box center [571, 406] width 9 height 8
radio input "true"
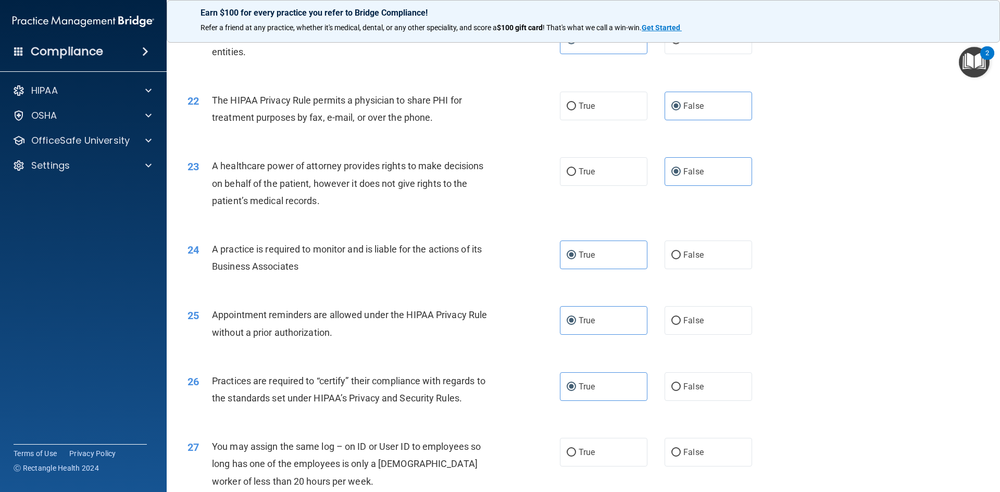
scroll to position [1667, 0]
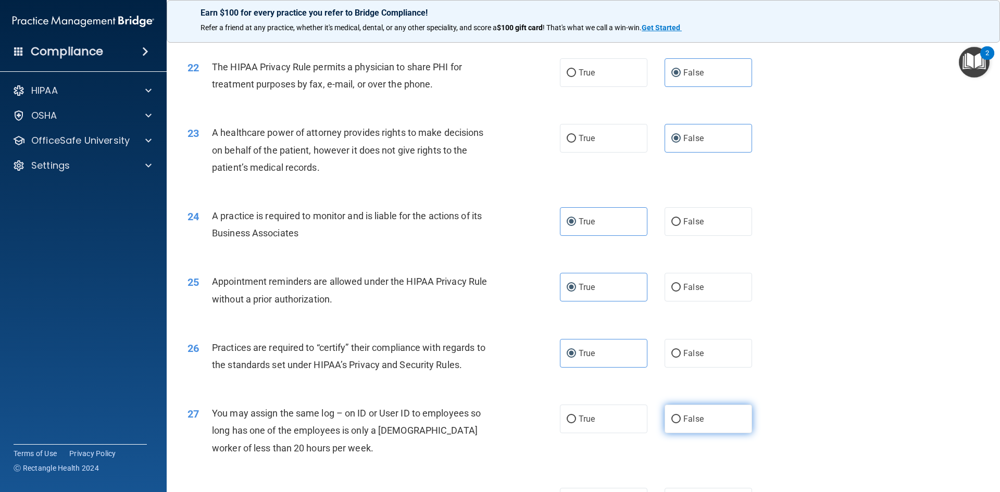
click at [686, 433] on label "False" at bounding box center [708, 419] width 87 height 29
click at [681, 423] on input "False" at bounding box center [675, 420] width 9 height 8
radio input "true"
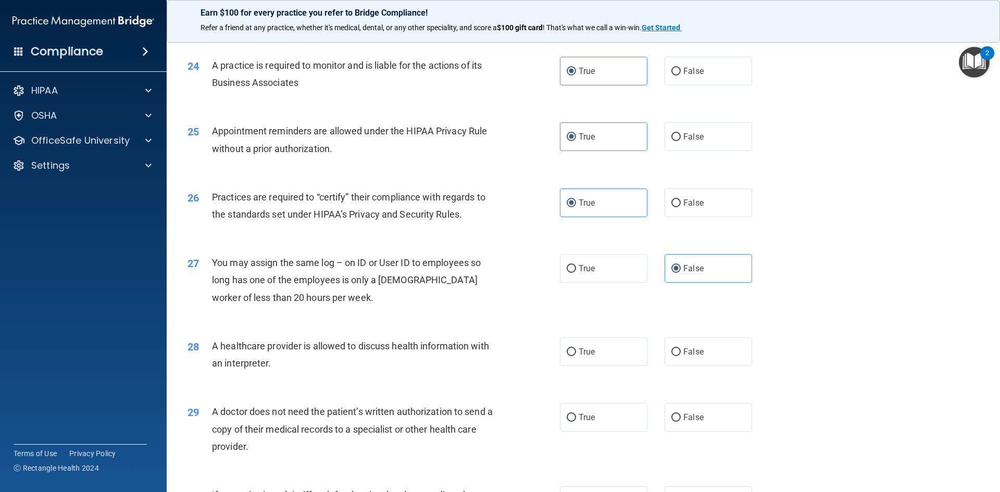
scroll to position [1823, 0]
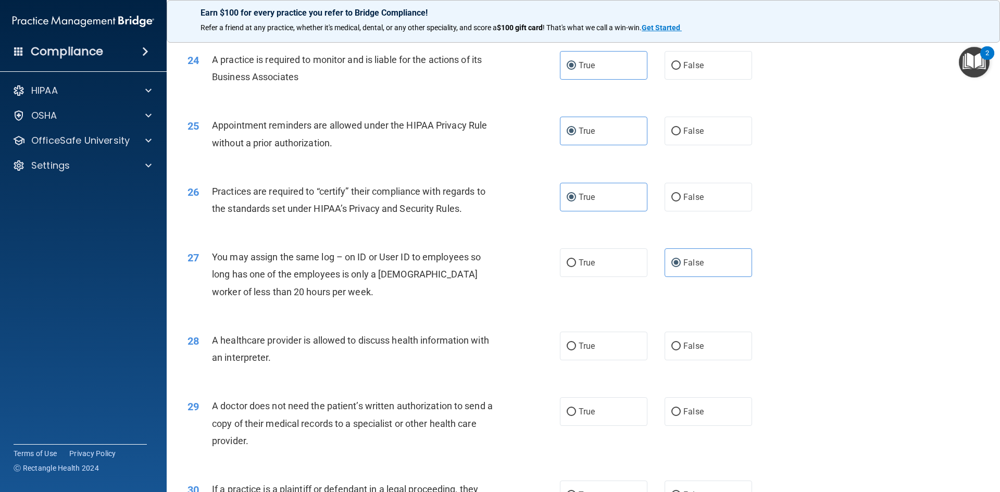
click at [696, 367] on div "28 A healthcare provider is allowed to discuss health information with an inter…" at bounding box center [583, 352] width 807 height 66
click at [696, 357] on label "False" at bounding box center [708, 346] width 87 height 29
click at [681, 350] on input "False" at bounding box center [675, 347] width 9 height 8
radio input "true"
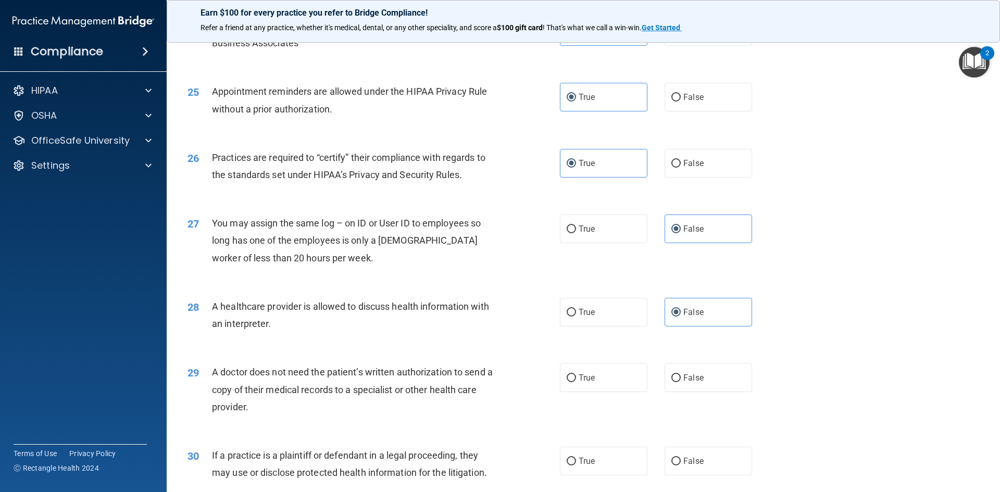
scroll to position [1875, 0]
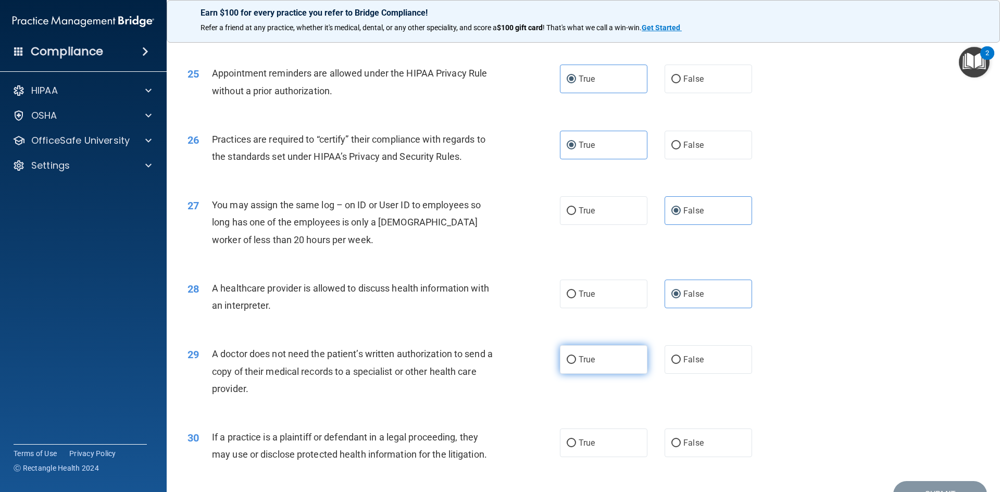
click at [605, 369] on label "True" at bounding box center [603, 359] width 87 height 29
click at [576, 364] on input "True" at bounding box center [571, 360] width 9 height 8
radio input "true"
click at [683, 444] on span "False" at bounding box center [693, 443] width 20 height 10
click at [680, 444] on input "False" at bounding box center [675, 444] width 9 height 8
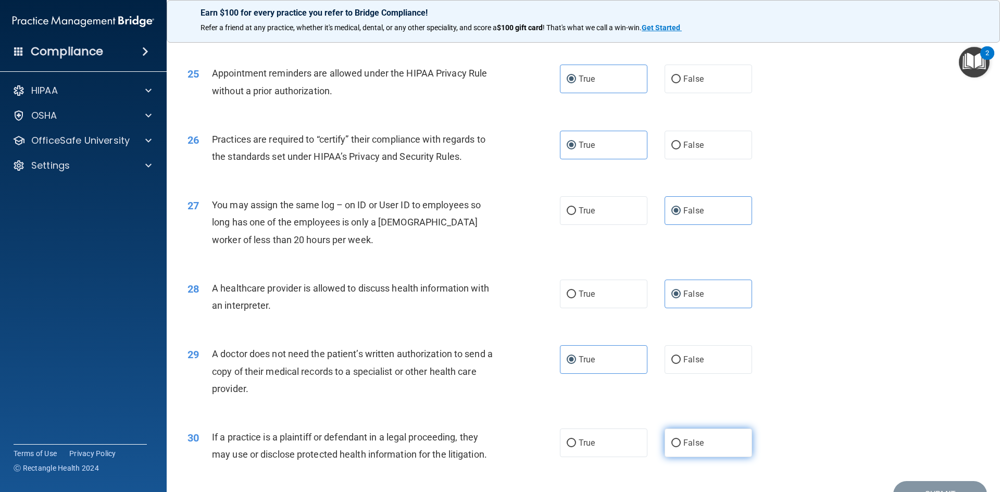
radio input "true"
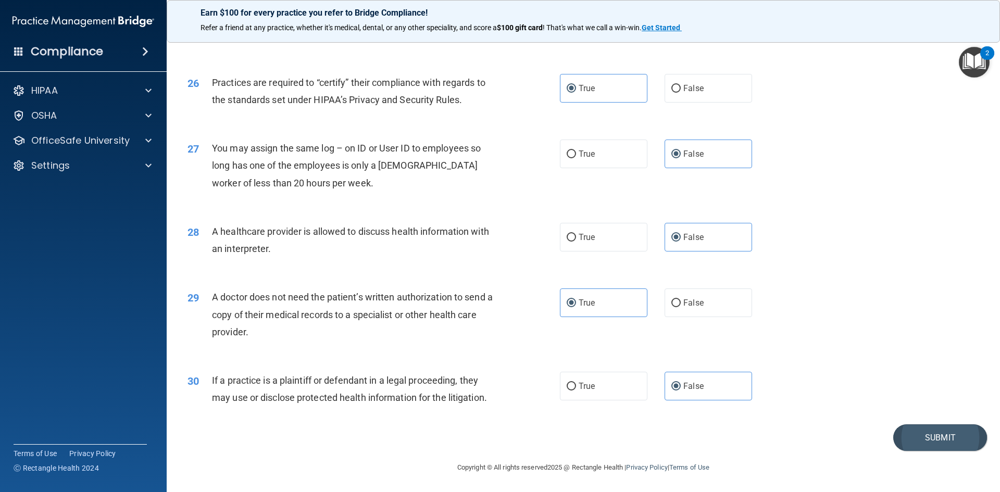
scroll to position [1932, 0]
click at [896, 432] on button "Submit" at bounding box center [940, 437] width 94 height 27
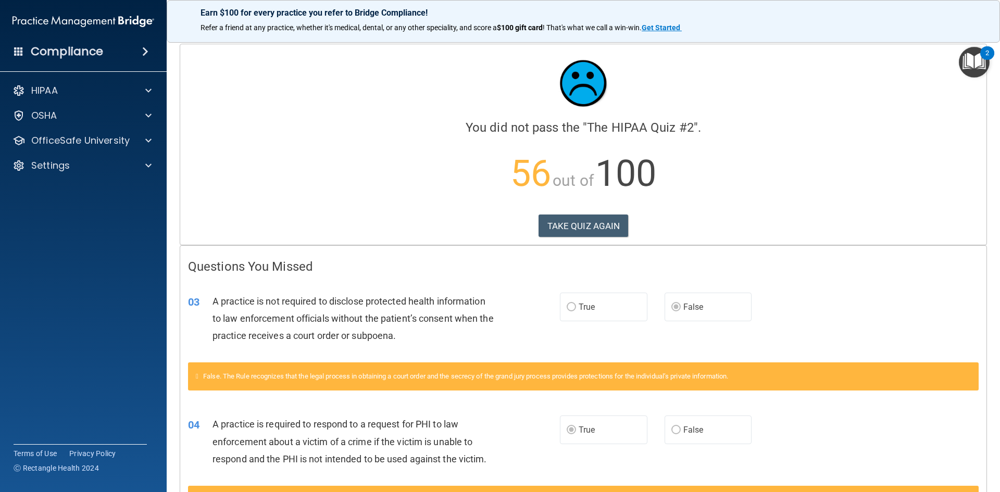
click at [583, 201] on p "56 out of 100" at bounding box center [583, 173] width 791 height 67
click at [581, 237] on button "TAKE QUIZ AGAIN" at bounding box center [583, 226] width 90 height 23
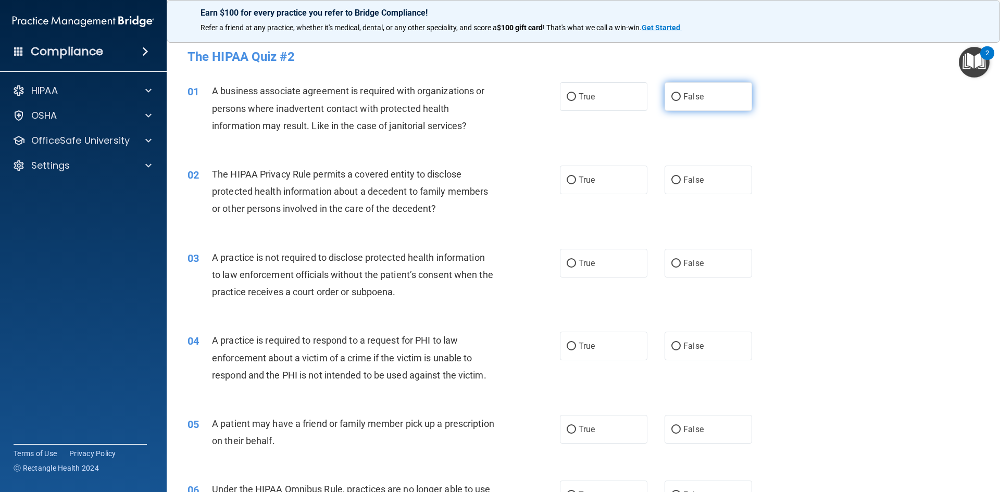
click at [691, 104] on label "False" at bounding box center [708, 96] width 87 height 29
click at [681, 101] on input "False" at bounding box center [675, 97] width 9 height 8
radio input "true"
click at [593, 188] on label "True" at bounding box center [603, 180] width 87 height 29
click at [576, 184] on input "True" at bounding box center [571, 181] width 9 height 8
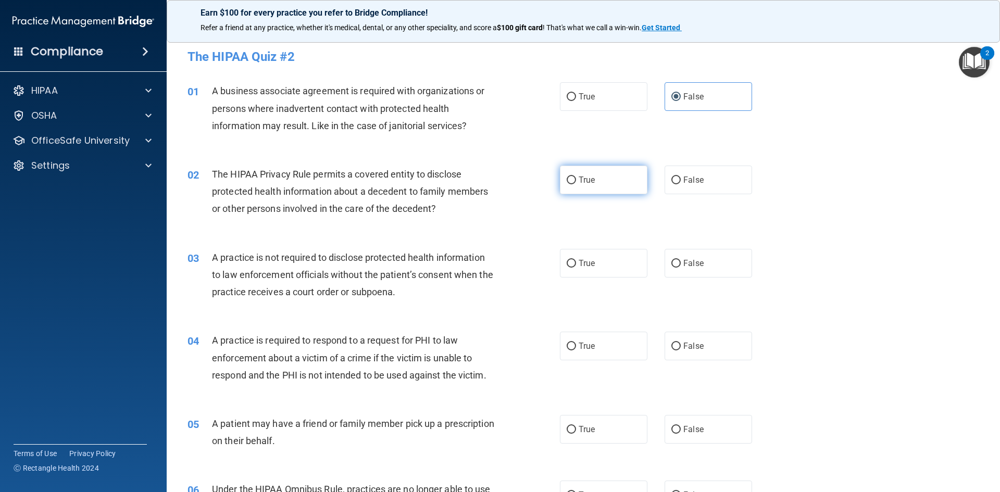
radio input "true"
click at [666, 265] on label "False" at bounding box center [708, 263] width 87 height 29
click at [671, 265] on input "False" at bounding box center [675, 264] width 9 height 8
radio input "true"
click at [585, 343] on span "True" at bounding box center [587, 346] width 16 height 10
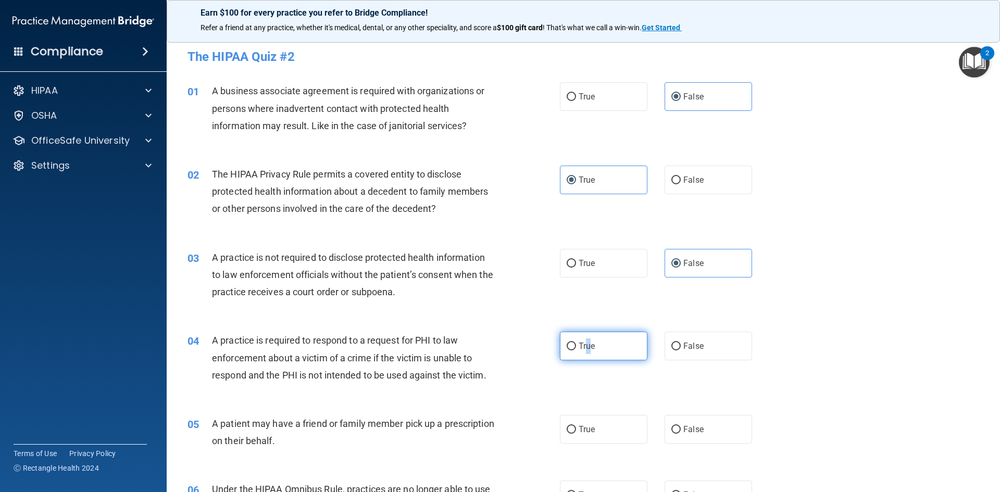
click at [582, 342] on span "True" at bounding box center [587, 346] width 16 height 10
click at [576, 343] on input "True" at bounding box center [571, 347] width 9 height 8
radio input "true"
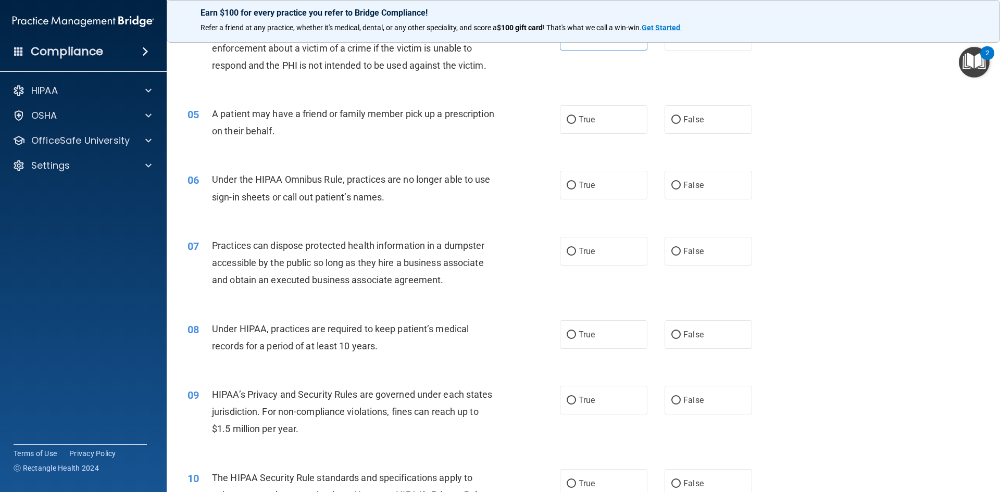
scroll to position [312, 0]
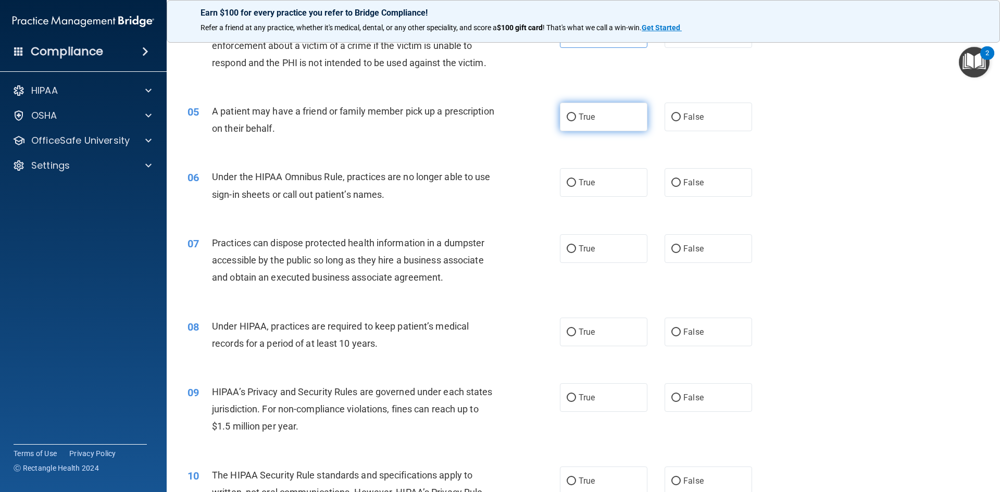
click at [611, 122] on label "True" at bounding box center [603, 117] width 87 height 29
click at [576, 121] on input "True" at bounding box center [571, 118] width 9 height 8
radio input "true"
click at [706, 191] on label "False" at bounding box center [708, 182] width 87 height 29
click at [681, 187] on input "False" at bounding box center [675, 183] width 9 height 8
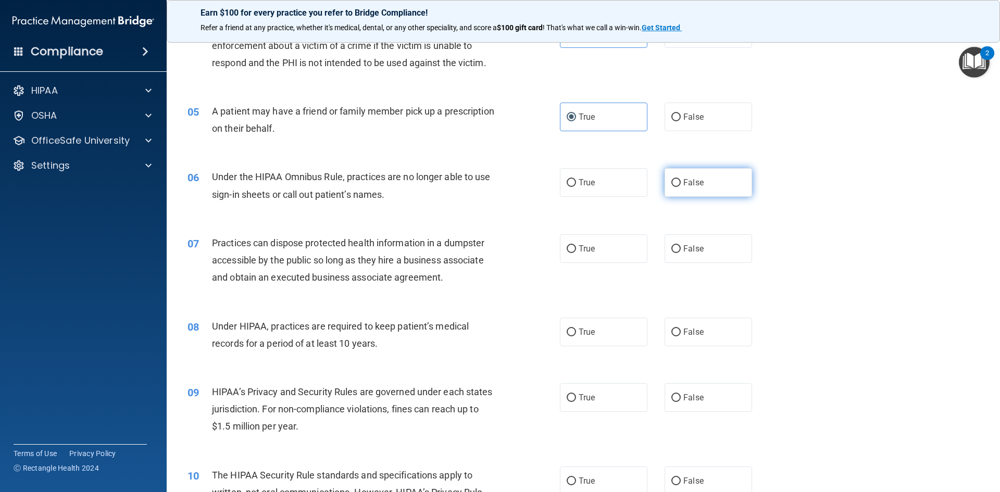
radio input "true"
click at [665, 251] on label "False" at bounding box center [708, 248] width 87 height 29
click at [671, 251] on input "False" at bounding box center [675, 249] width 9 height 8
radio input "true"
click at [713, 339] on label "False" at bounding box center [708, 332] width 87 height 29
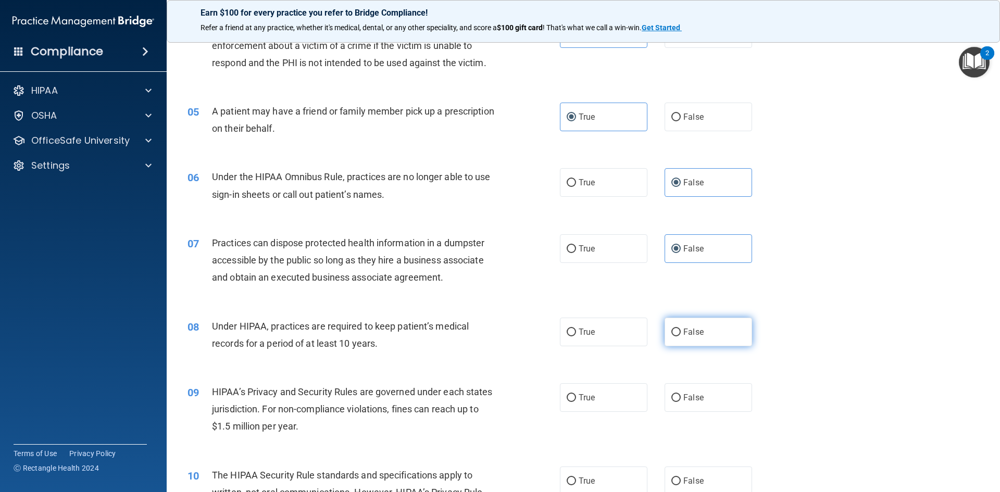
click at [681, 336] on input "False" at bounding box center [675, 333] width 9 height 8
radio input "true"
click at [715, 399] on label "False" at bounding box center [708, 397] width 87 height 29
click at [681, 399] on input "False" at bounding box center [675, 398] width 9 height 8
radio input "true"
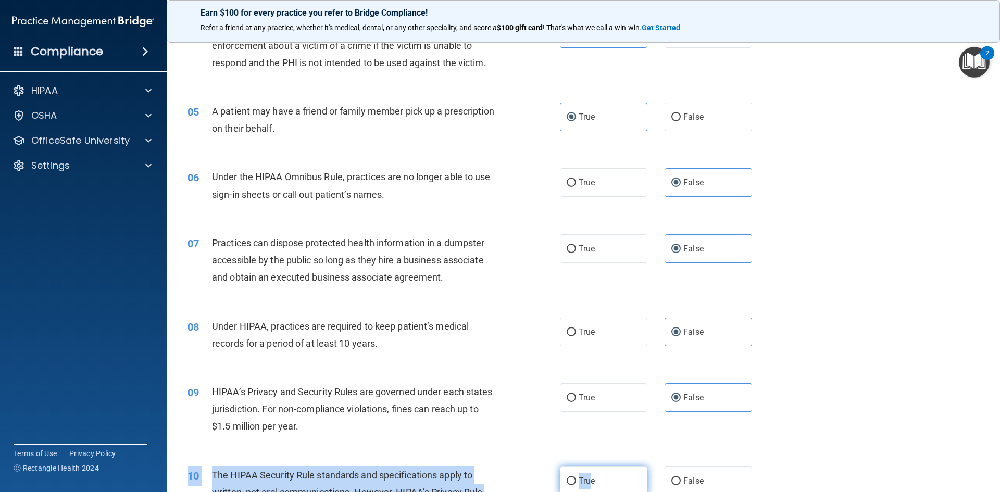
click at [590, 465] on div "10 The HIPAA Security Rule standards and specifications apply to written, not o…" at bounding box center [583, 495] width 807 height 83
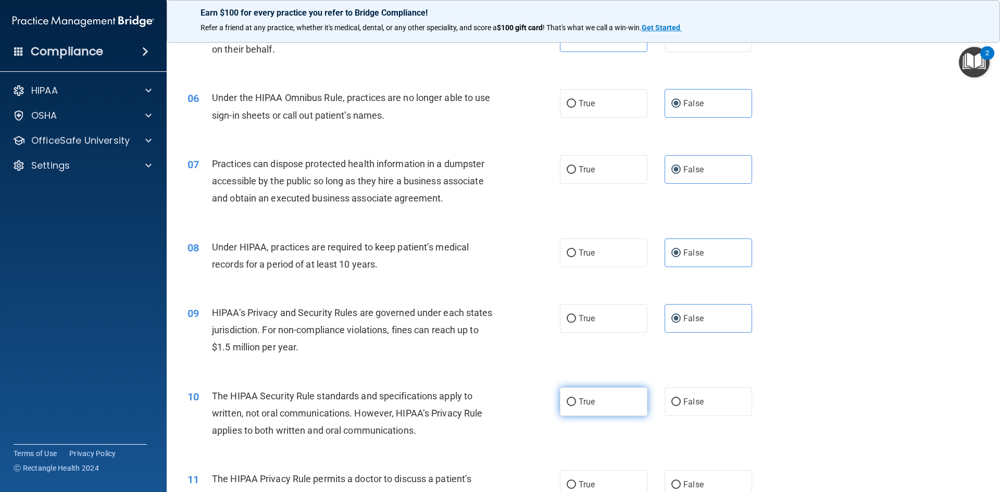
click at [603, 404] on label "True" at bounding box center [603, 401] width 87 height 29
click at [576, 404] on input "True" at bounding box center [571, 402] width 9 height 8
radio input "true"
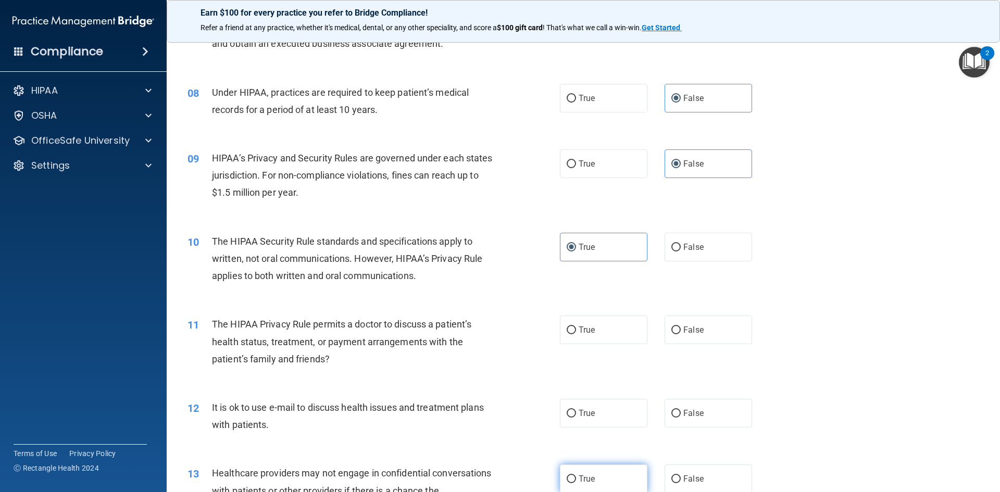
scroll to position [652, 0]
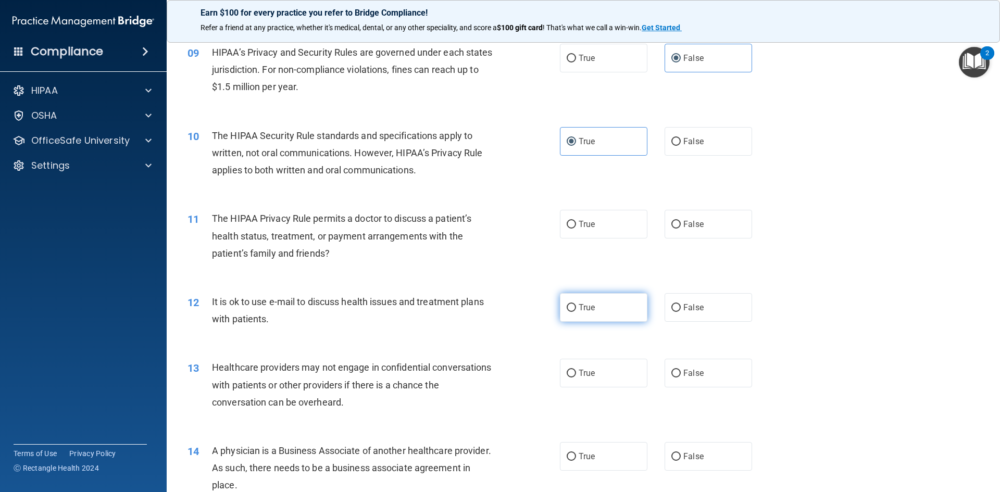
click at [598, 308] on label "True" at bounding box center [603, 307] width 87 height 29
click at [576, 308] on input "True" at bounding box center [571, 308] width 9 height 8
radio input "true"
click at [587, 233] on label "True" at bounding box center [603, 224] width 87 height 29
click at [576, 229] on input "True" at bounding box center [571, 225] width 9 height 8
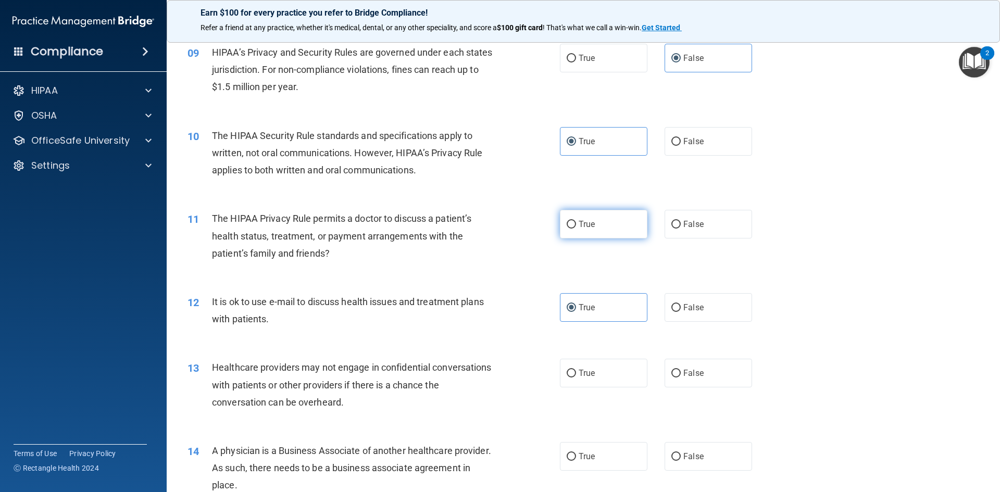
radio input "true"
click at [691, 379] on label "False" at bounding box center [708, 373] width 87 height 29
click at [681, 378] on input "False" at bounding box center [675, 374] width 9 height 8
radio input "true"
click at [690, 461] on label "False" at bounding box center [708, 456] width 87 height 29
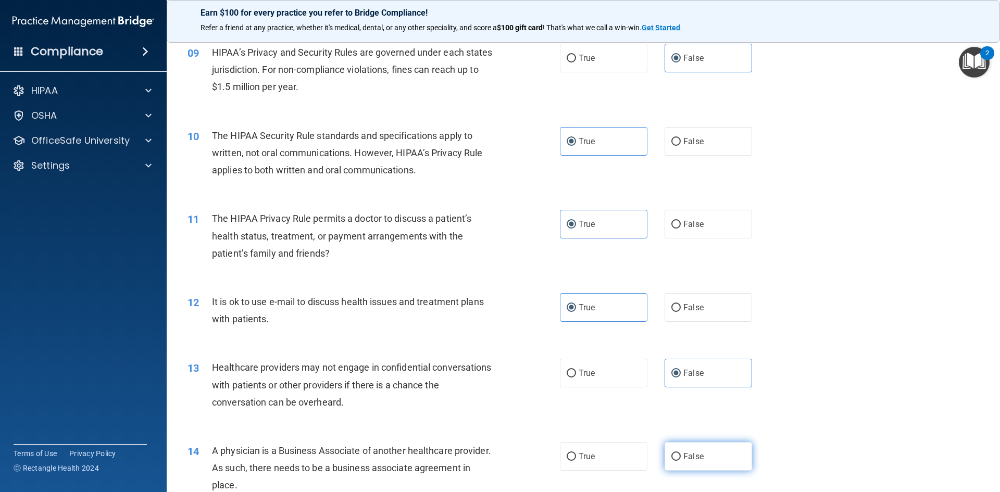
click at [681, 461] on input "False" at bounding box center [675, 457] width 9 height 8
radio input "true"
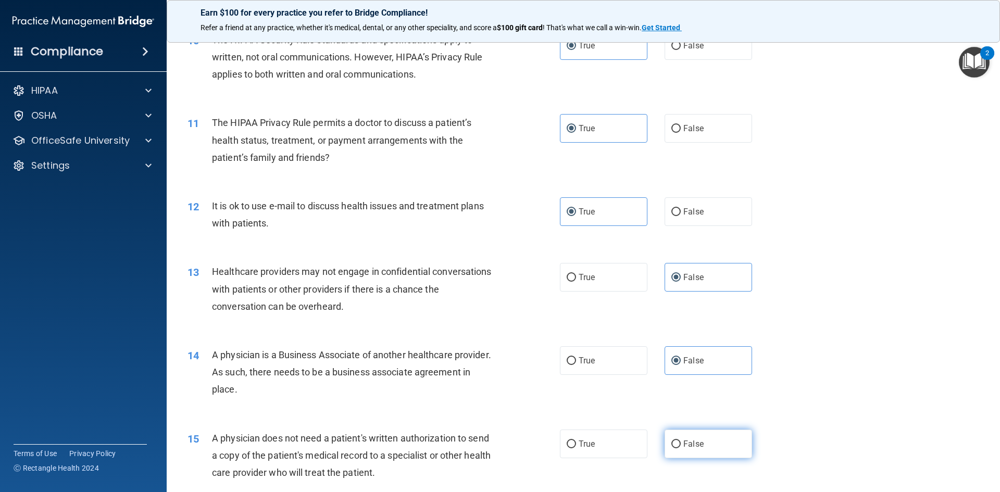
scroll to position [756, 0]
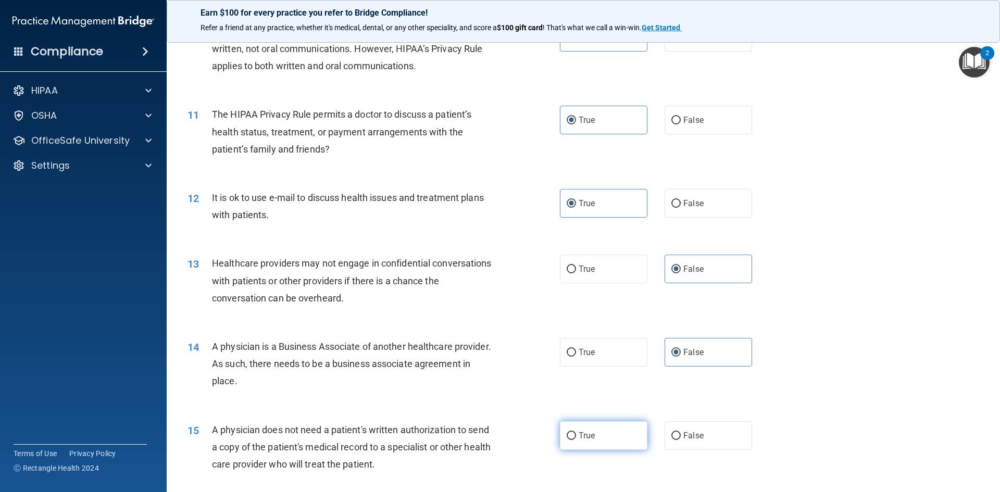
click at [602, 433] on label "True" at bounding box center [603, 435] width 87 height 29
click at [576, 433] on input "True" at bounding box center [571, 436] width 9 height 8
radio input "true"
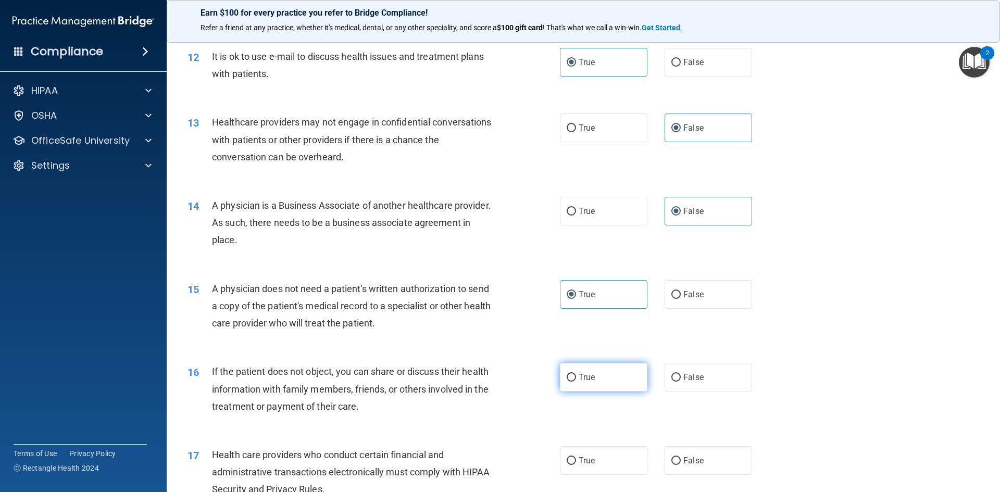
scroll to position [912, 0]
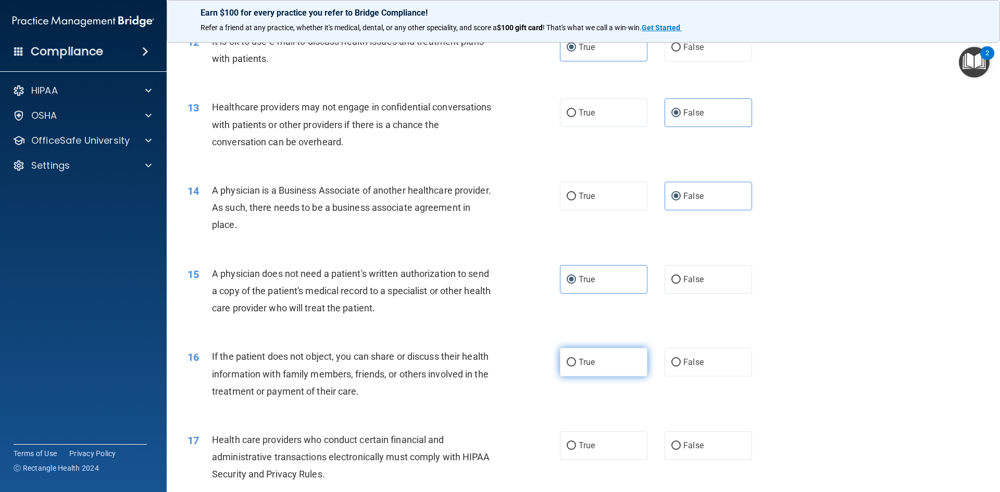
click at [593, 358] on label "True" at bounding box center [603, 362] width 87 height 29
click at [576, 359] on input "True" at bounding box center [571, 363] width 9 height 8
radio input "true"
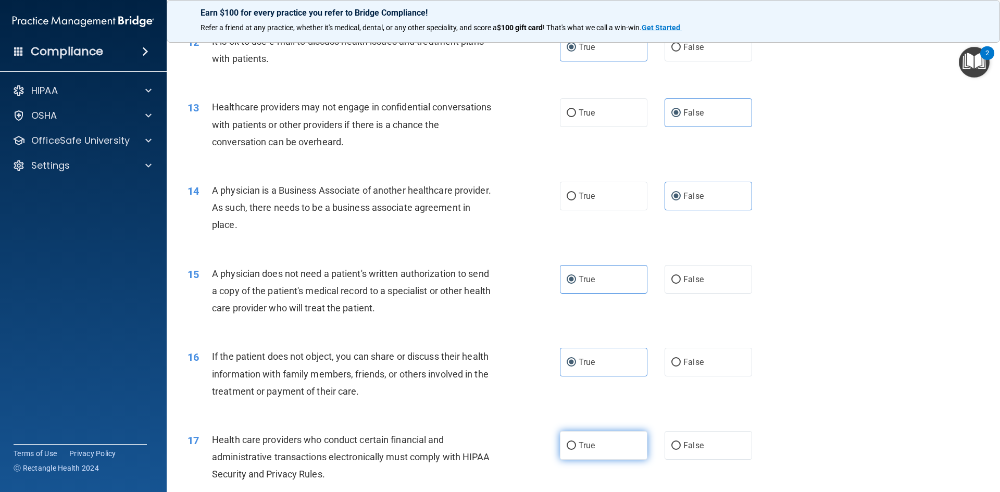
click at [597, 442] on label "True" at bounding box center [603, 445] width 87 height 29
click at [576, 442] on input "True" at bounding box center [571, 446] width 9 height 8
radio input "true"
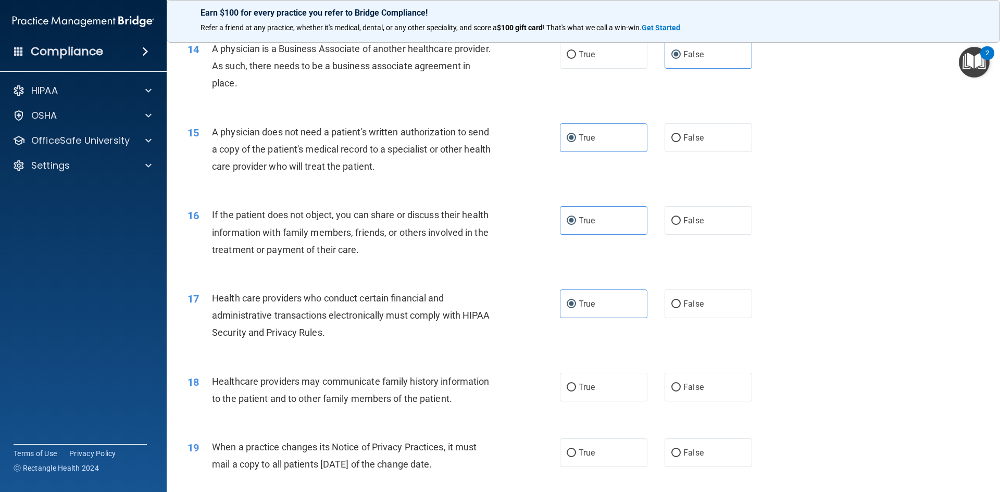
scroll to position [1069, 0]
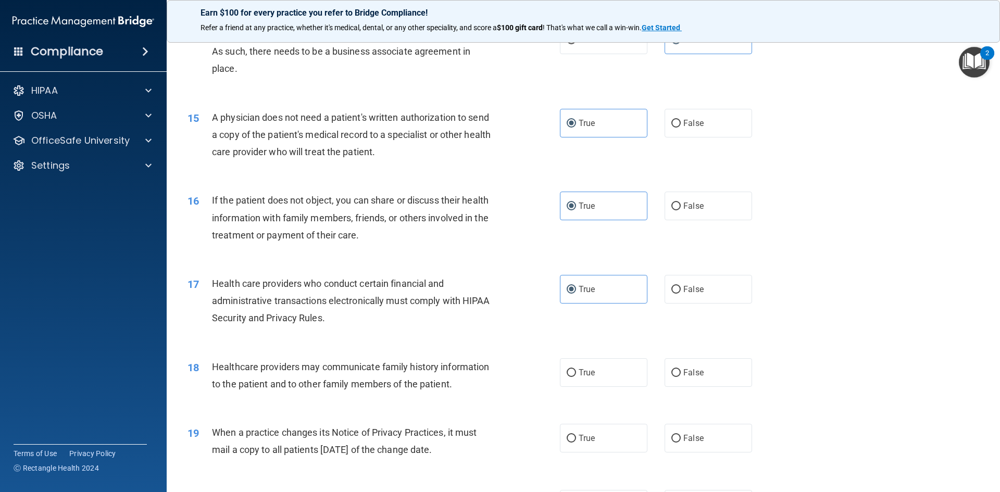
click at [700, 391] on div "18 Healthcare providers may communicate family history information to the patie…" at bounding box center [583, 378] width 807 height 66
click at [696, 374] on span "False" at bounding box center [693, 373] width 20 height 10
click at [681, 374] on input "False" at bounding box center [675, 373] width 9 height 8
radio input "true"
click at [681, 422] on div "19 When a practice changes its Notice of Privacy Practices, it must mail a copy…" at bounding box center [583, 444] width 807 height 66
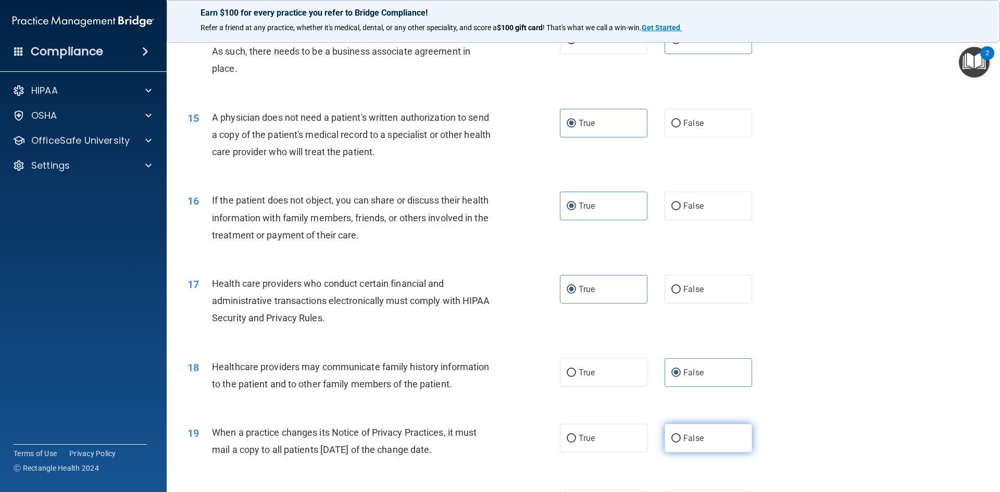
click at [683, 439] on span "False" at bounding box center [693, 438] width 20 height 10
click at [681, 439] on input "False" at bounding box center [675, 439] width 9 height 8
radio input "true"
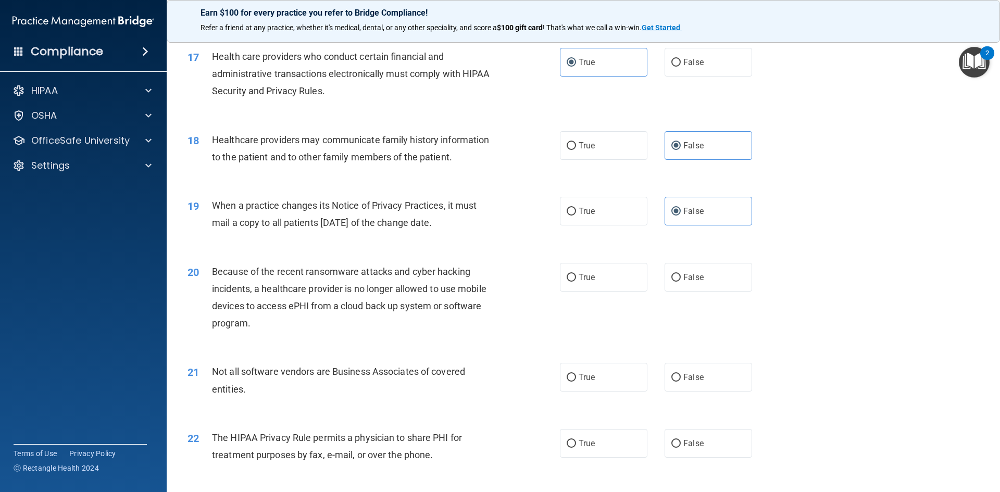
scroll to position [1329, 0]
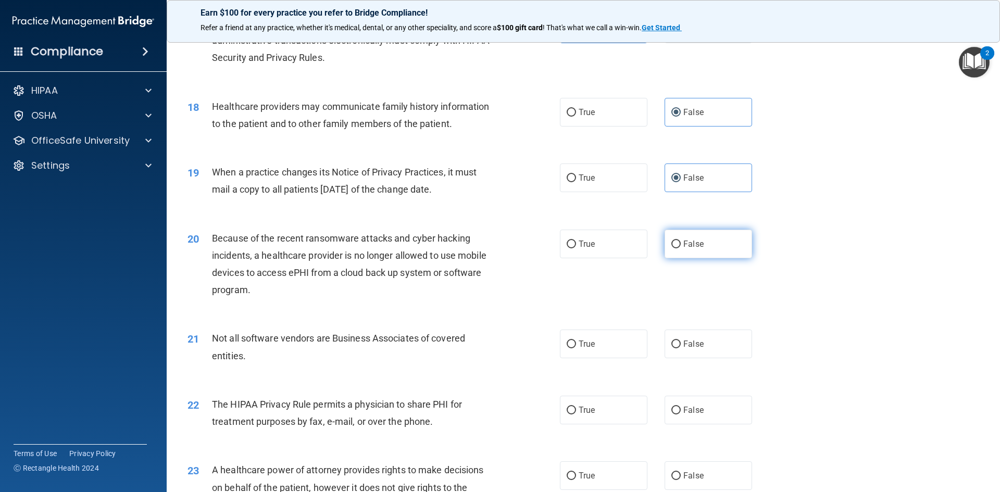
click at [697, 239] on span "False" at bounding box center [693, 244] width 20 height 10
click at [681, 241] on input "False" at bounding box center [675, 245] width 9 height 8
radio input "true"
click at [572, 344] on input "True" at bounding box center [571, 345] width 9 height 8
radio input "true"
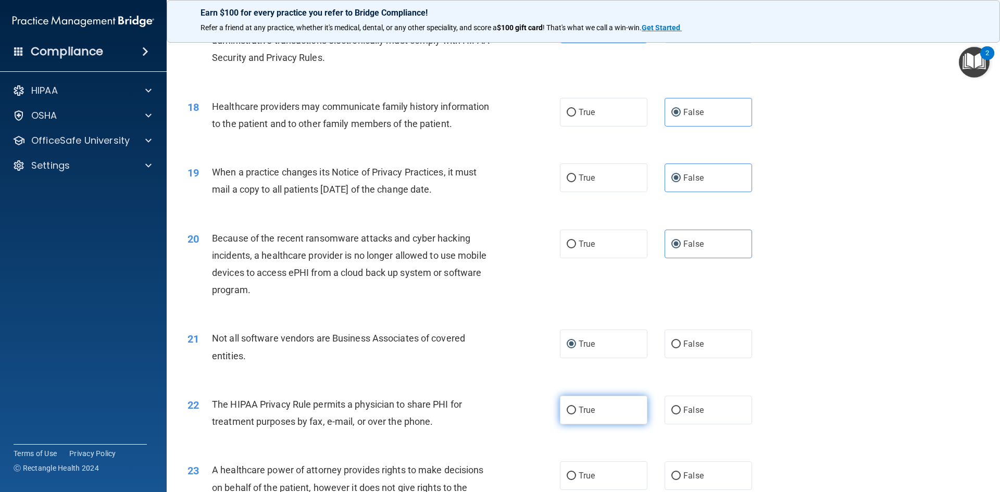
click at [586, 409] on span "True" at bounding box center [587, 410] width 16 height 10
click at [576, 409] on input "True" at bounding box center [571, 411] width 9 height 8
radio input "true"
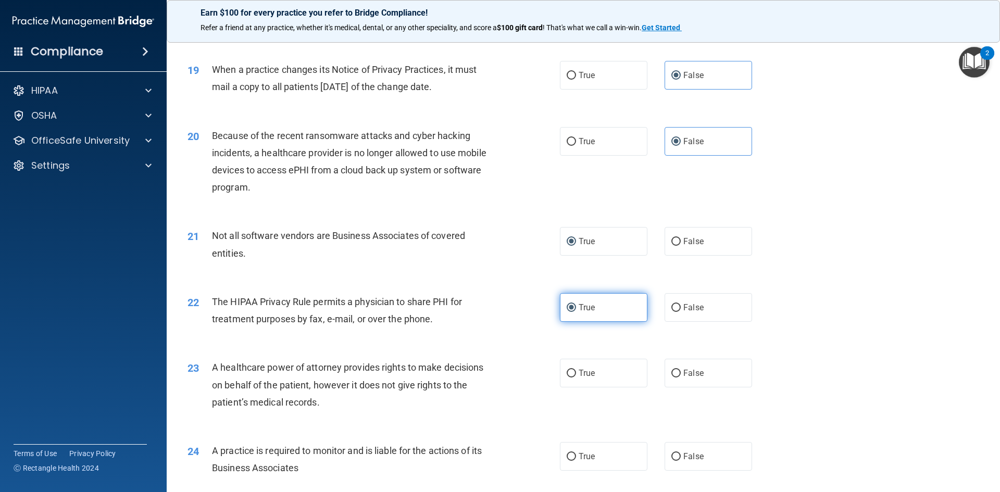
scroll to position [1433, 0]
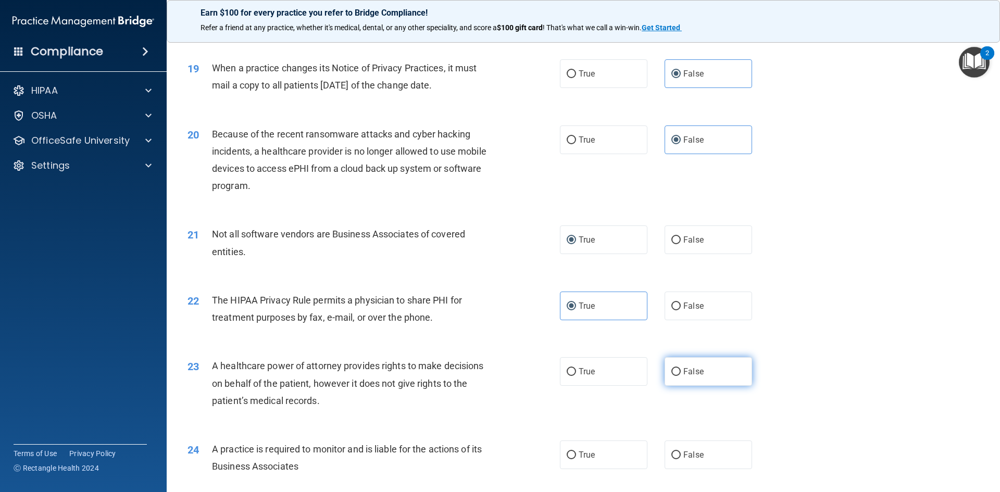
click at [672, 373] on input "False" at bounding box center [675, 372] width 9 height 8
radio input "true"
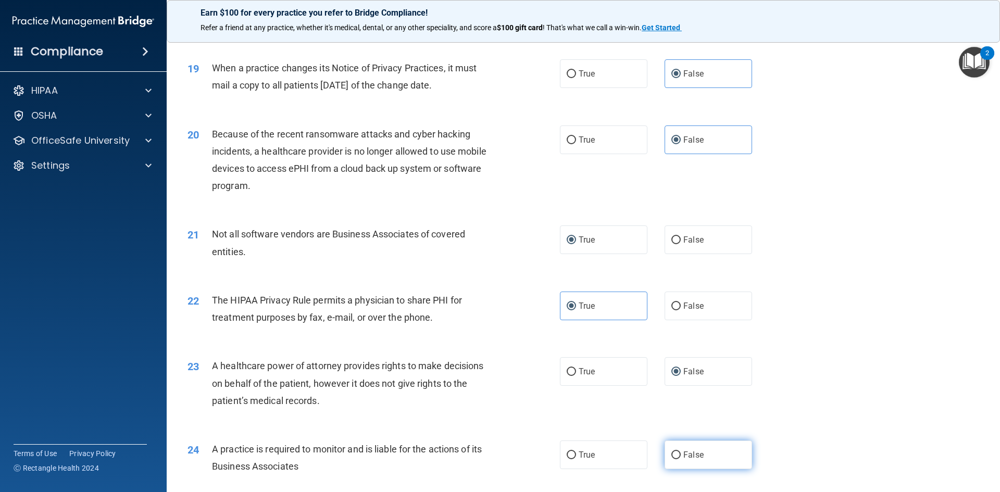
click at [685, 452] on span "False" at bounding box center [693, 455] width 20 height 10
click at [681, 452] on input "False" at bounding box center [675, 456] width 9 height 8
radio input "true"
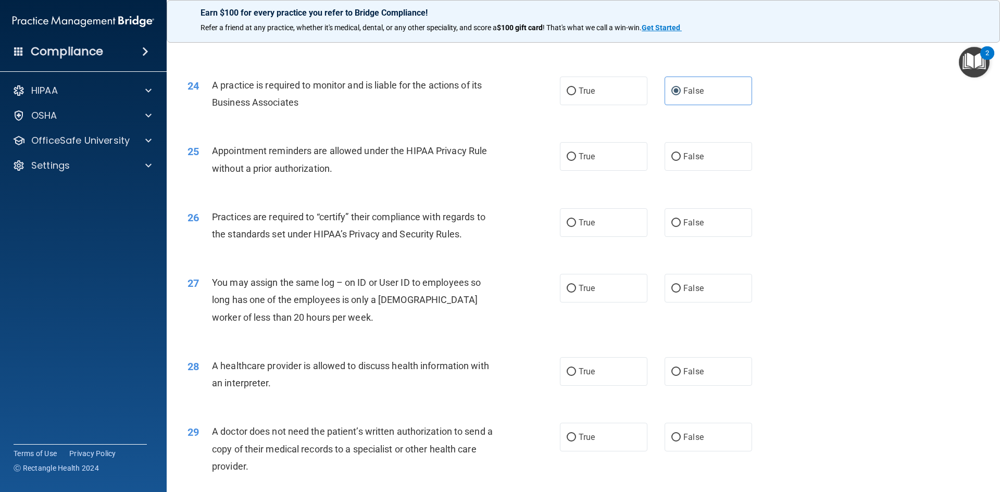
scroll to position [1798, 0]
click at [604, 157] on label "True" at bounding box center [603, 156] width 87 height 29
click at [576, 157] on input "True" at bounding box center [571, 157] width 9 height 8
radio input "true"
click at [683, 247] on div "26 Practices are required to “certify” their compliance with regards to the sta…" at bounding box center [583, 228] width 807 height 66
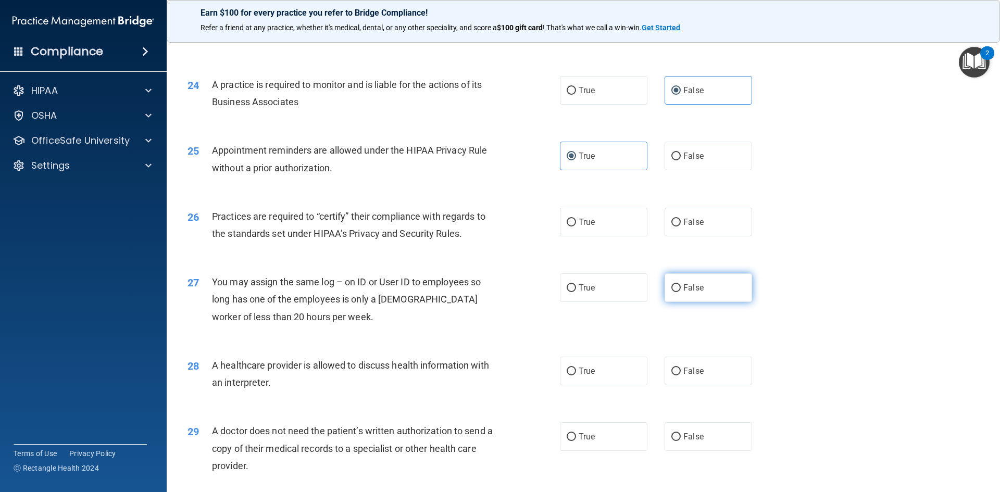
click at [702, 289] on label "False" at bounding box center [708, 287] width 87 height 29
click at [681, 289] on input "False" at bounding box center [675, 288] width 9 height 8
radio input "true"
click at [685, 219] on span "False" at bounding box center [693, 222] width 20 height 10
click at [681, 219] on input "False" at bounding box center [675, 223] width 9 height 8
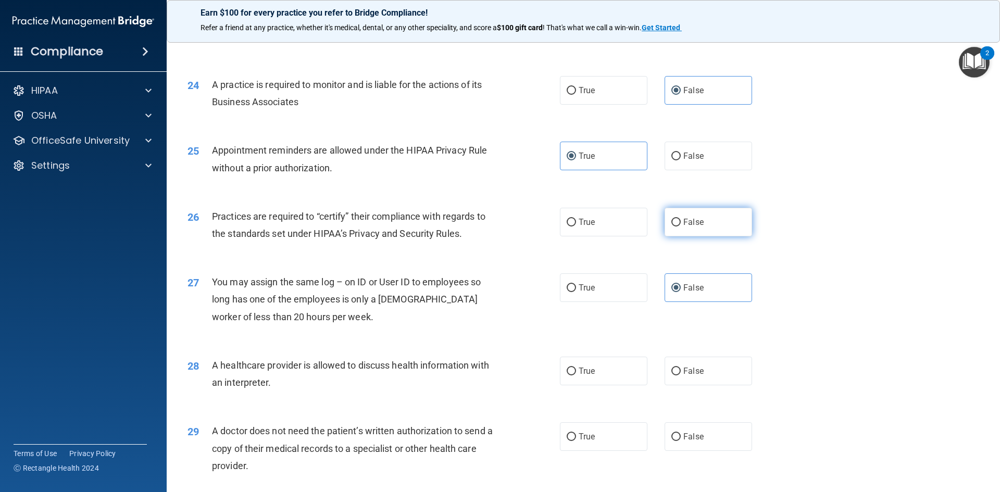
radio input "true"
click at [621, 362] on label "True" at bounding box center [603, 371] width 87 height 29
click at [576, 368] on input "True" at bounding box center [571, 372] width 9 height 8
radio input "true"
click at [616, 443] on label "True" at bounding box center [603, 436] width 87 height 29
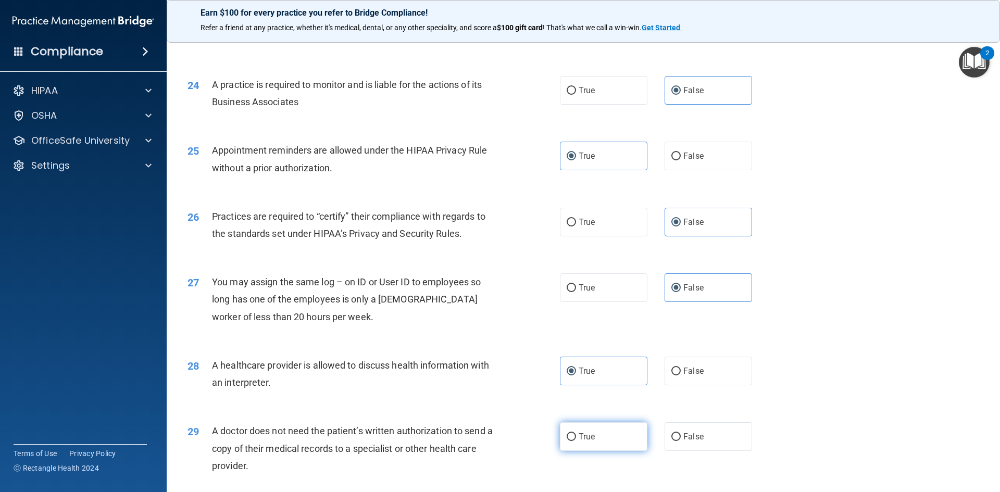
click at [576, 441] on input "True" at bounding box center [571, 437] width 9 height 8
radio input "true"
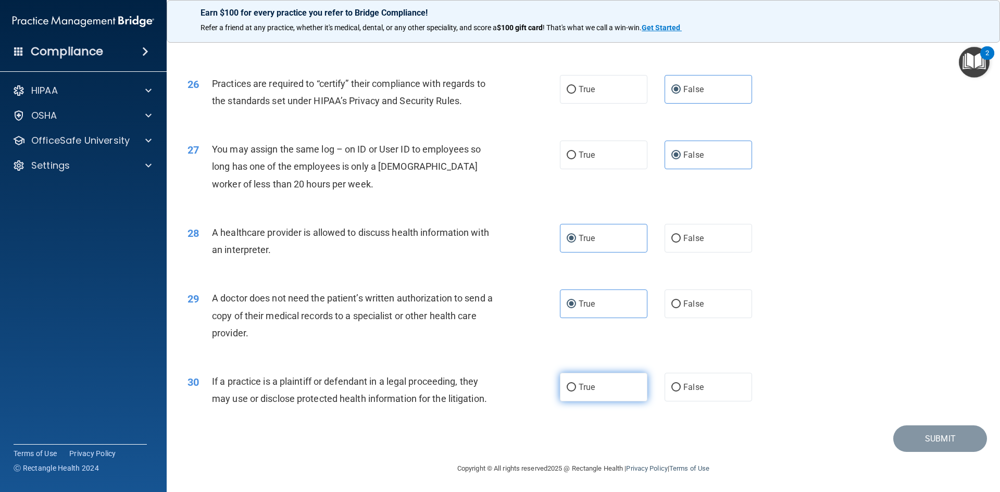
scroll to position [1932, 0]
drag, startPoint x: 605, startPoint y: 385, endPoint x: 627, endPoint y: 385, distance: 21.9
click at [608, 383] on label "True" at bounding box center [603, 385] width 87 height 29
click at [576, 383] on input "True" at bounding box center [571, 386] width 9 height 8
radio input "true"
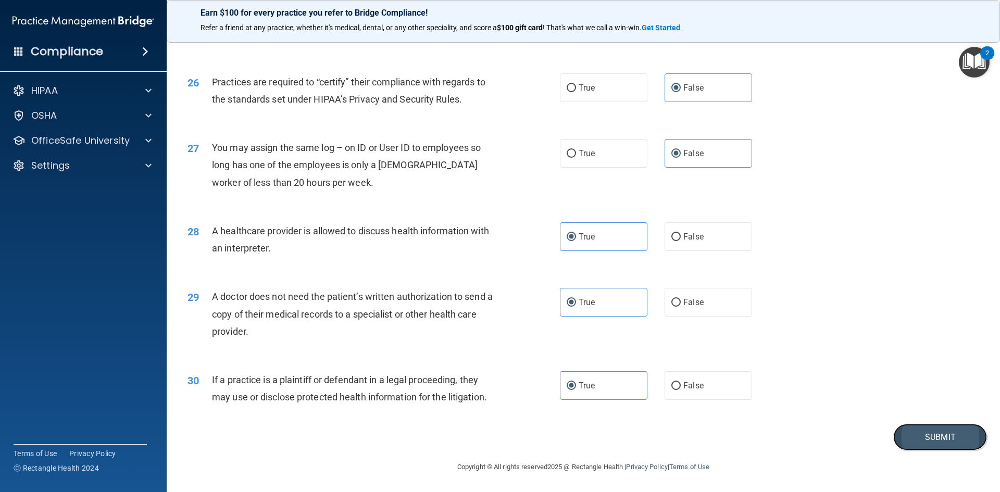
click at [902, 434] on button "Submit" at bounding box center [940, 437] width 94 height 27
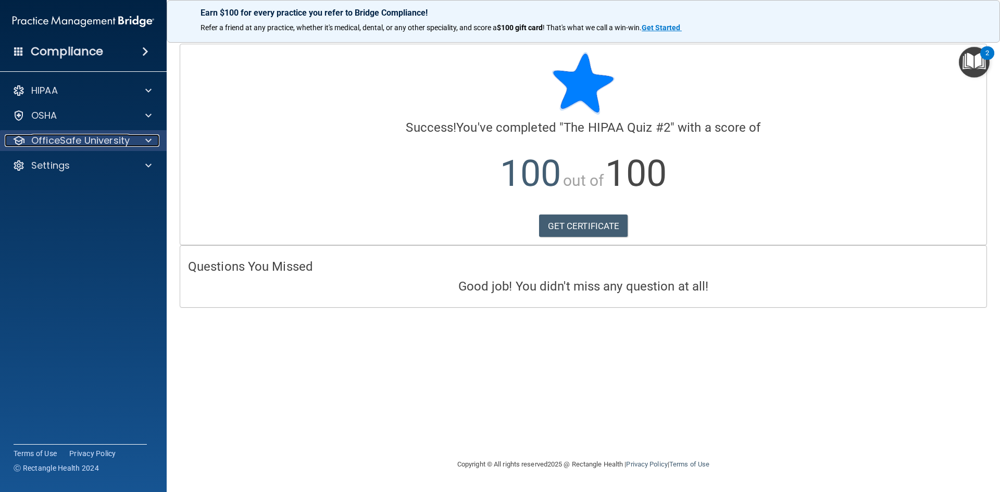
click at [101, 146] on p "OfficeSafe University" at bounding box center [80, 140] width 98 height 12
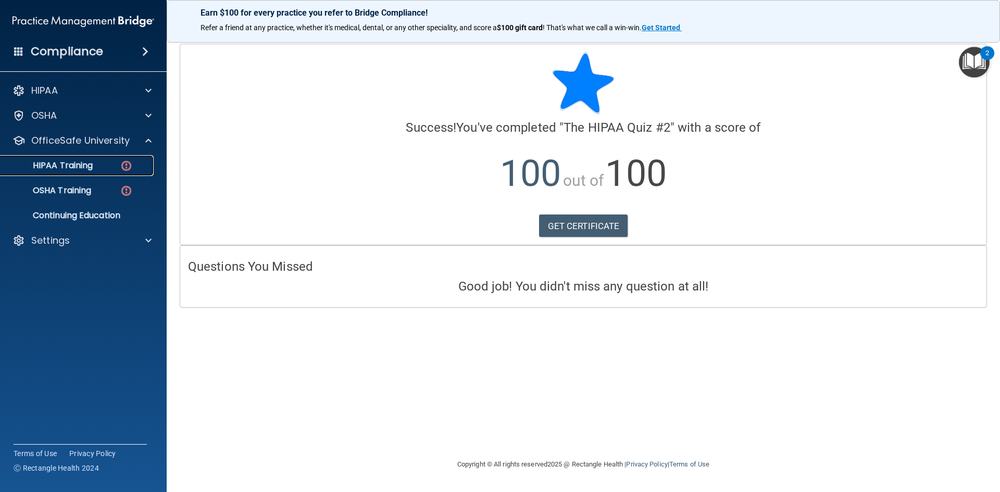
click at [103, 167] on div "HIPAA Training" at bounding box center [78, 165] width 142 height 10
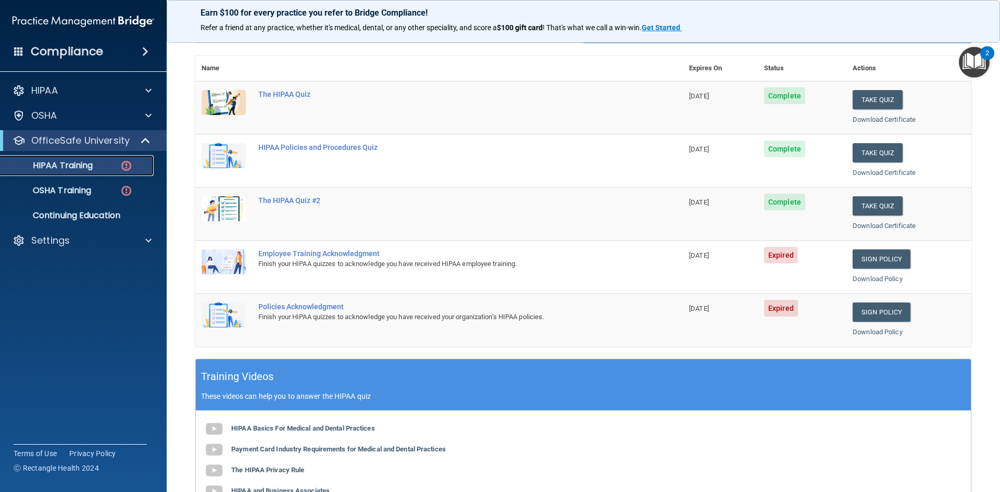
scroll to position [84, 0]
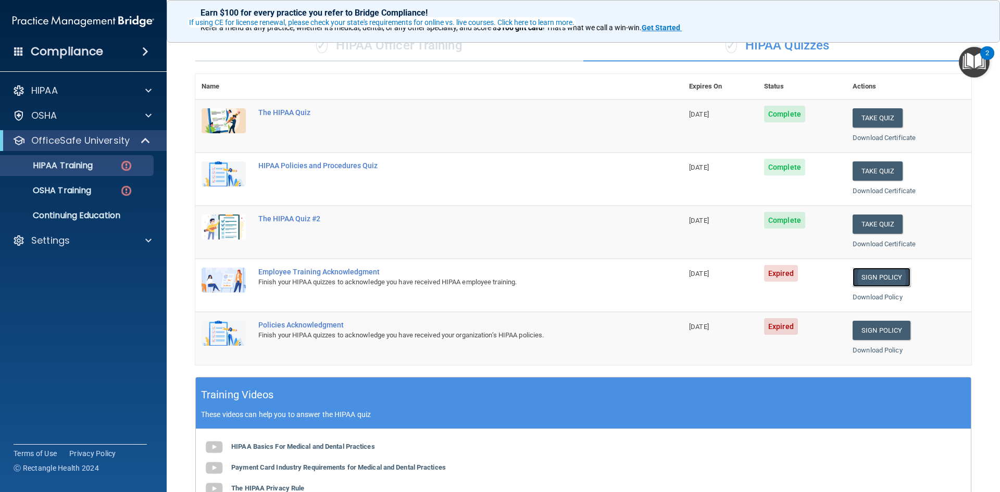
click at [886, 272] on link "Sign Policy" at bounding box center [882, 277] width 58 height 19
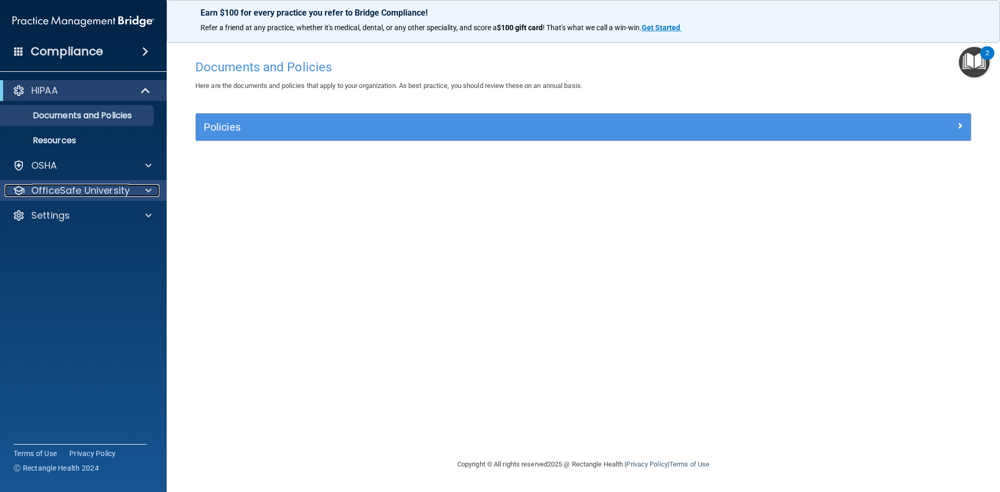
click at [73, 188] on p "OfficeSafe University" at bounding box center [80, 190] width 98 height 12
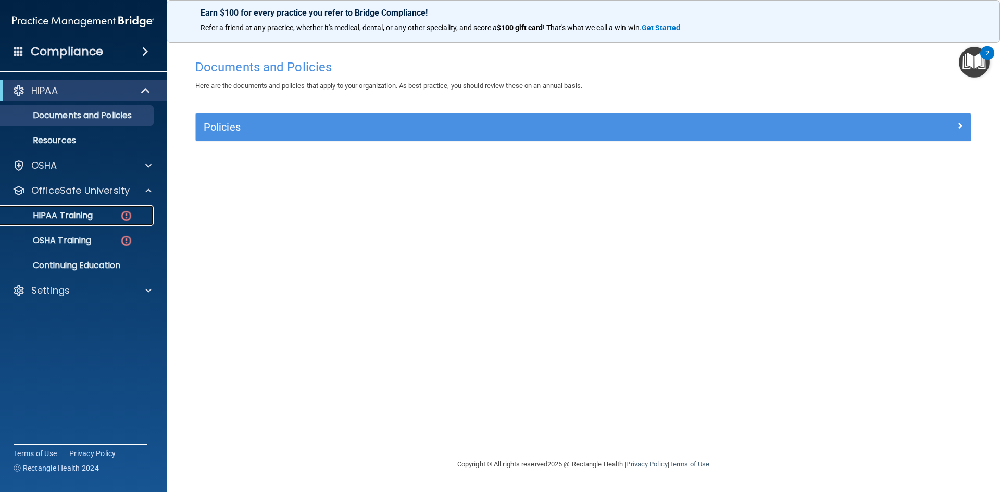
click at [72, 219] on p "HIPAA Training" at bounding box center [50, 215] width 86 height 10
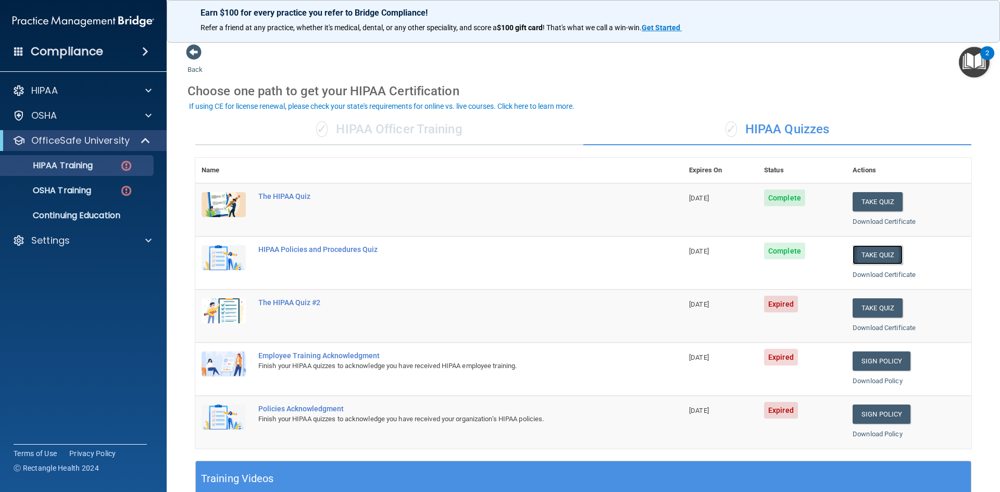
click at [853, 252] on button "Take Quiz" at bounding box center [878, 254] width 50 height 19
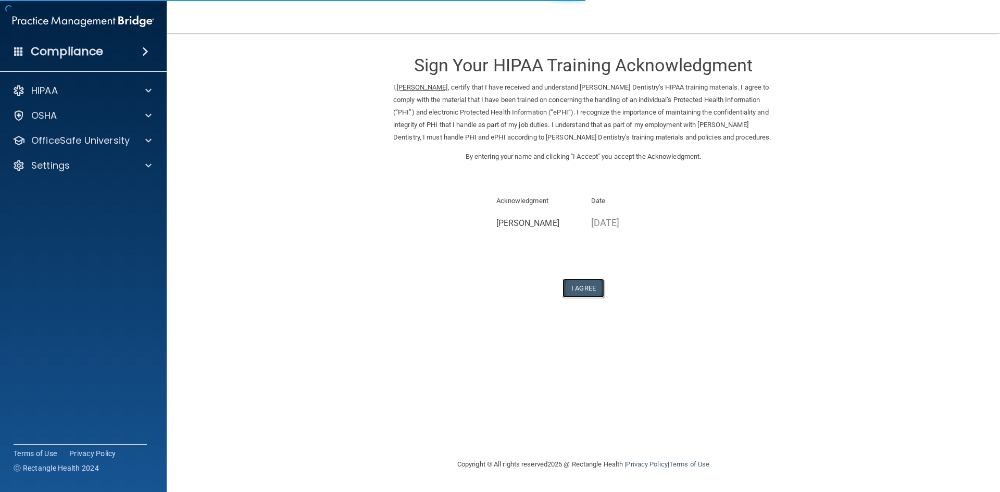
click at [590, 295] on button "I Agree" at bounding box center [583, 288] width 42 height 19
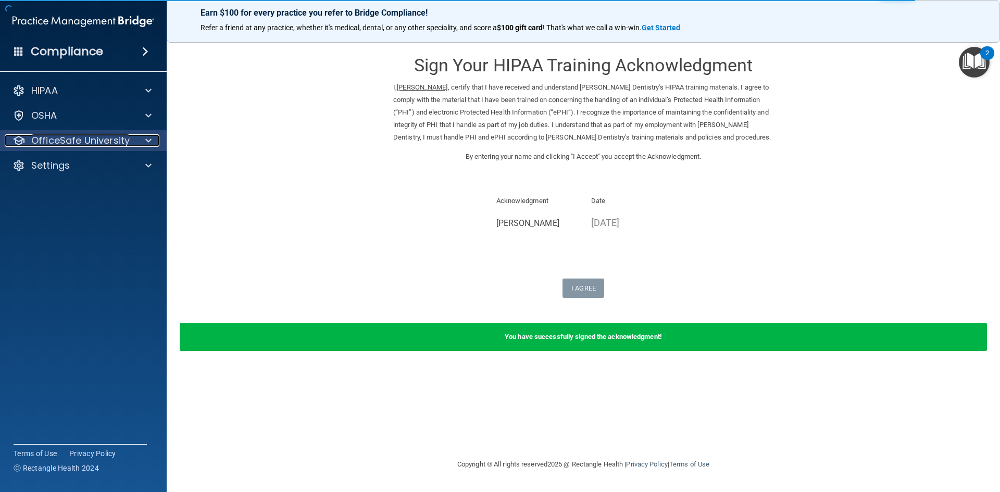
click at [90, 144] on p "OfficeSafe University" at bounding box center [80, 140] width 98 height 12
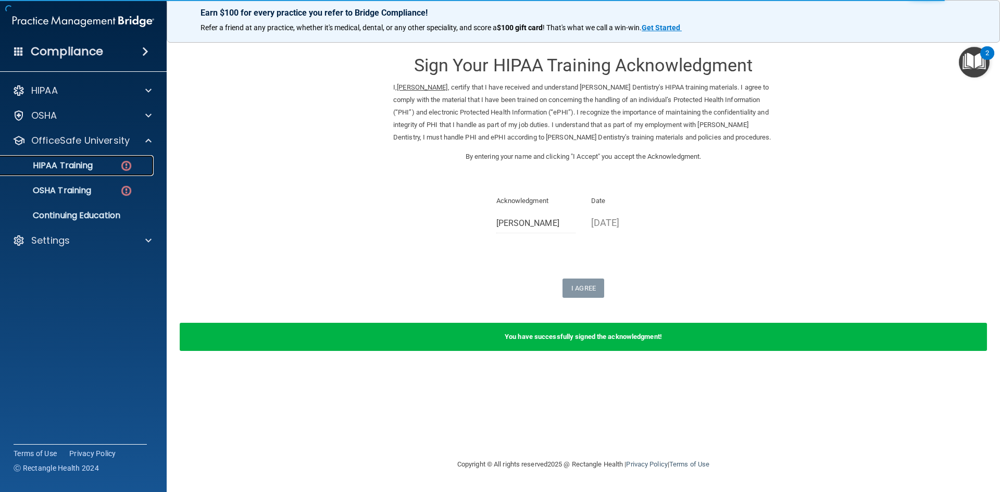
click at [99, 170] on div "HIPAA Training" at bounding box center [78, 165] width 142 height 10
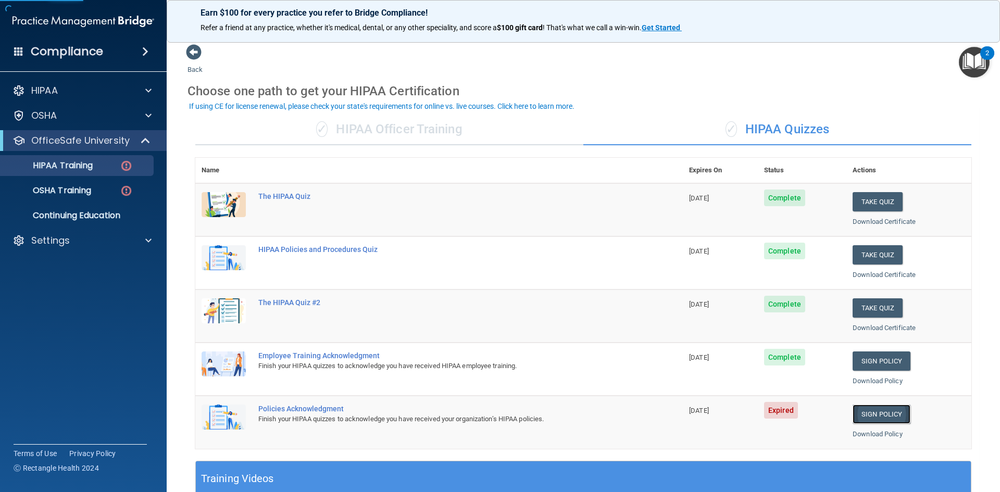
click at [871, 419] on link "Sign Policy" at bounding box center [882, 414] width 58 height 19
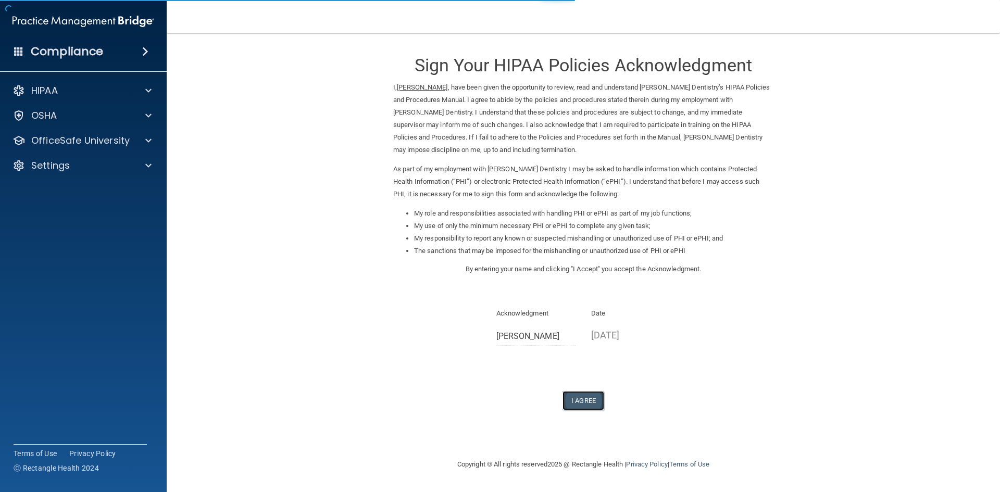
click at [573, 399] on button "I Agree" at bounding box center [583, 400] width 42 height 19
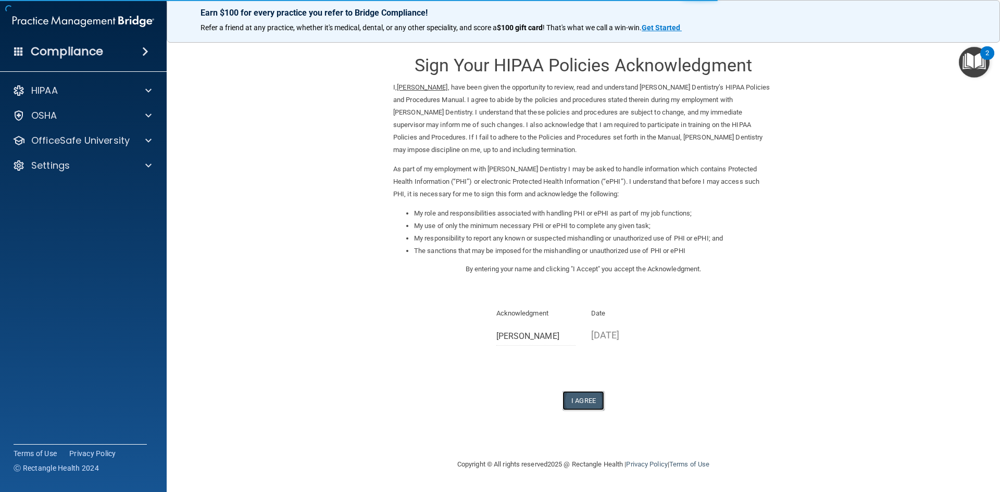
click at [578, 405] on button "I Agree" at bounding box center [583, 400] width 42 height 19
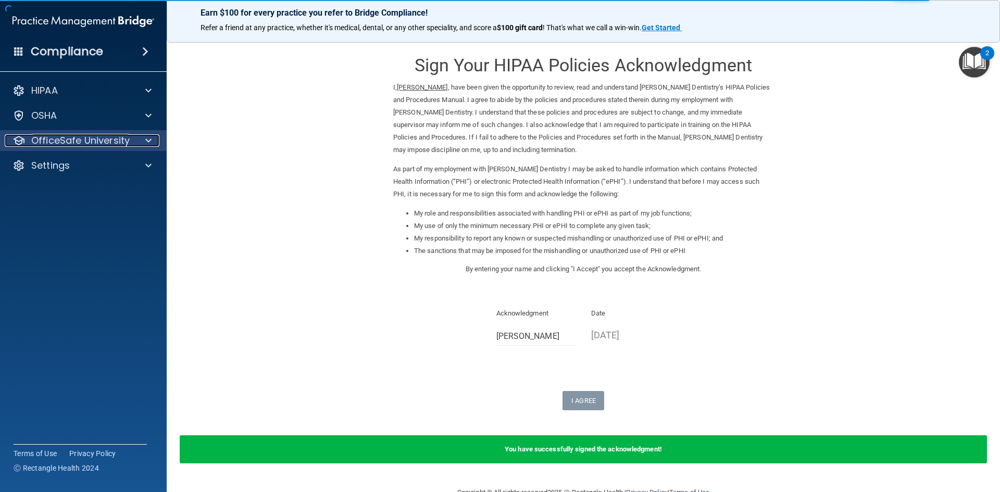
click at [89, 145] on p "OfficeSafe University" at bounding box center [80, 140] width 98 height 12
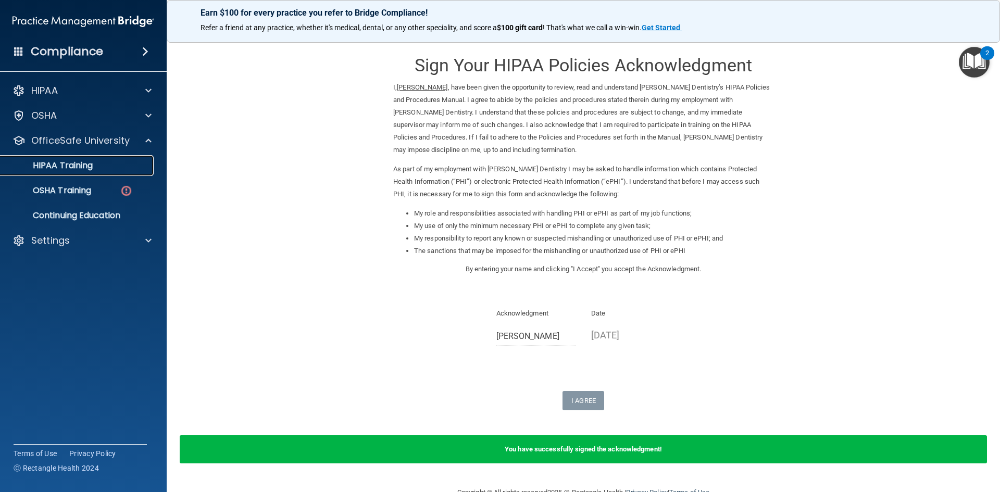
click at [105, 165] on div "HIPAA Training" at bounding box center [78, 165] width 142 height 10
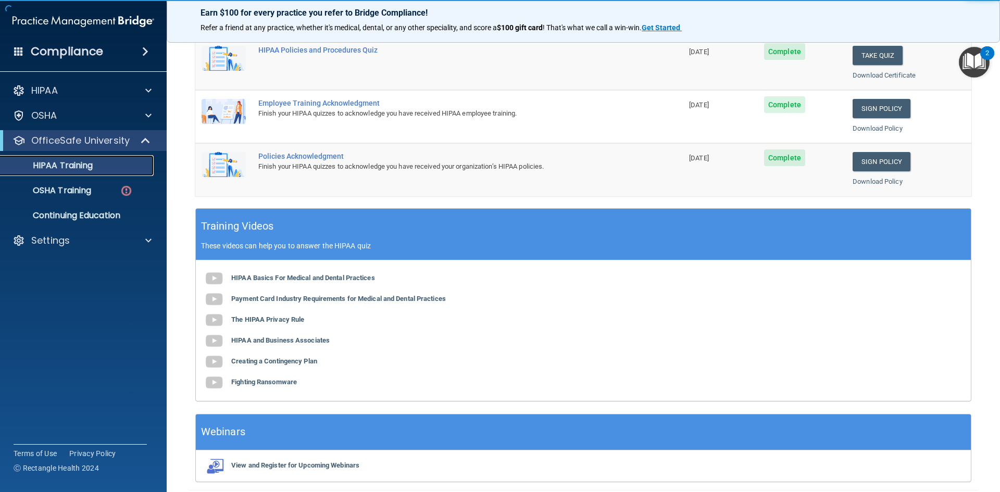
scroll to position [292, 0]
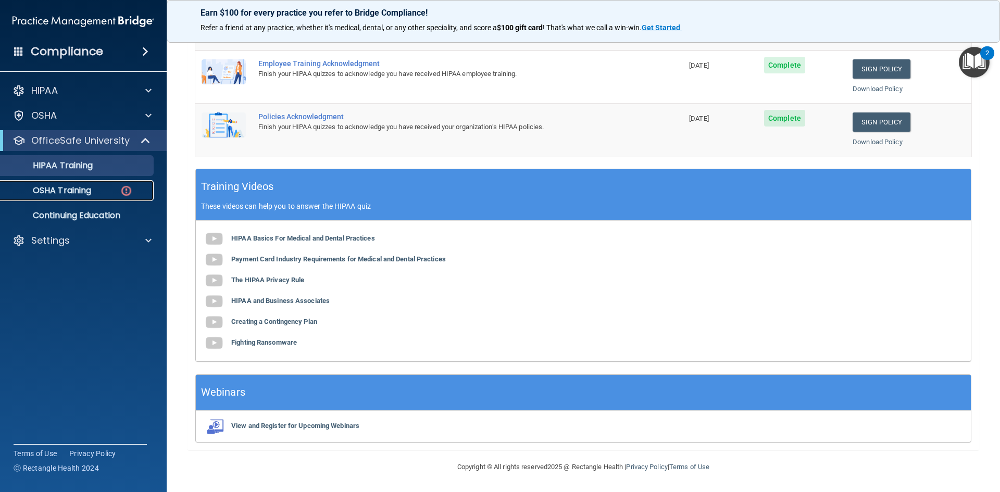
click at [99, 190] on div "OSHA Training" at bounding box center [78, 190] width 142 height 10
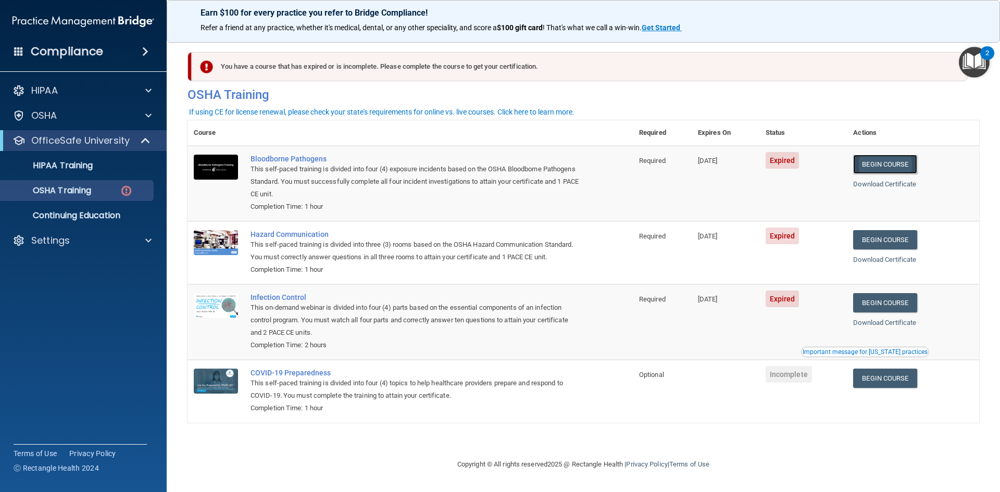
click at [891, 162] on link "Begin Course" at bounding box center [885, 164] width 64 height 19
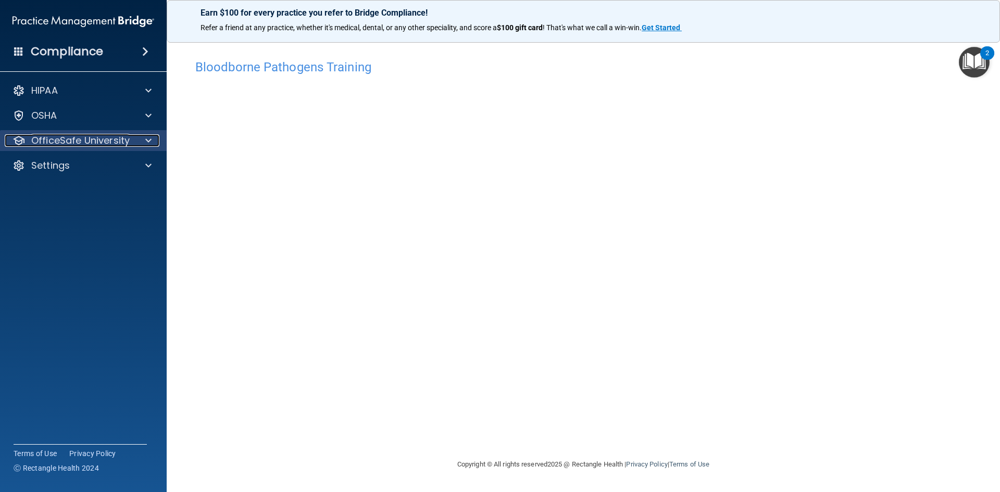
click at [92, 140] on p "OfficeSafe University" at bounding box center [80, 140] width 98 height 12
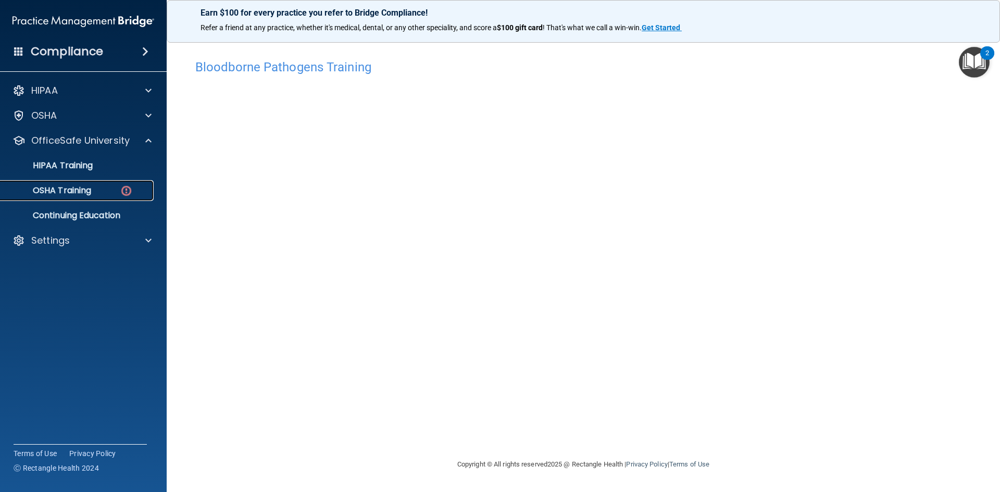
click at [88, 199] on link "OSHA Training" at bounding box center [72, 190] width 164 height 21
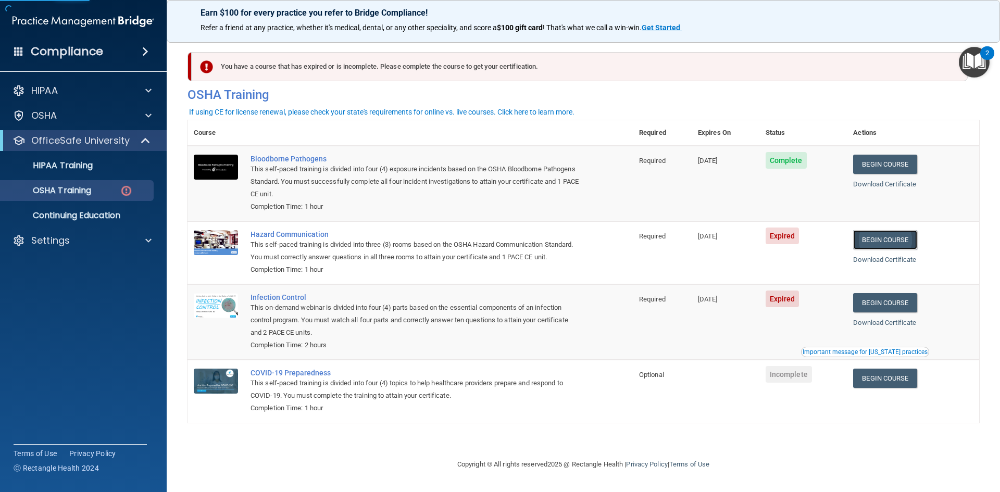
click at [917, 244] on link "Begin Course" at bounding box center [885, 239] width 64 height 19
click at [100, 190] on div "OSHA Training" at bounding box center [78, 190] width 142 height 10
click at [73, 192] on p "OSHA Training" at bounding box center [49, 190] width 84 height 10
click at [61, 141] on p "OfficeSafe University" at bounding box center [80, 140] width 98 height 12
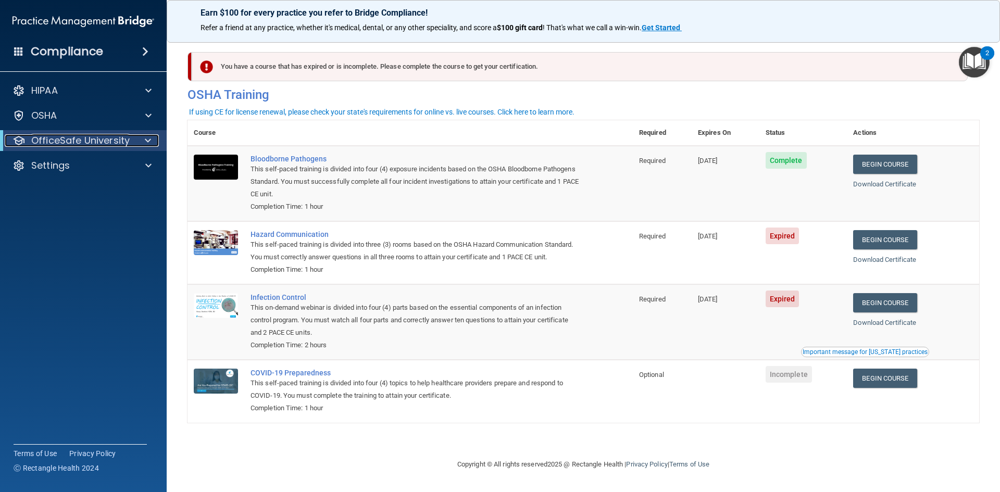
click at [71, 140] on p "OfficeSafe University" at bounding box center [80, 140] width 98 height 12
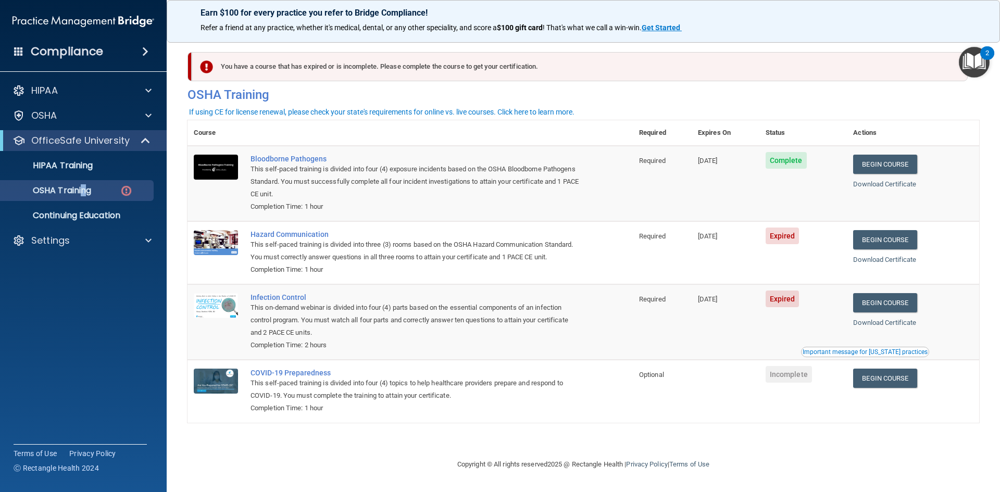
click at [84, 179] on ul "HIPAA Training OSHA Training Continuing Education" at bounding box center [84, 188] width 189 height 75
click at [87, 173] on link "HIPAA Training" at bounding box center [72, 165] width 164 height 21
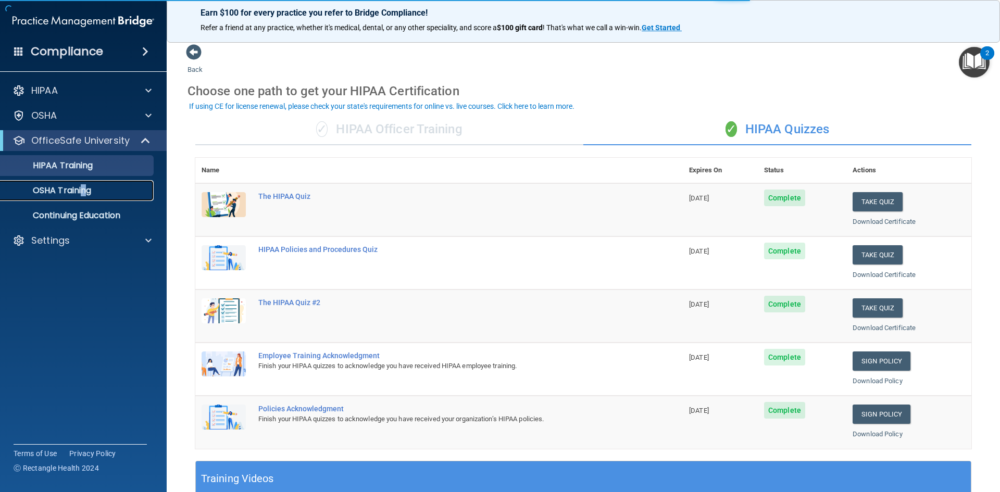
click at [102, 194] on div "OSHA Training" at bounding box center [78, 190] width 142 height 10
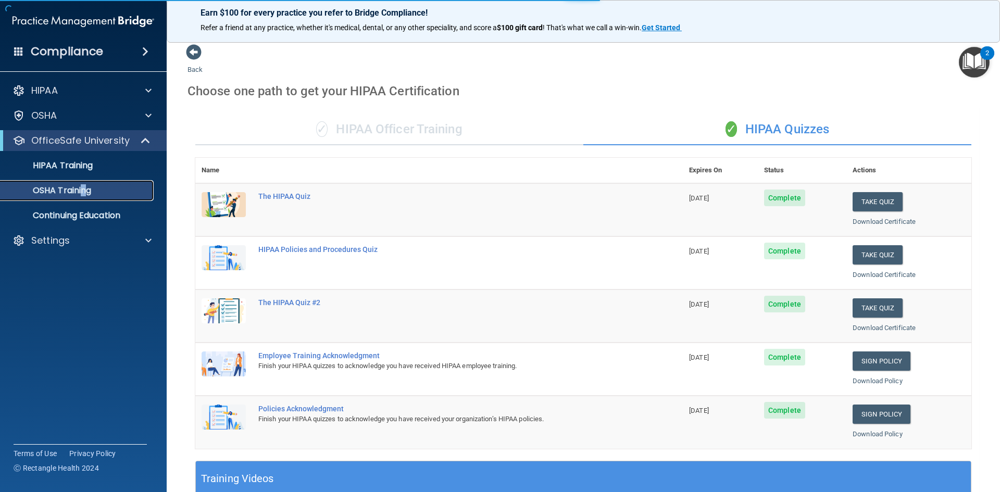
click at [103, 194] on div "OSHA Training" at bounding box center [78, 190] width 142 height 10
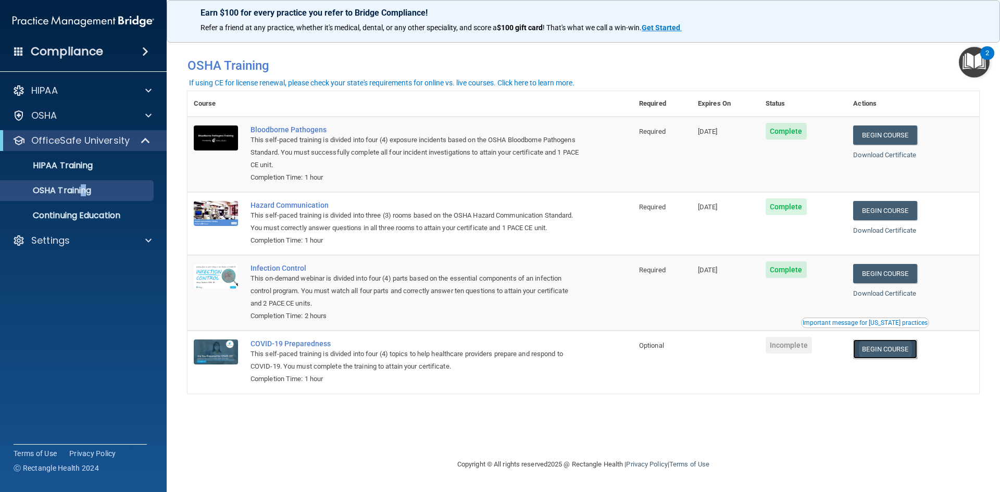
click at [895, 351] on link "Begin Course" at bounding box center [885, 349] width 64 height 19
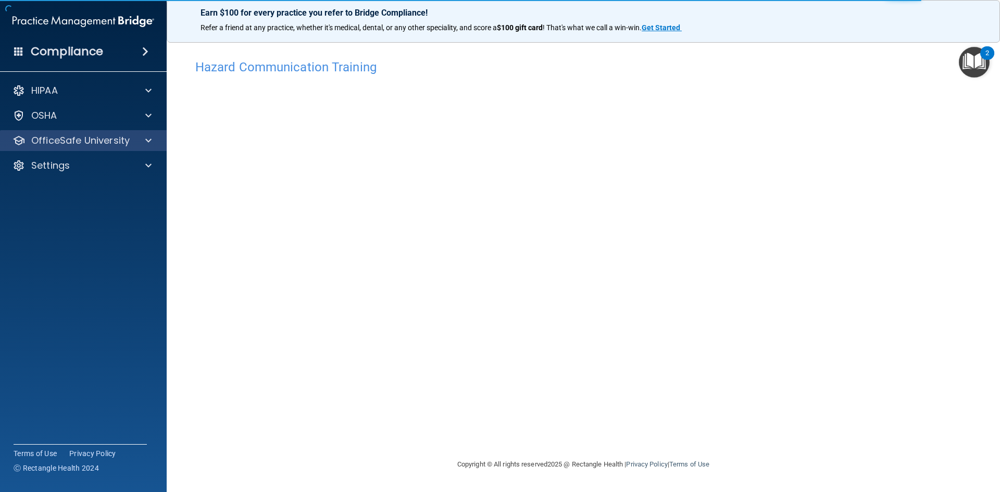
click at [41, 133] on div "OfficeSafe University" at bounding box center [83, 140] width 167 height 21
click at [54, 139] on p "OfficeSafe University" at bounding box center [80, 140] width 98 height 12
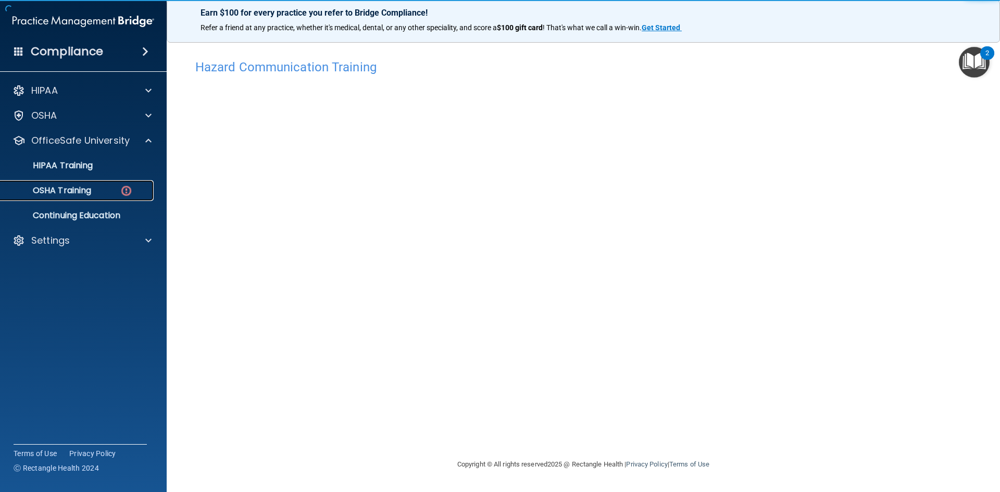
click at [72, 198] on link "OSHA Training" at bounding box center [72, 190] width 164 height 21
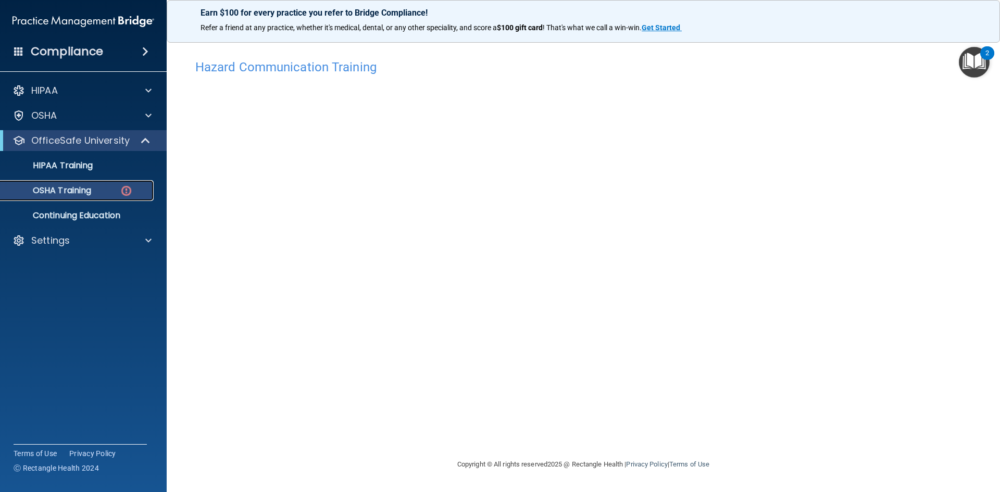
click at [72, 190] on p "OSHA Training" at bounding box center [49, 190] width 84 height 10
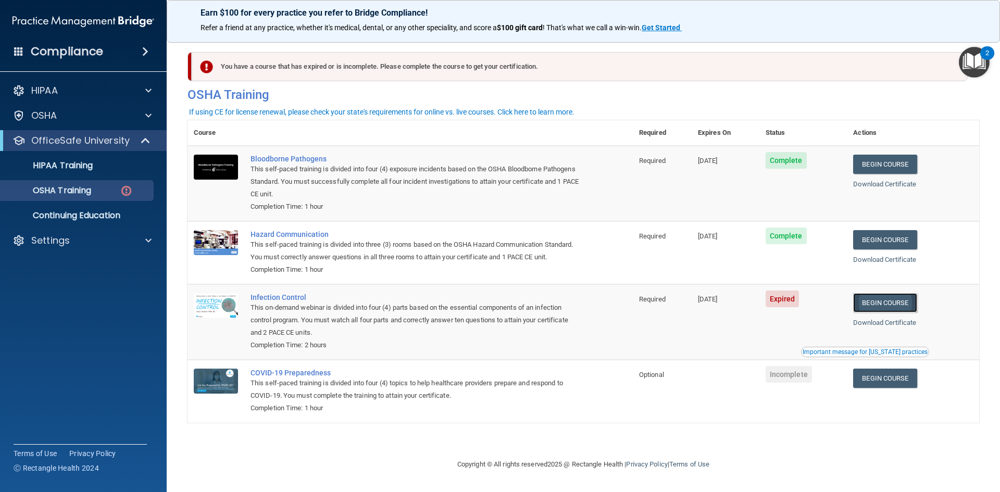
click at [875, 305] on link "Begin Course" at bounding box center [885, 302] width 64 height 19
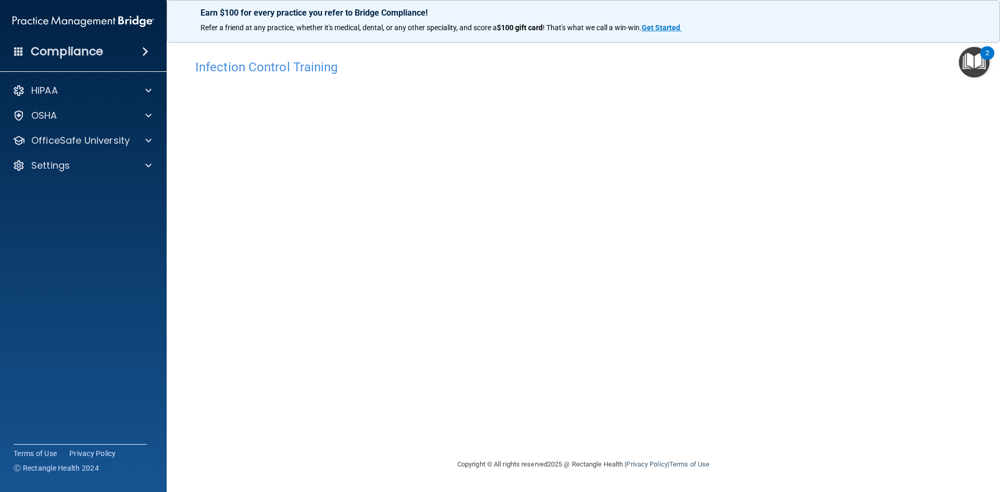
click at [760, 443] on div "Infection Control Training This course doesn’t expire until [DATE]. Are you sur…" at bounding box center [583, 256] width 792 height 404
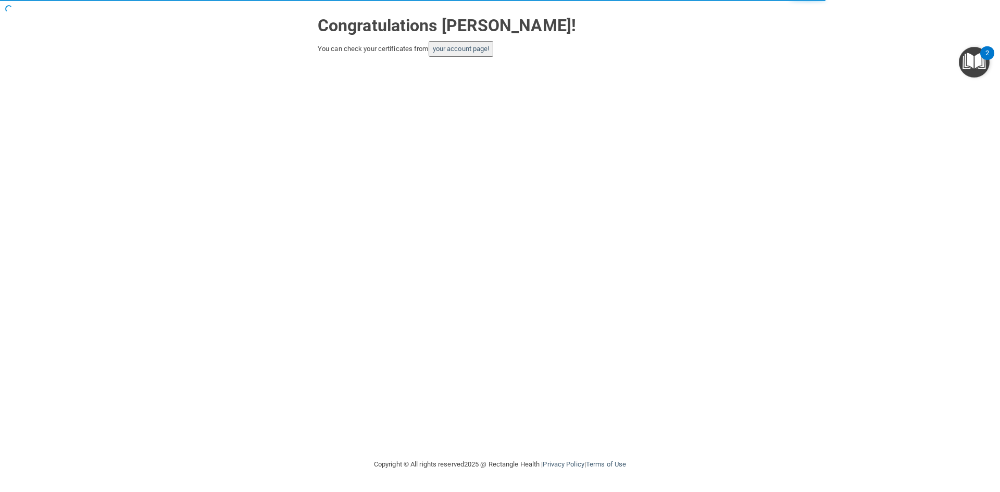
click at [457, 57] on div "Congratulations [PERSON_NAME]! You can check your certificates from your accoun…" at bounding box center [500, 228] width 958 height 437
click at [458, 52] on link "your account page!" at bounding box center [461, 49] width 57 height 8
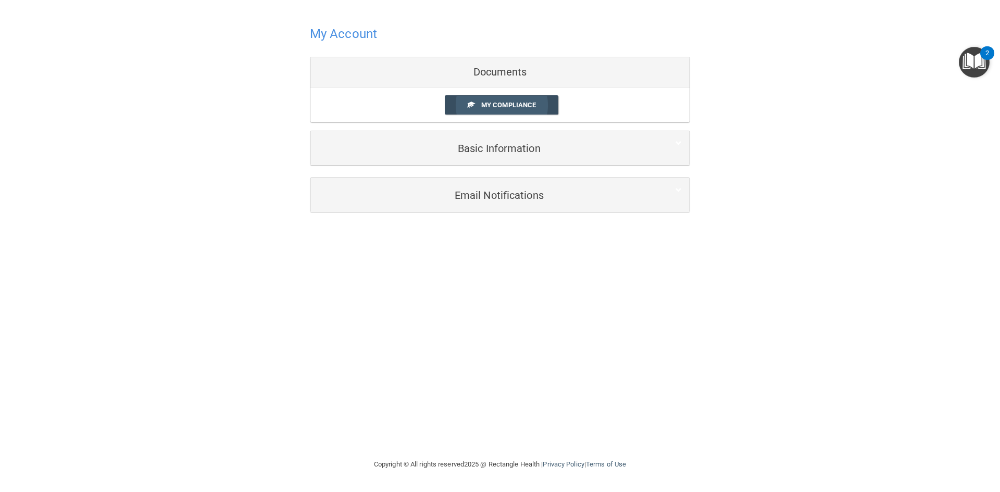
click at [508, 105] on span "My Compliance" at bounding box center [508, 105] width 55 height 8
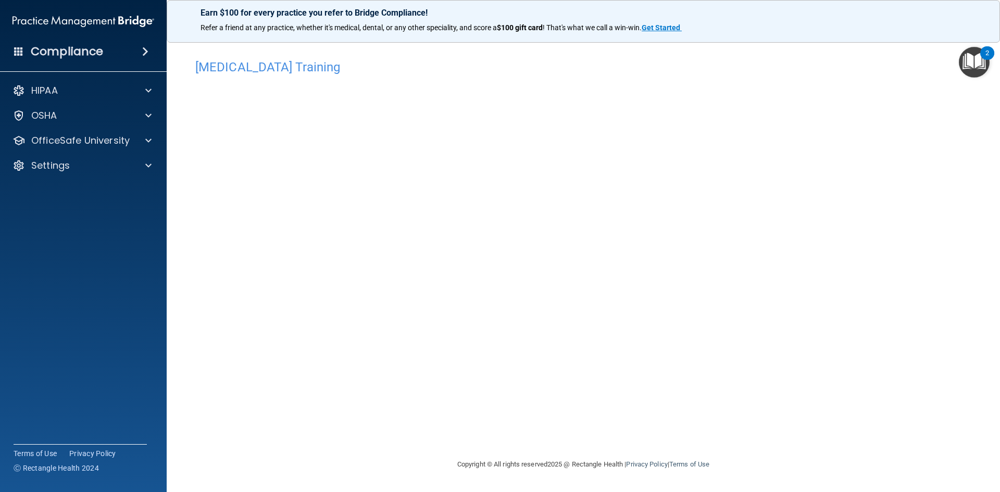
click at [717, 109] on div "COVID-19 Training This course doesn’t expire until . Are you sure you want to t…" at bounding box center [583, 256] width 792 height 404
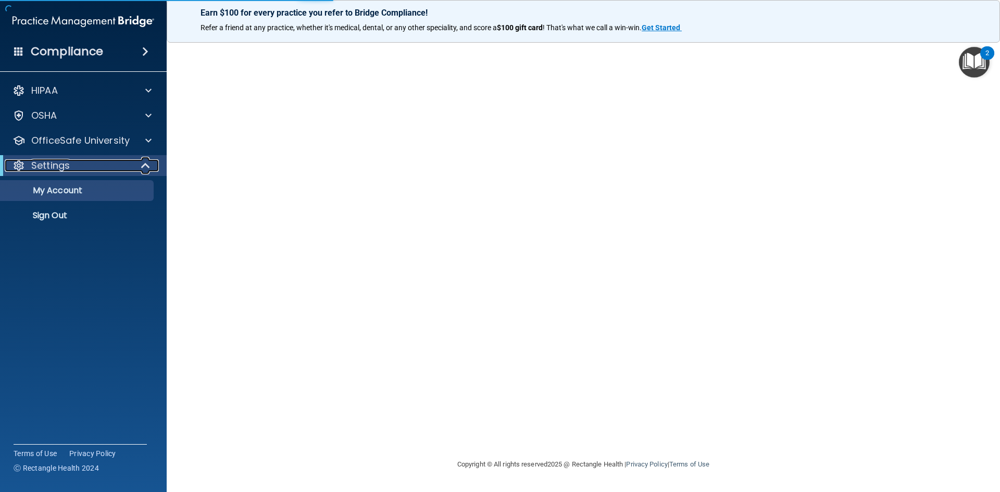
click at [102, 168] on div "Settings" at bounding box center [69, 165] width 129 height 12
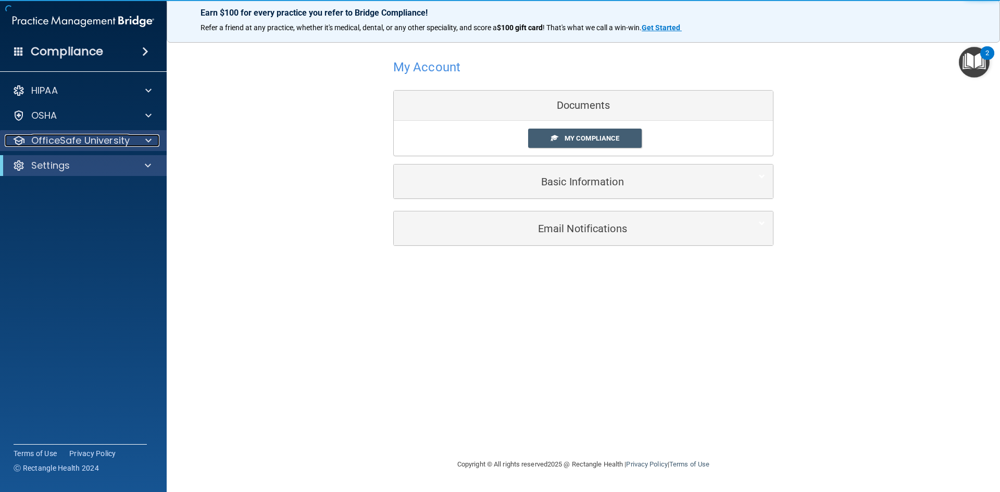
click at [105, 140] on p "OfficeSafe University" at bounding box center [80, 140] width 98 height 12
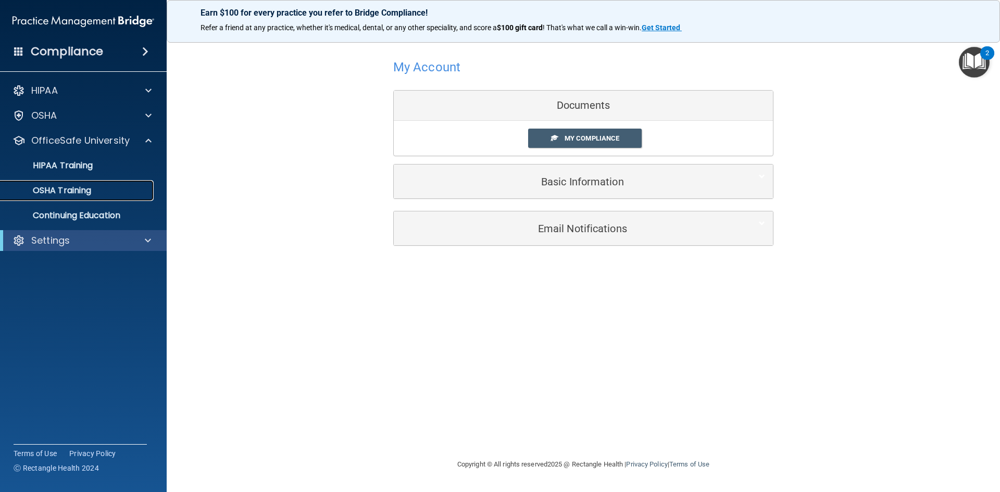
click at [94, 187] on div "OSHA Training" at bounding box center [78, 190] width 142 height 10
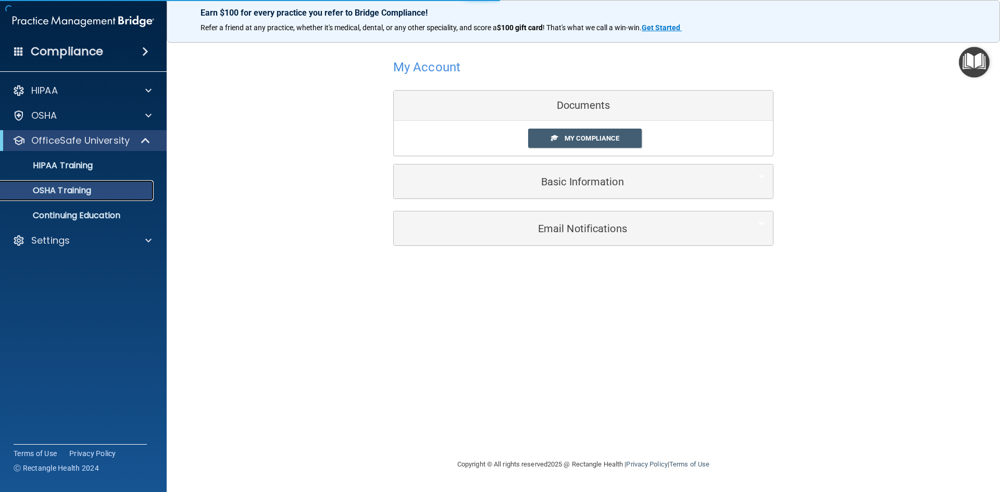
click at [84, 190] on p "OSHA Training" at bounding box center [49, 190] width 84 height 10
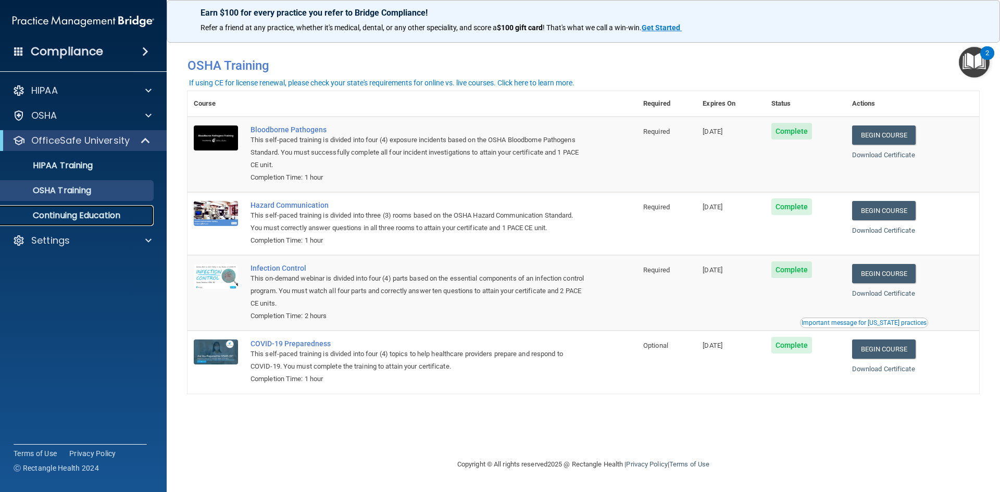
click at [103, 215] on p "Continuing Education" at bounding box center [78, 215] width 142 height 10
